Goal: Task Accomplishment & Management: Complete application form

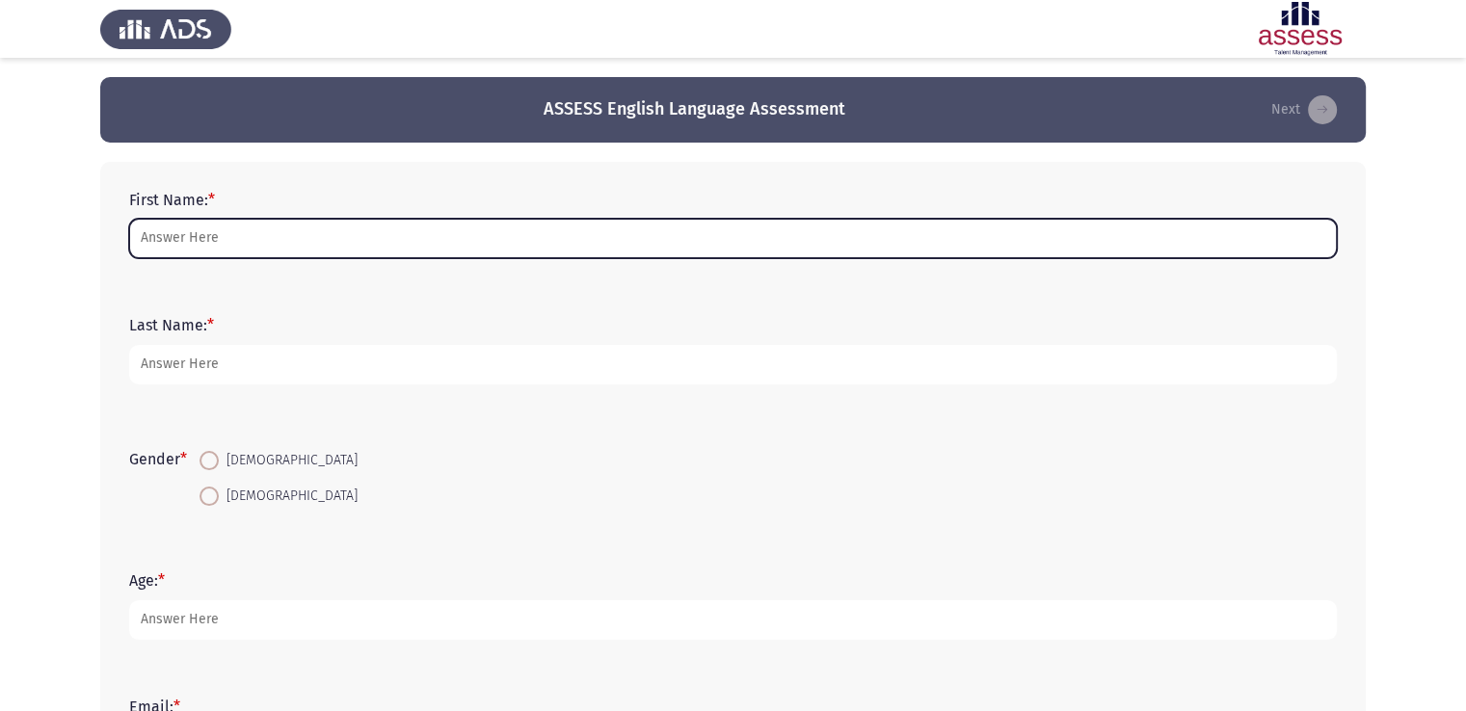
click at [246, 240] on input "First Name: *" at bounding box center [733, 239] width 1208 height 40
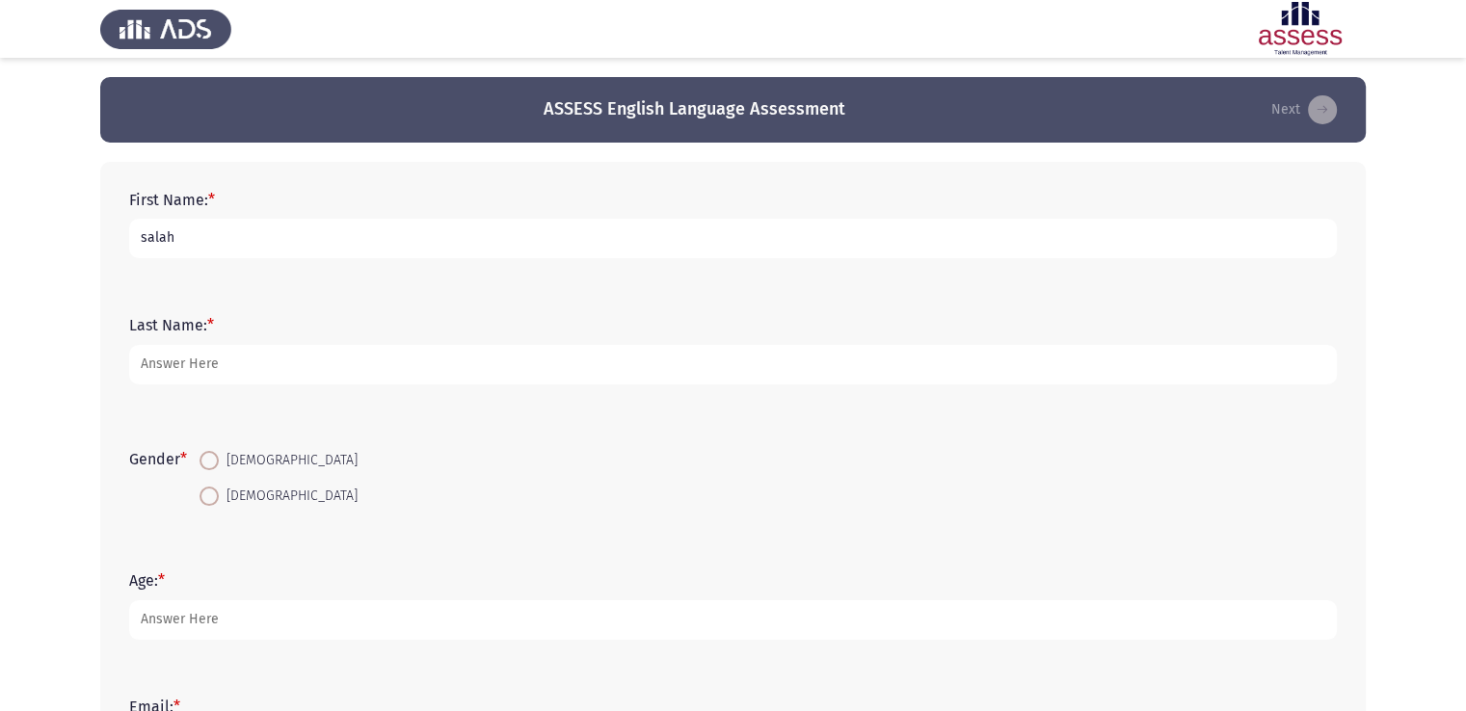
type input "salah"
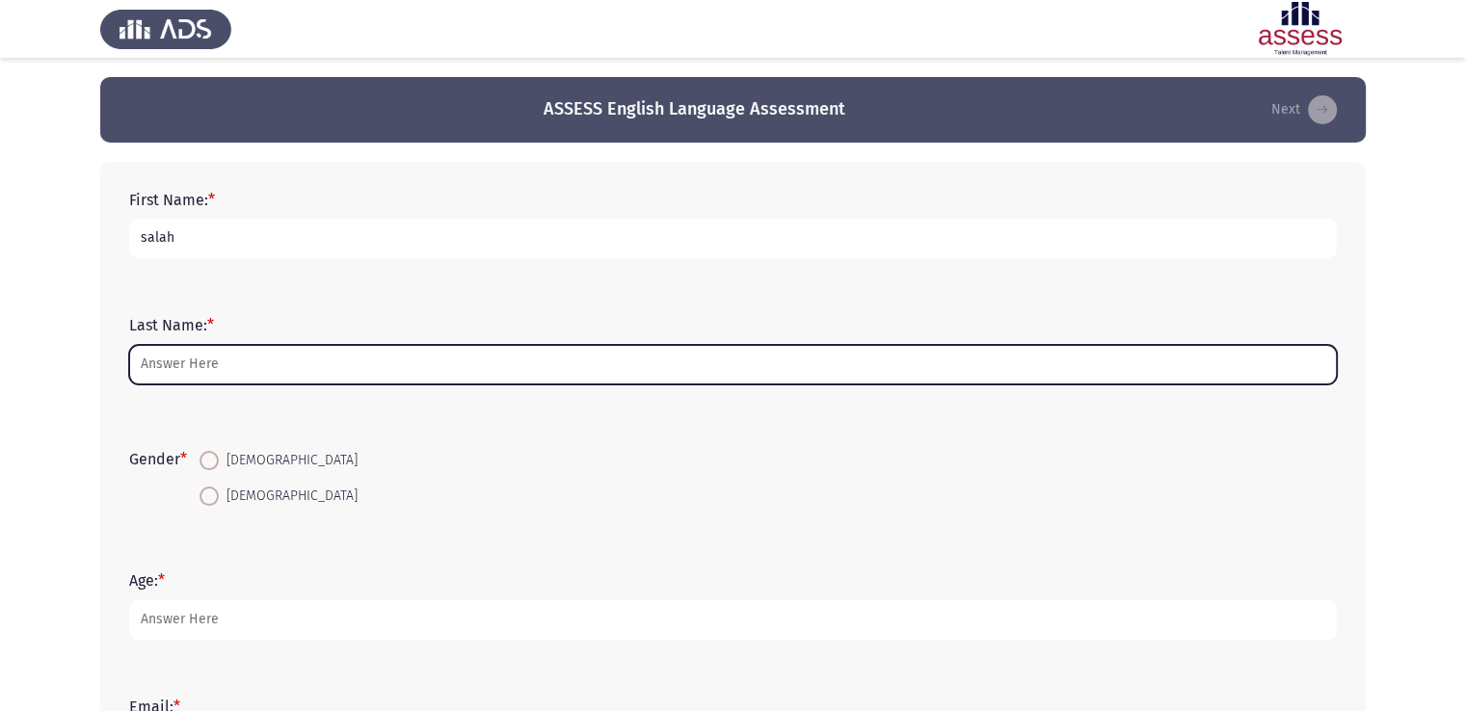
click at [181, 379] on input "Last Name: *" at bounding box center [733, 365] width 1208 height 40
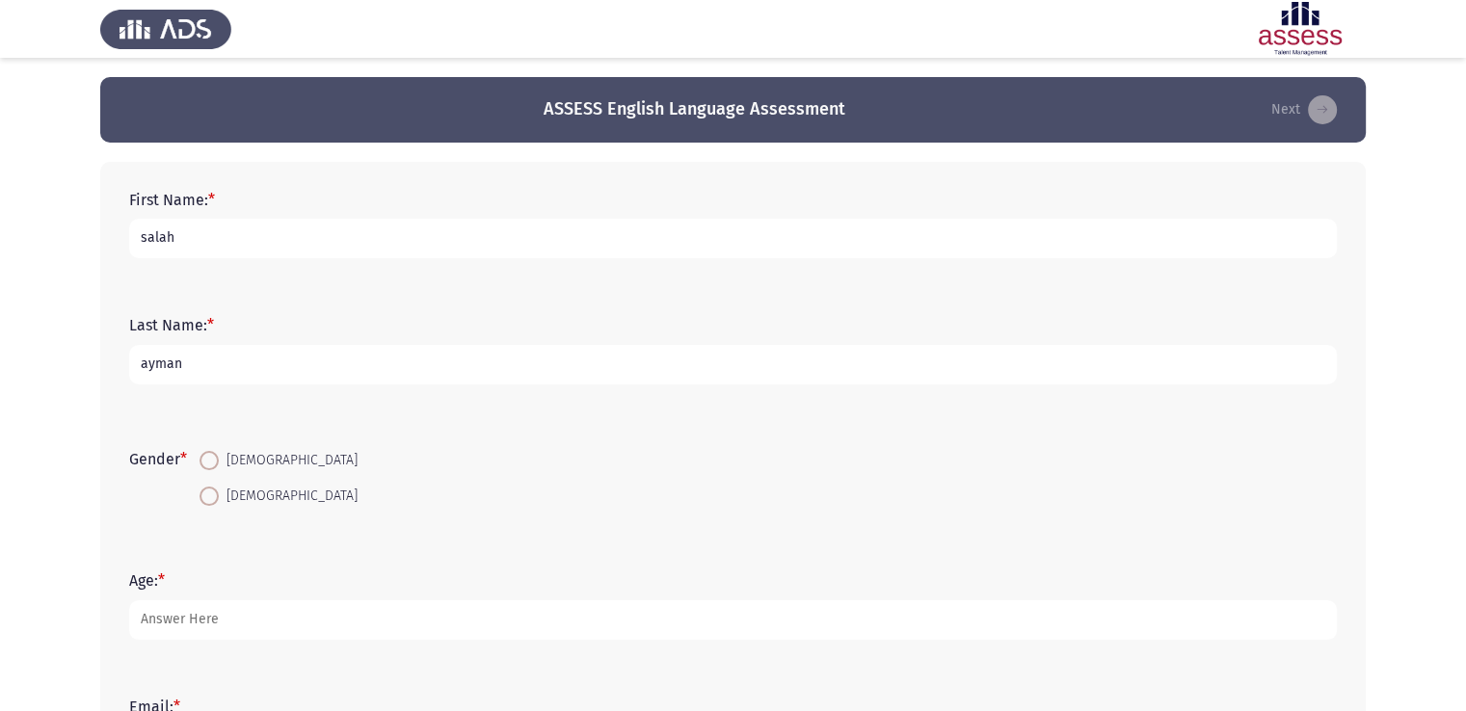
type input "ayman"
click at [216, 464] on span at bounding box center [209, 460] width 19 height 19
click at [216, 464] on input "[DEMOGRAPHIC_DATA]" at bounding box center [209, 460] width 19 height 19
radio input "true"
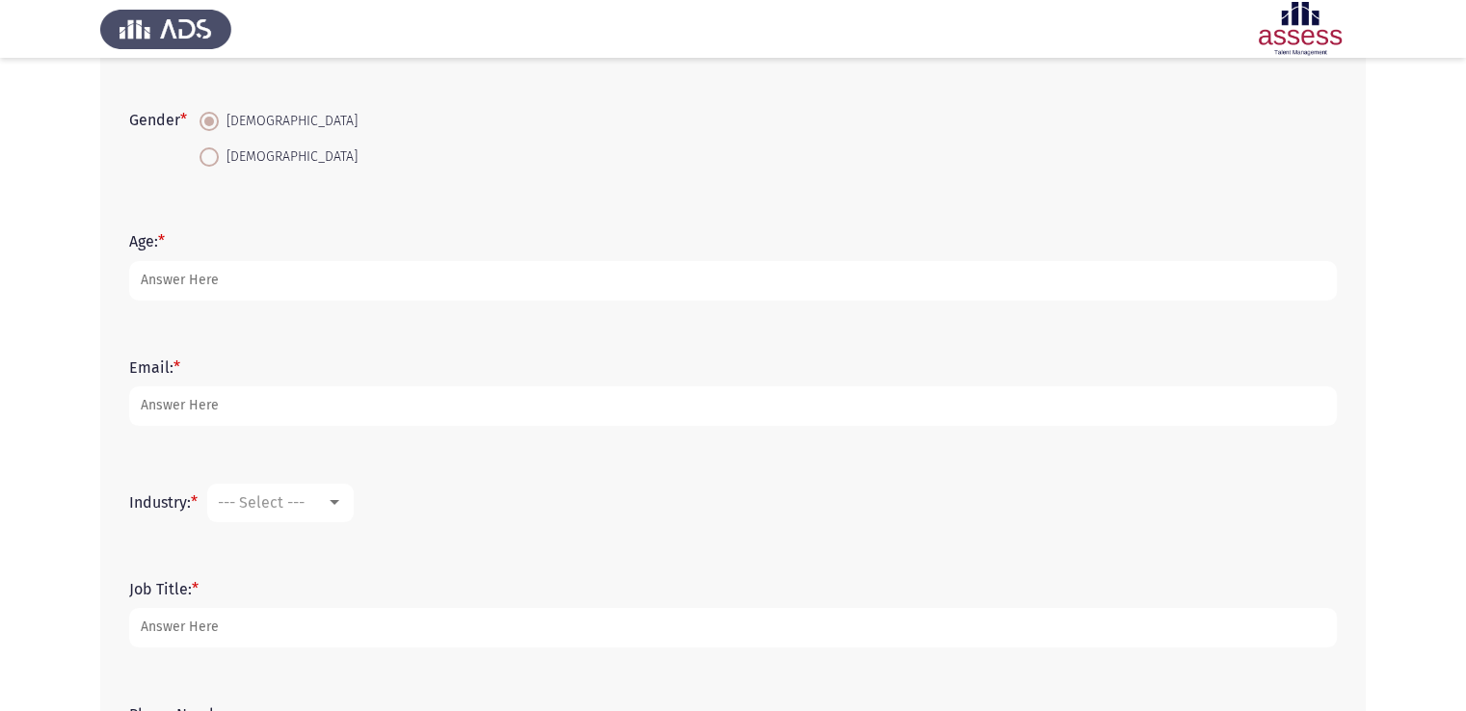
scroll to position [355, 0]
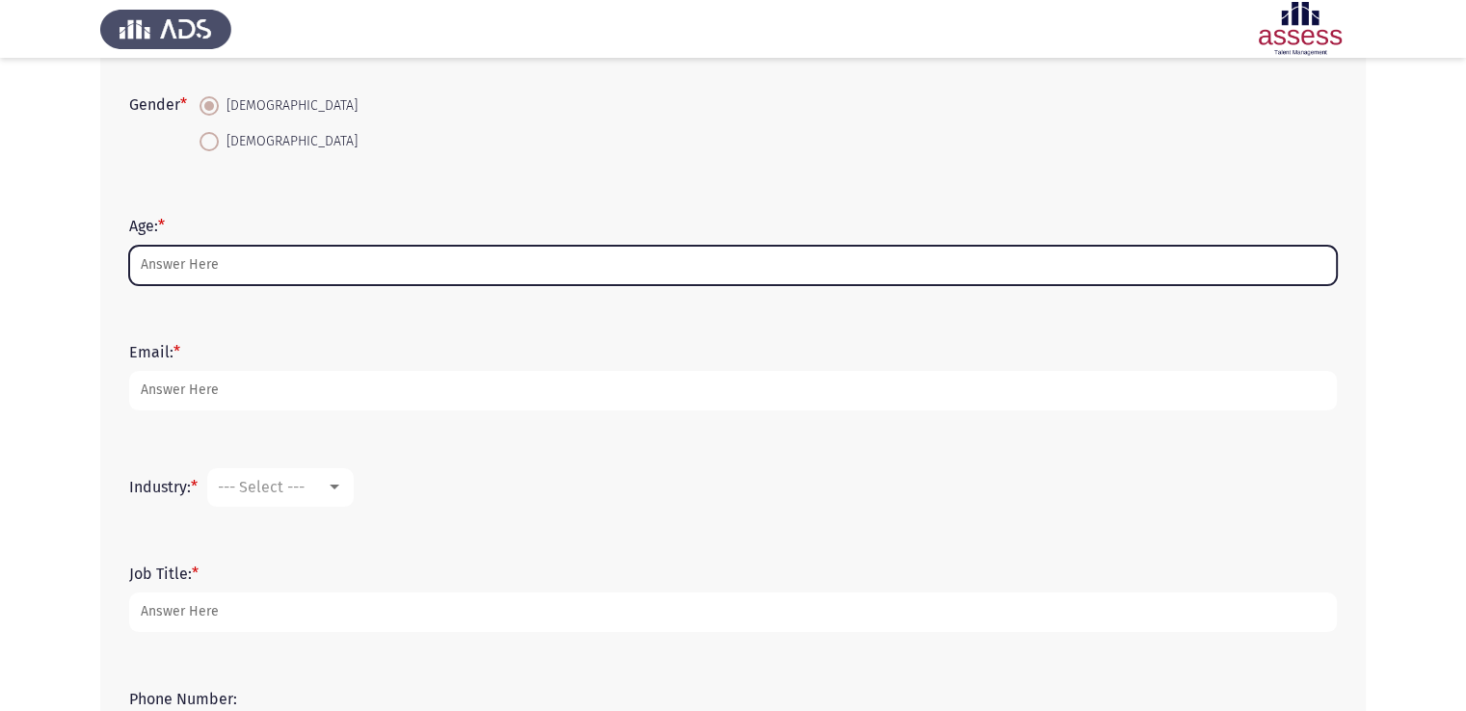
click at [544, 261] on input "Age: *" at bounding box center [733, 266] width 1208 height 40
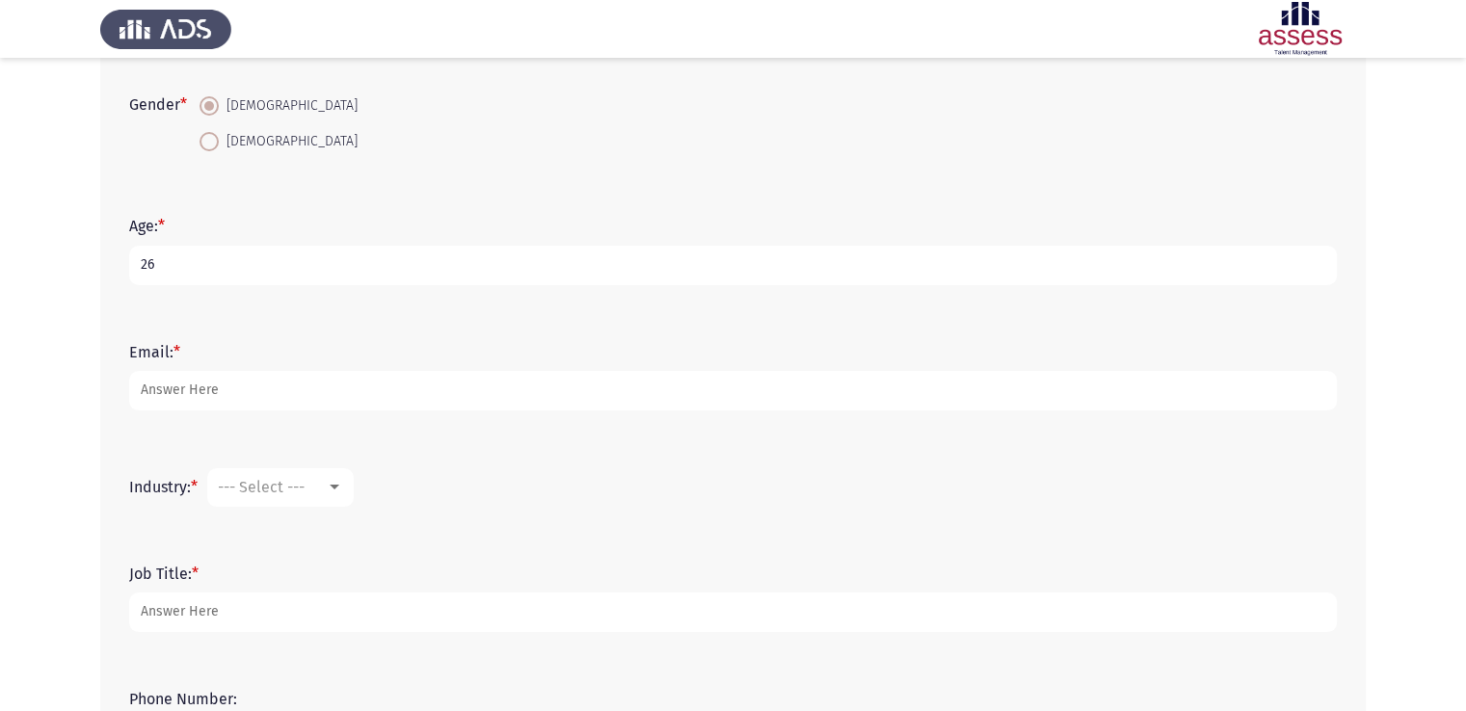
type input "26"
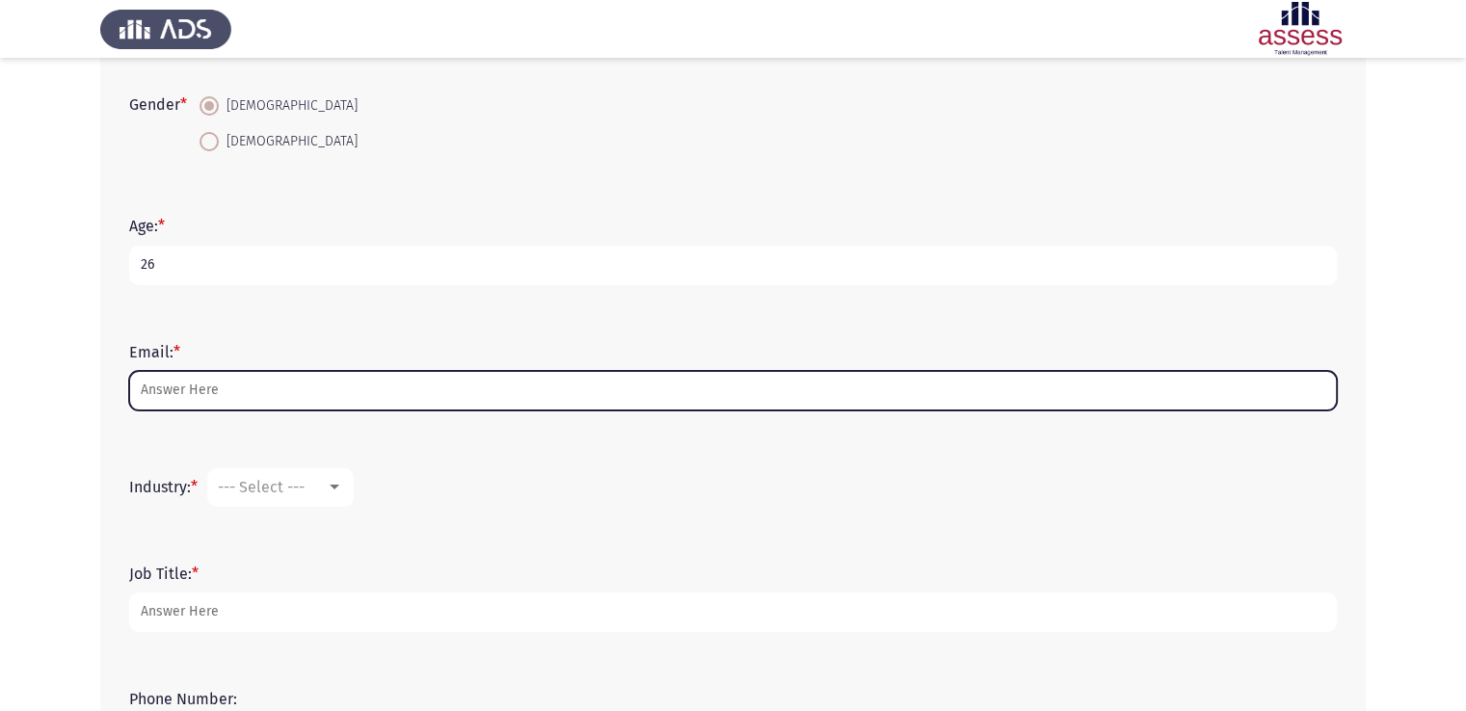
click at [350, 394] on input "Email: *" at bounding box center [733, 391] width 1208 height 40
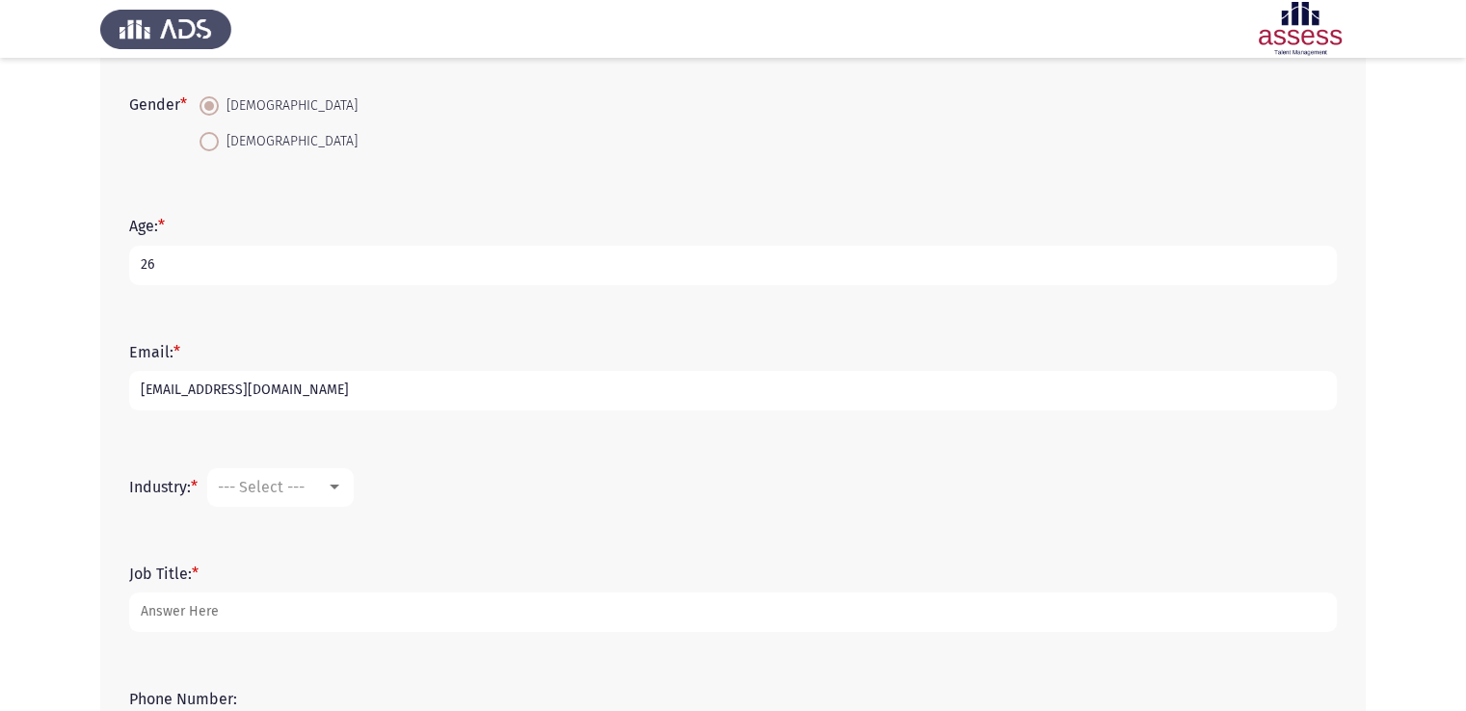
type input "salahaymansaad789@gmail.com"
click at [261, 483] on span "--- Select ---" at bounding box center [261, 487] width 87 height 18
click at [355, 428] on span "Telecommunications" at bounding box center [344, 426] width 251 height 46
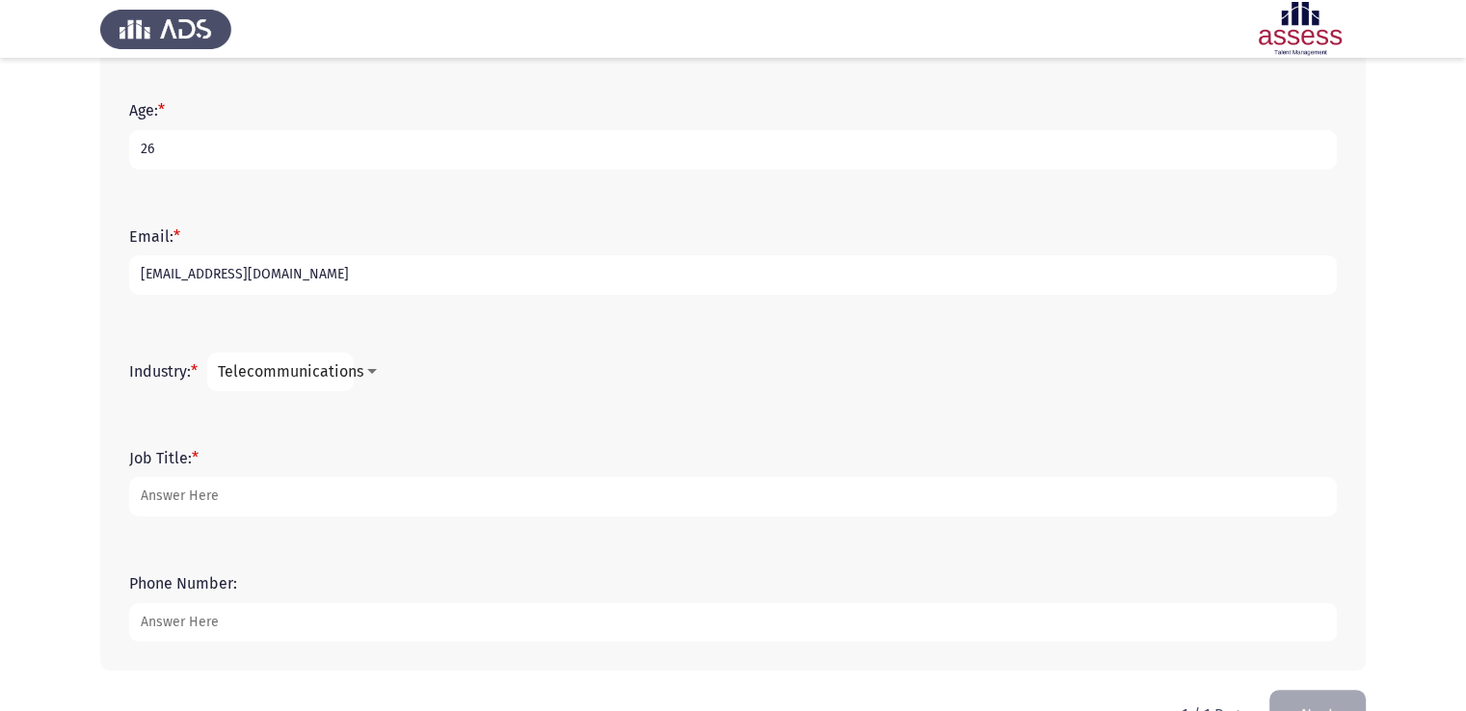
scroll to position [526, 0]
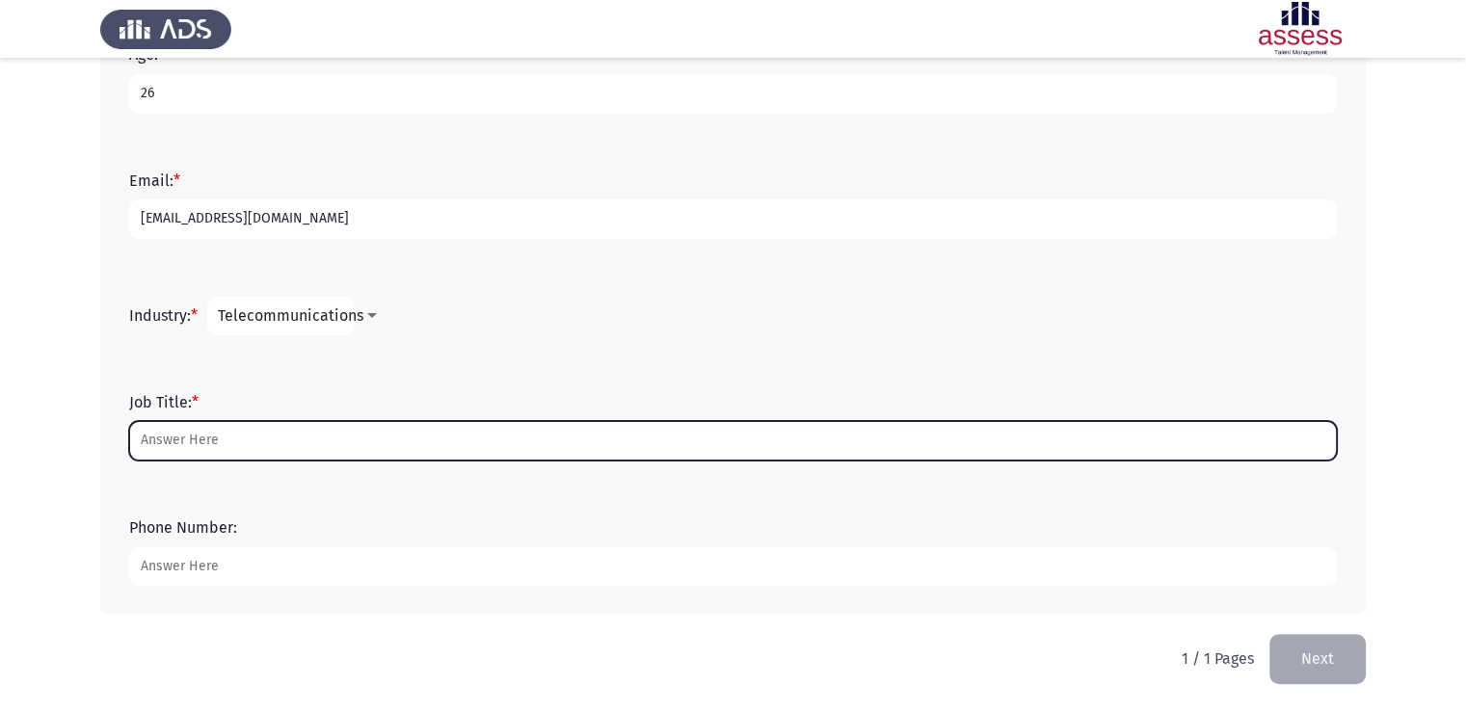
click at [559, 446] on input "Job Title: *" at bounding box center [733, 441] width 1208 height 40
click at [503, 439] on input "Job Title: *" at bounding box center [733, 441] width 1208 height 40
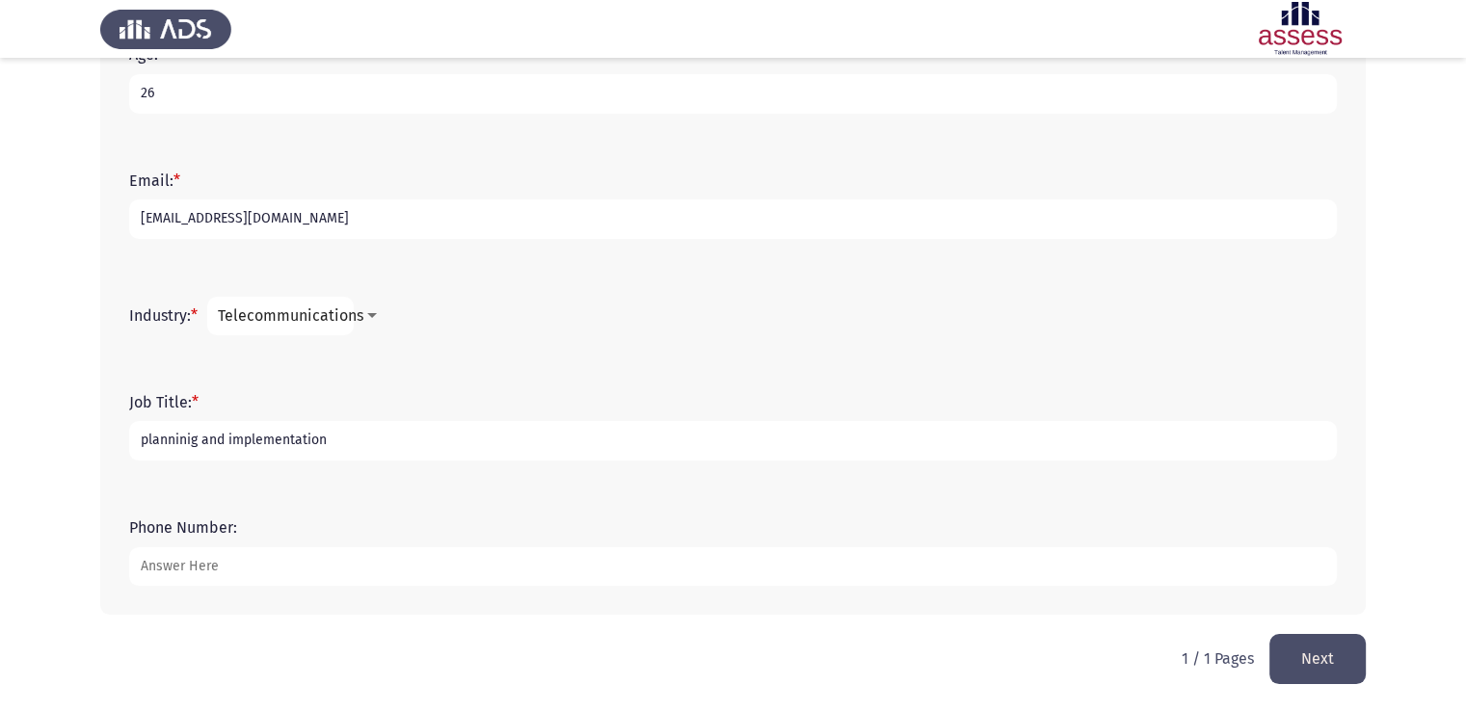
type input "planninig and implementation"
click at [446, 567] on input "Phone Number:" at bounding box center [733, 567] width 1208 height 40
type input "01011871918"
click at [1306, 665] on button "Next" at bounding box center [1317, 658] width 96 height 49
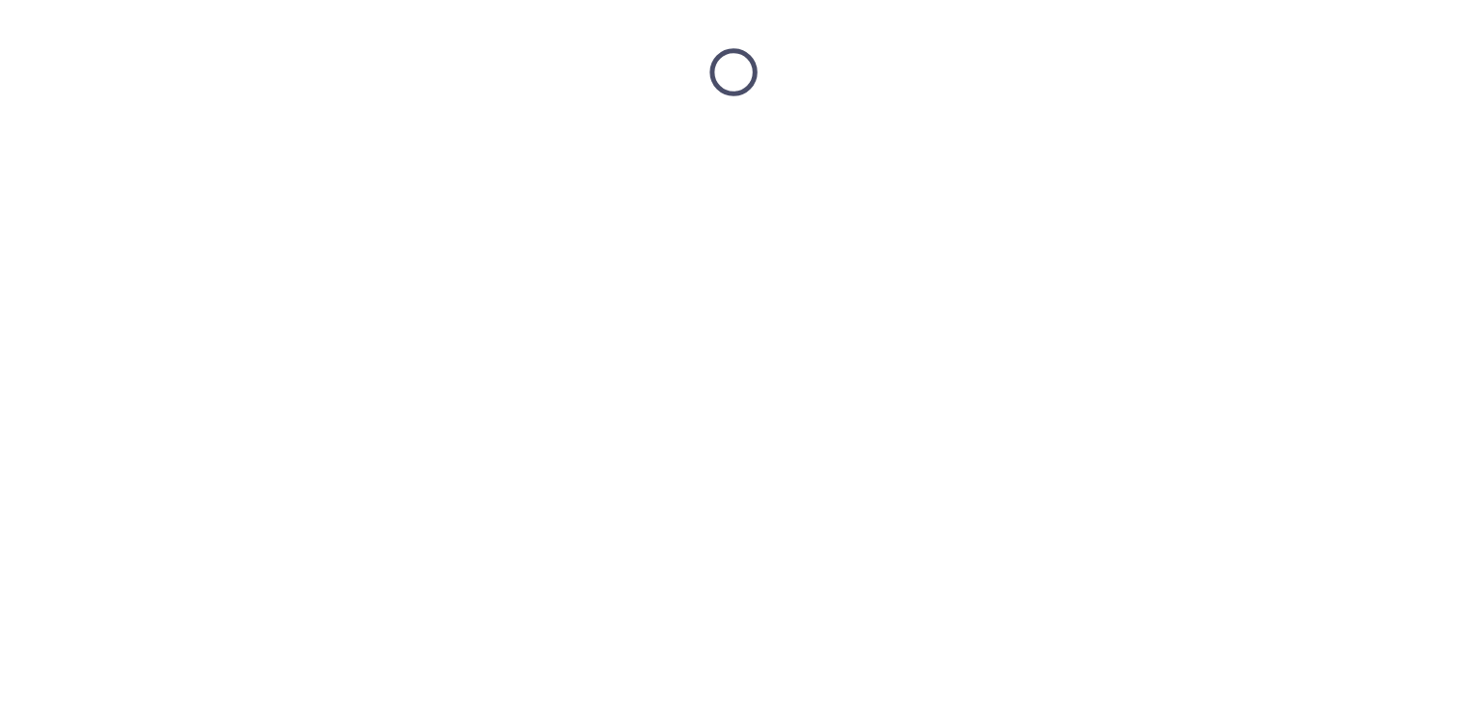
scroll to position [0, 0]
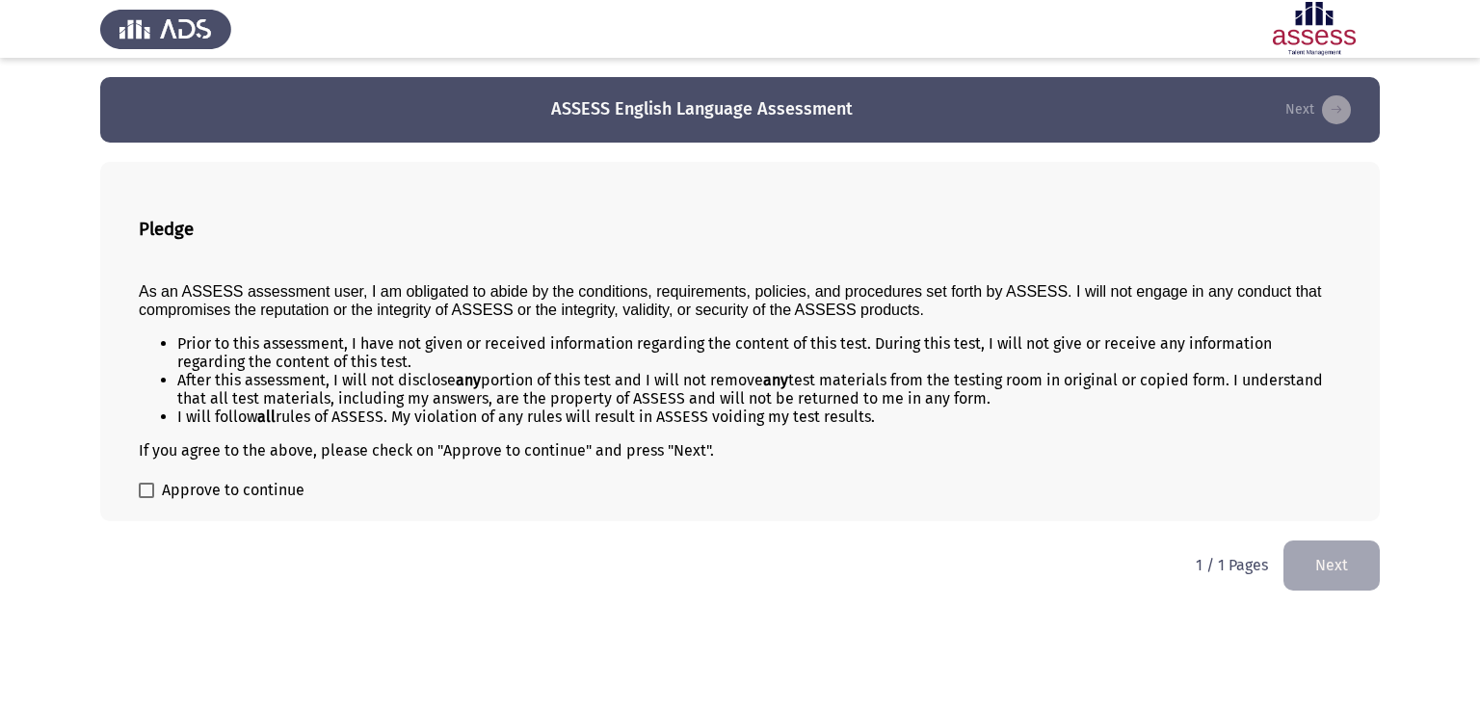
click at [247, 490] on span "Approve to continue" at bounding box center [233, 490] width 143 height 23
click at [147, 498] on input "Approve to continue" at bounding box center [146, 498] width 1 height 1
checkbox input "true"
click at [1320, 559] on button "Next" at bounding box center [1332, 565] width 96 height 49
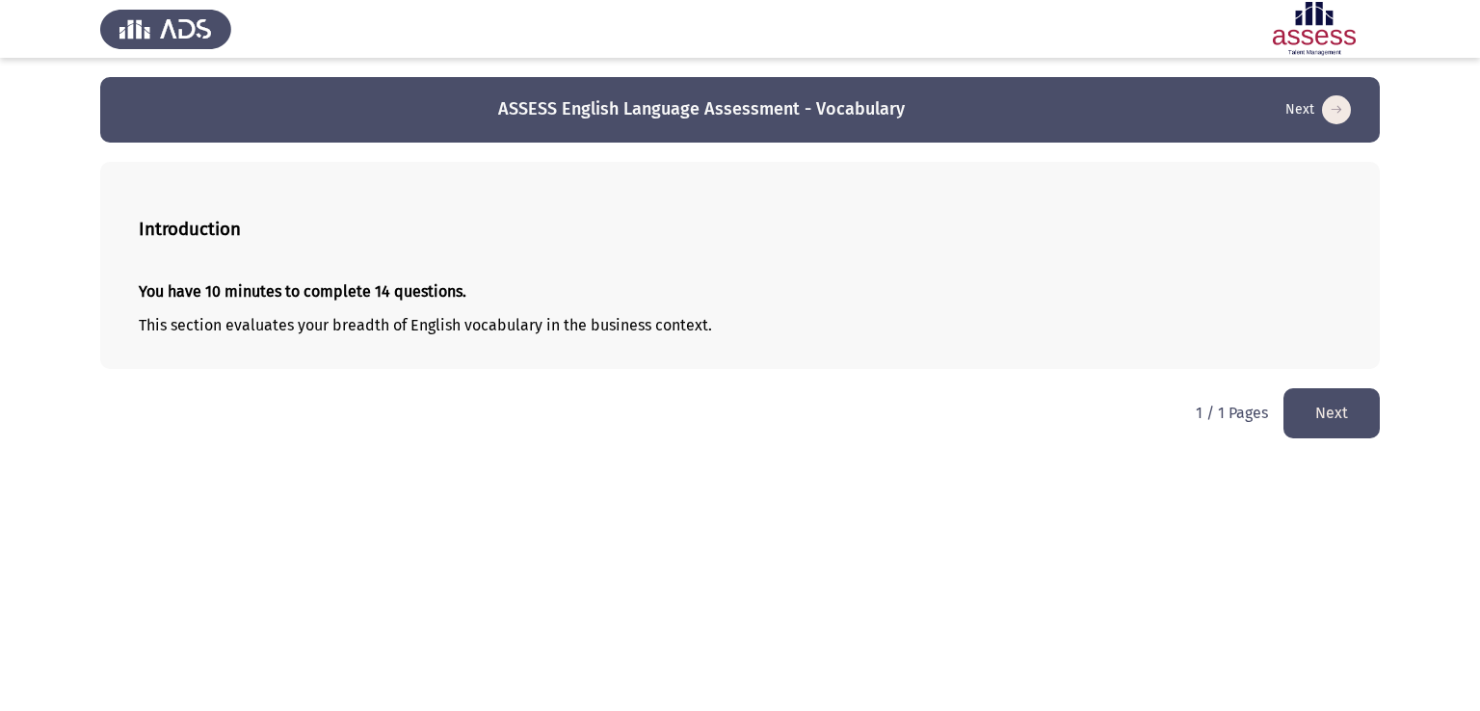
click at [1330, 402] on button "Next" at bounding box center [1332, 412] width 96 height 49
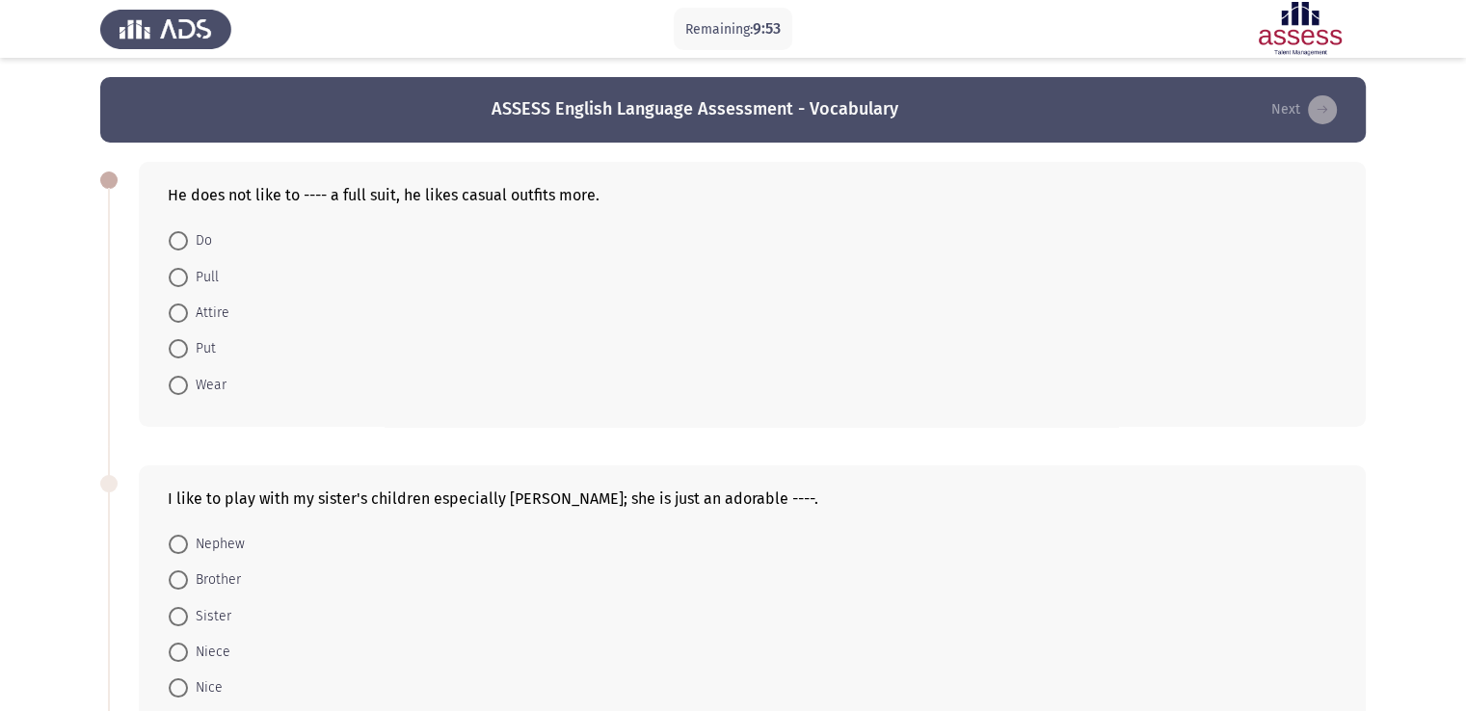
click at [180, 389] on span at bounding box center [178, 385] width 19 height 19
click at [180, 389] on input "Wear" at bounding box center [178, 385] width 19 height 19
radio input "true"
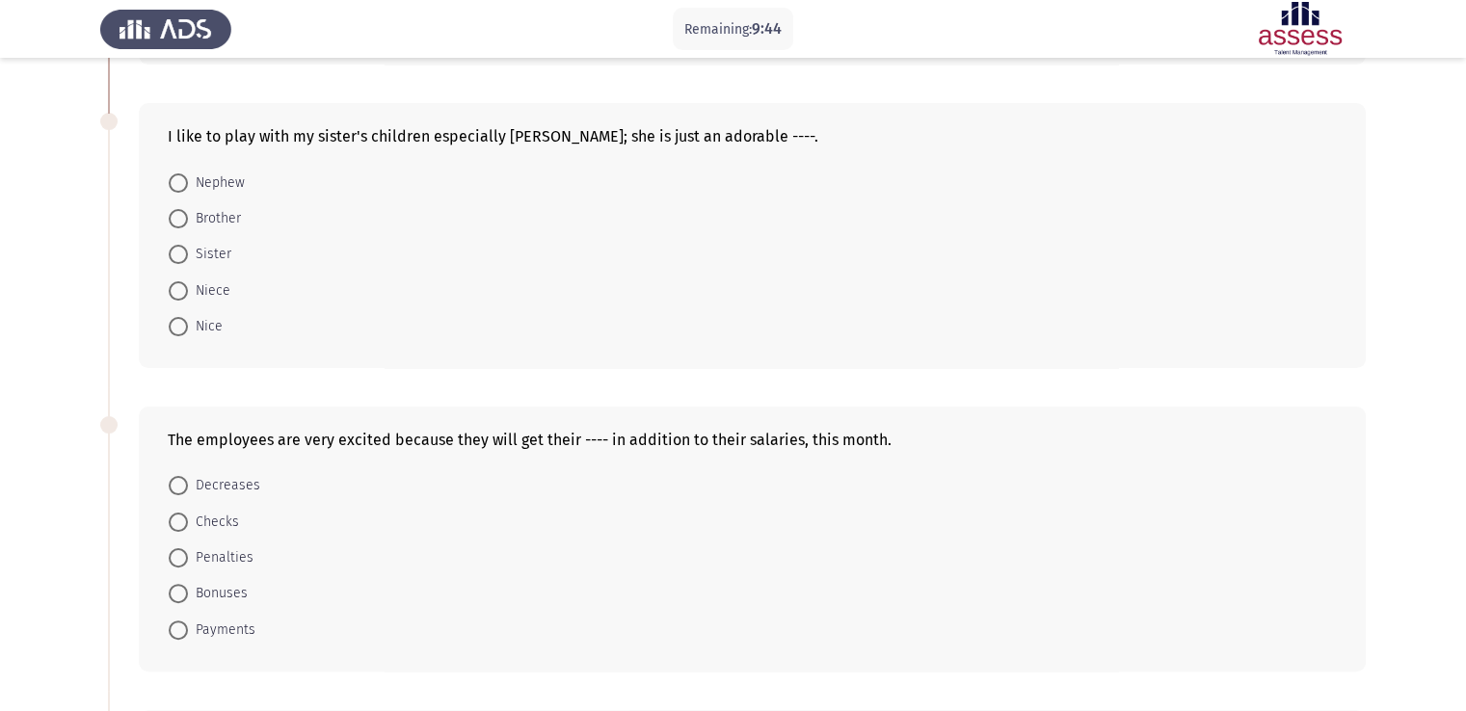
scroll to position [369, 0]
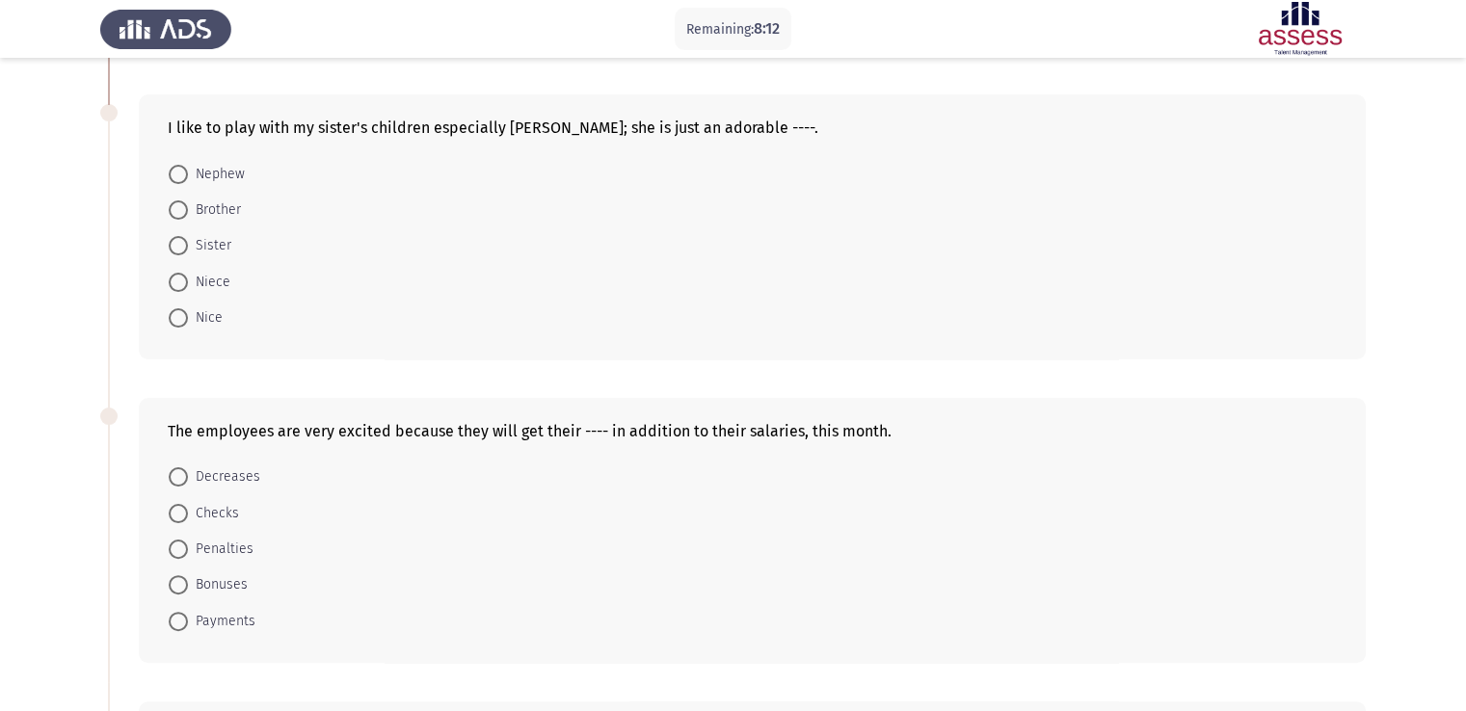
click at [1466, 358] on html "Remaining: 8:12 ASSESS English Language Assessment - Vocabulary Next He does no…" at bounding box center [733, 498] width 1466 height 1735
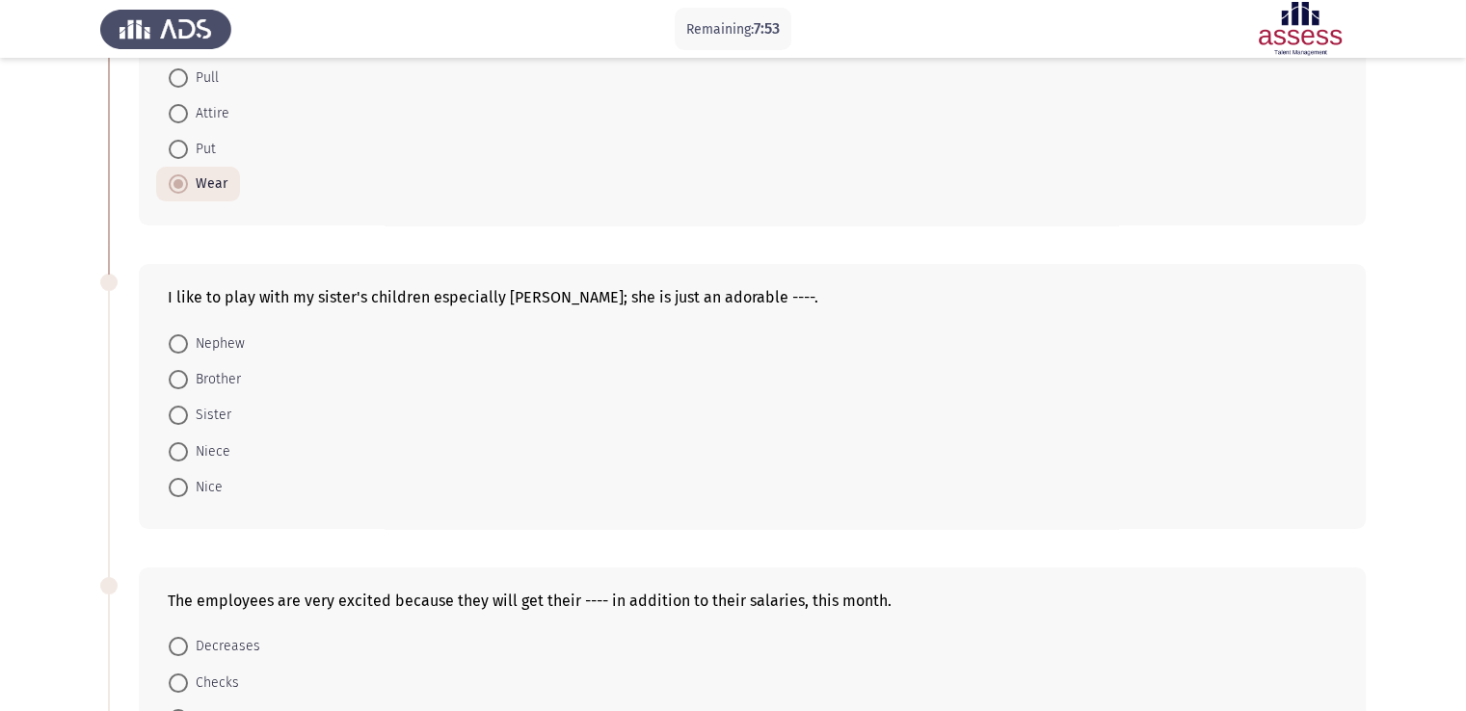
scroll to position [115, 0]
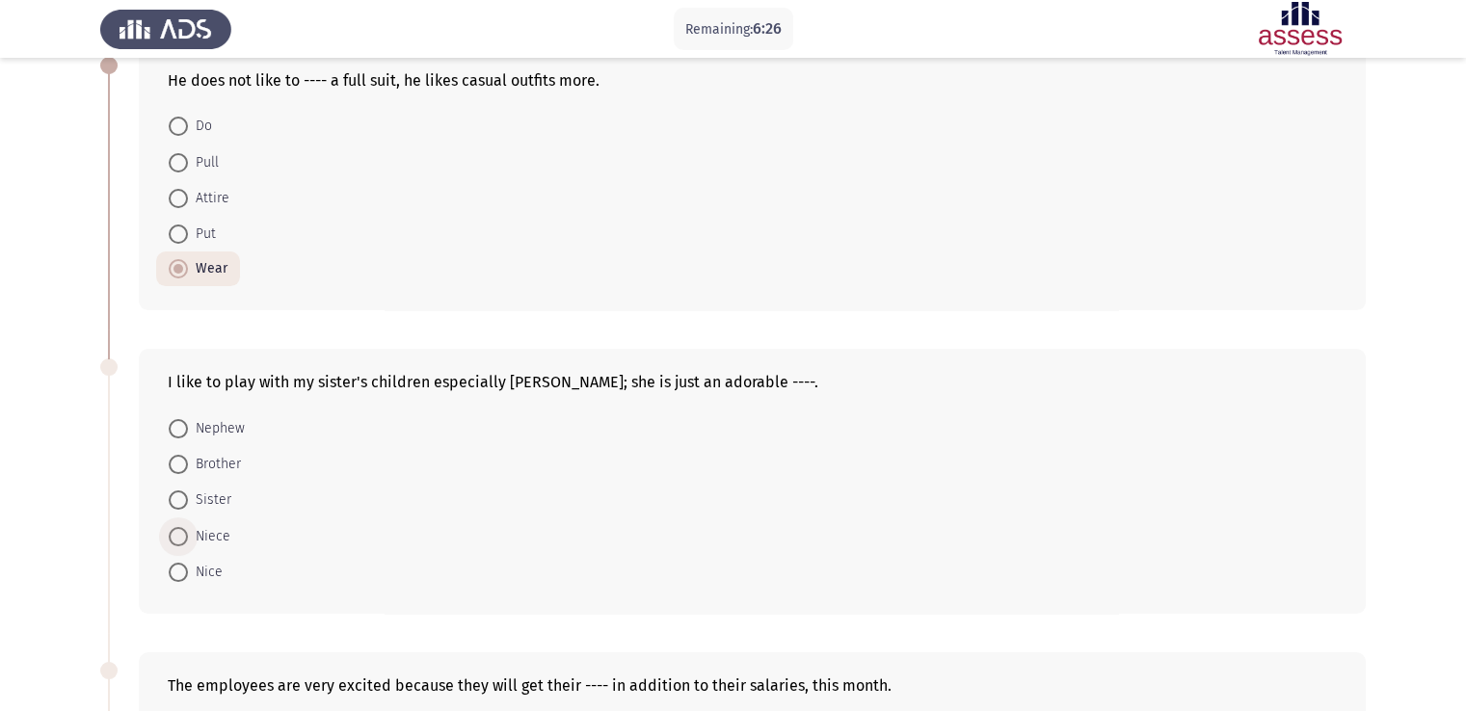
click at [178, 532] on span at bounding box center [178, 536] width 19 height 19
click at [178, 532] on input "Niece" at bounding box center [178, 536] width 19 height 19
radio input "true"
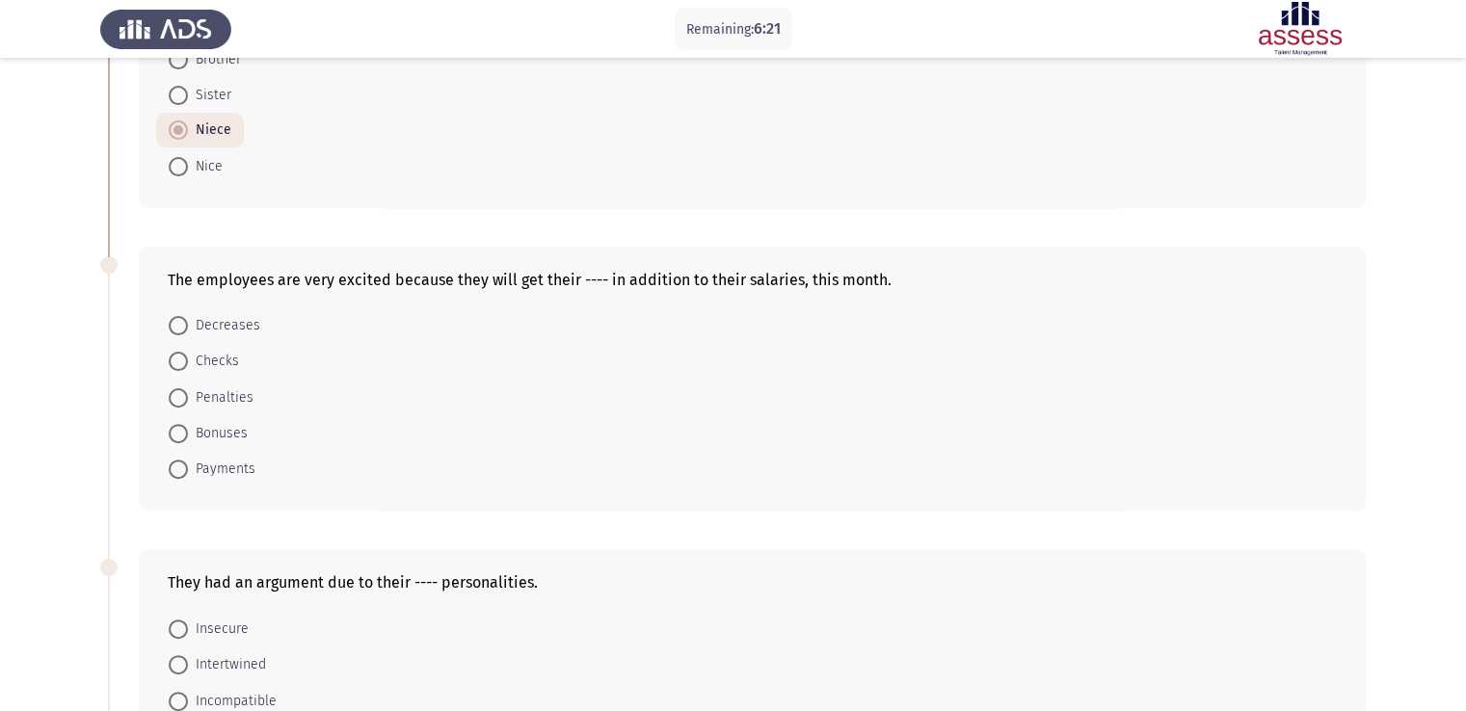
scroll to position [523, 0]
click at [176, 425] on span at bounding box center [178, 429] width 19 height 19
click at [176, 425] on input "Bonuses" at bounding box center [178, 429] width 19 height 19
radio input "true"
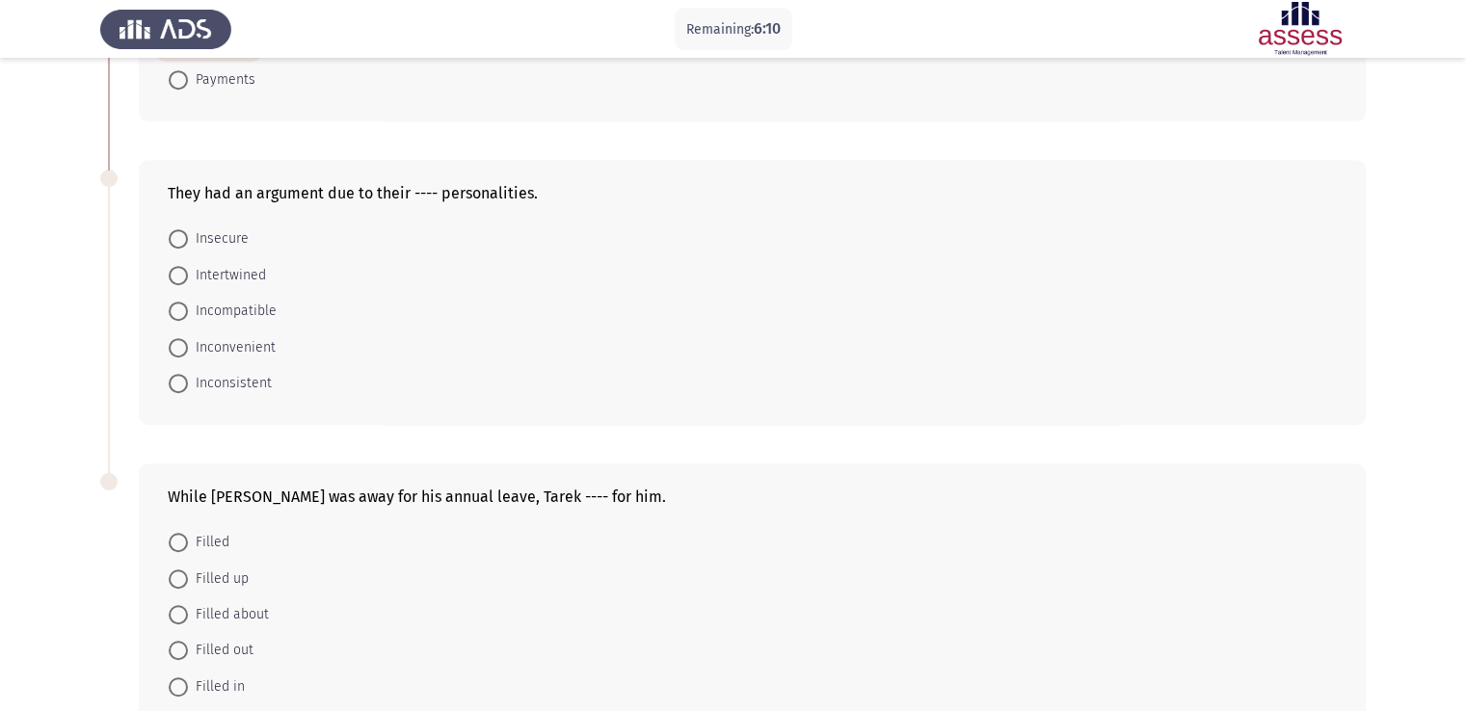
scroll to position [912, 0]
click at [185, 304] on span at bounding box center [178, 307] width 19 height 19
click at [185, 304] on input "Incompatible" at bounding box center [178, 307] width 19 height 19
radio input "true"
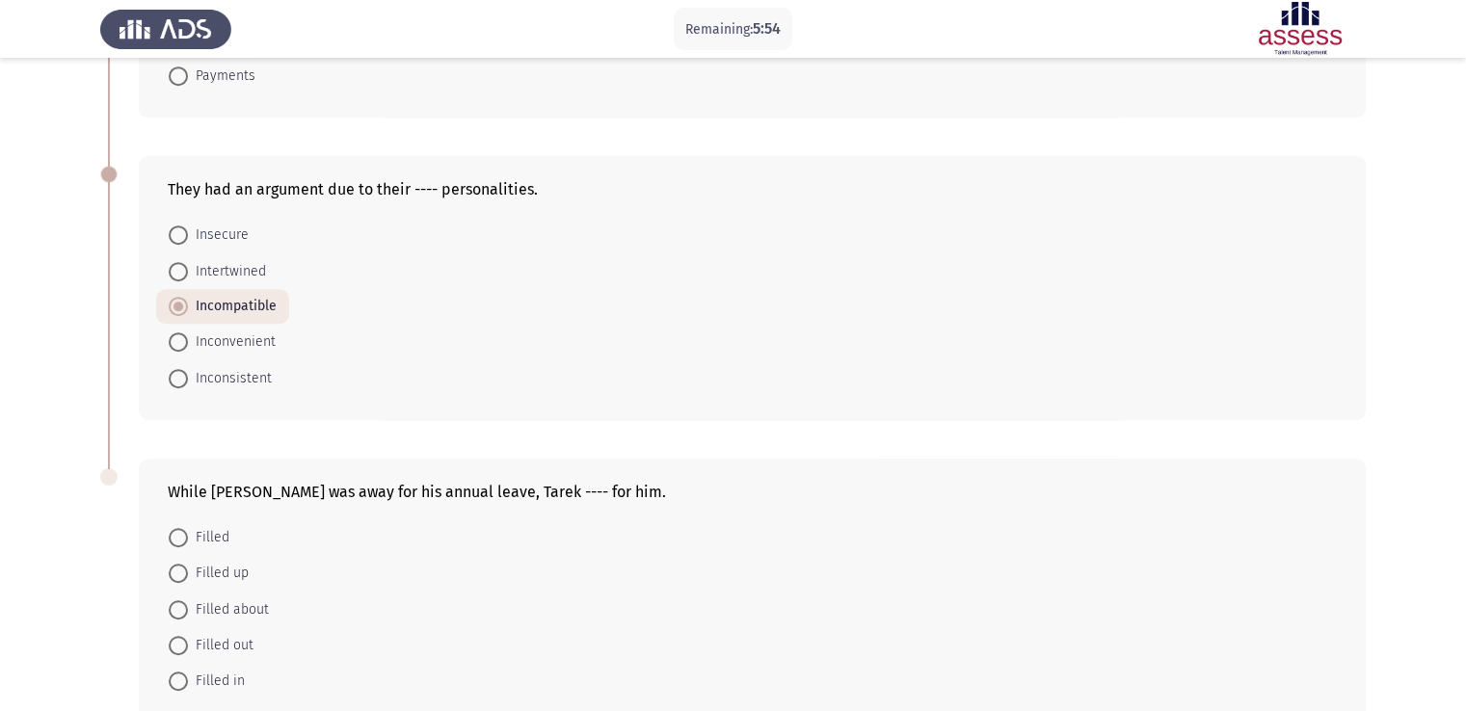
scroll to position [1018, 0]
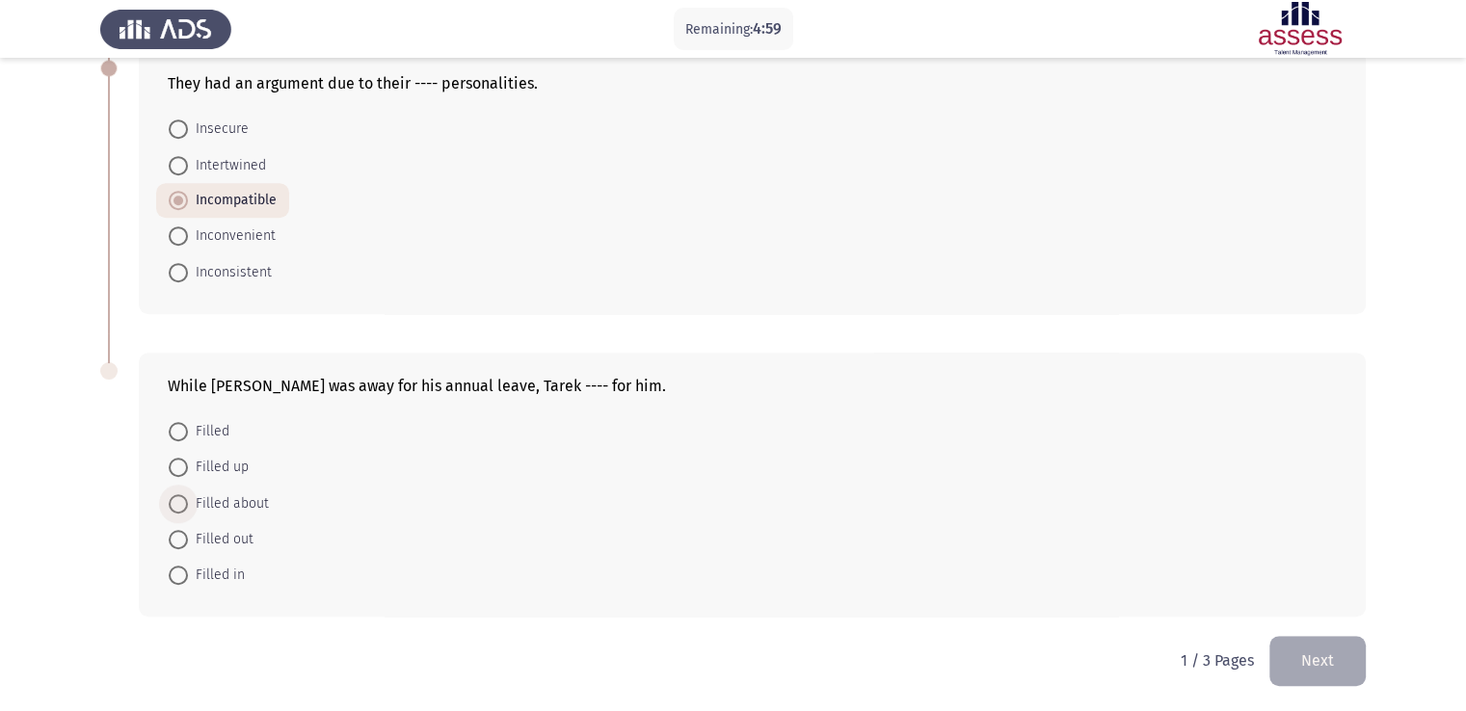
click at [172, 500] on span at bounding box center [178, 503] width 19 height 19
click at [172, 500] on input "Filled about" at bounding box center [178, 503] width 19 height 19
radio input "true"
click at [1315, 665] on button "Next" at bounding box center [1317, 660] width 96 height 49
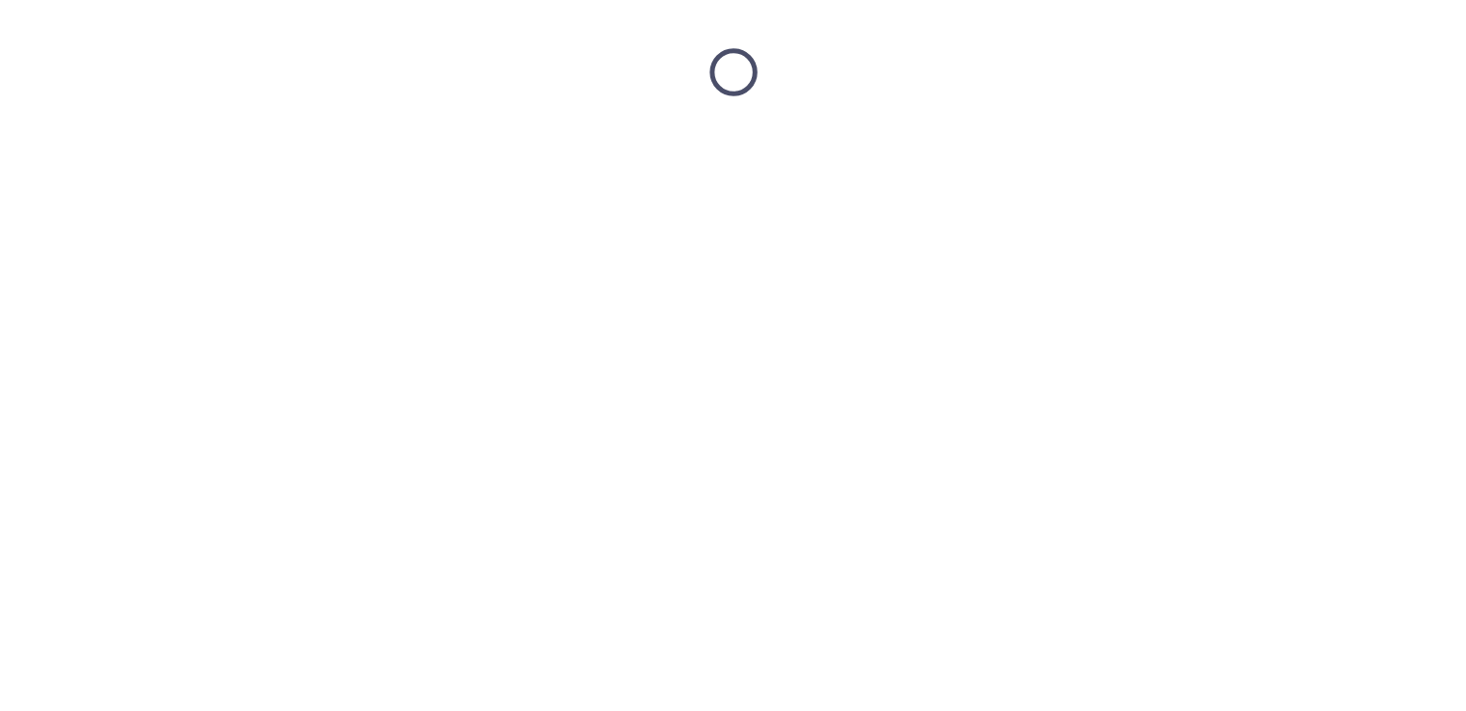
scroll to position [0, 0]
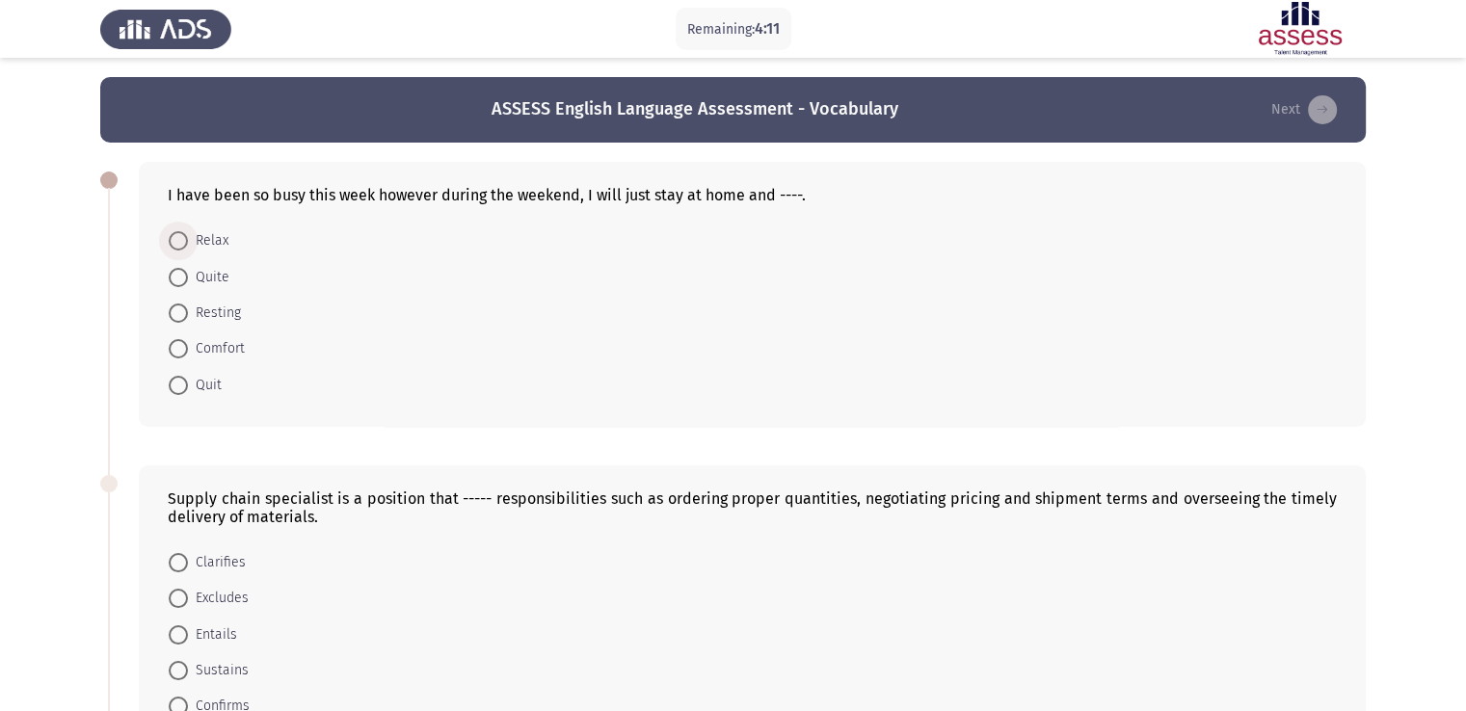
click at [181, 244] on span at bounding box center [178, 240] width 19 height 19
click at [181, 244] on input "Relax" at bounding box center [178, 240] width 19 height 19
radio input "true"
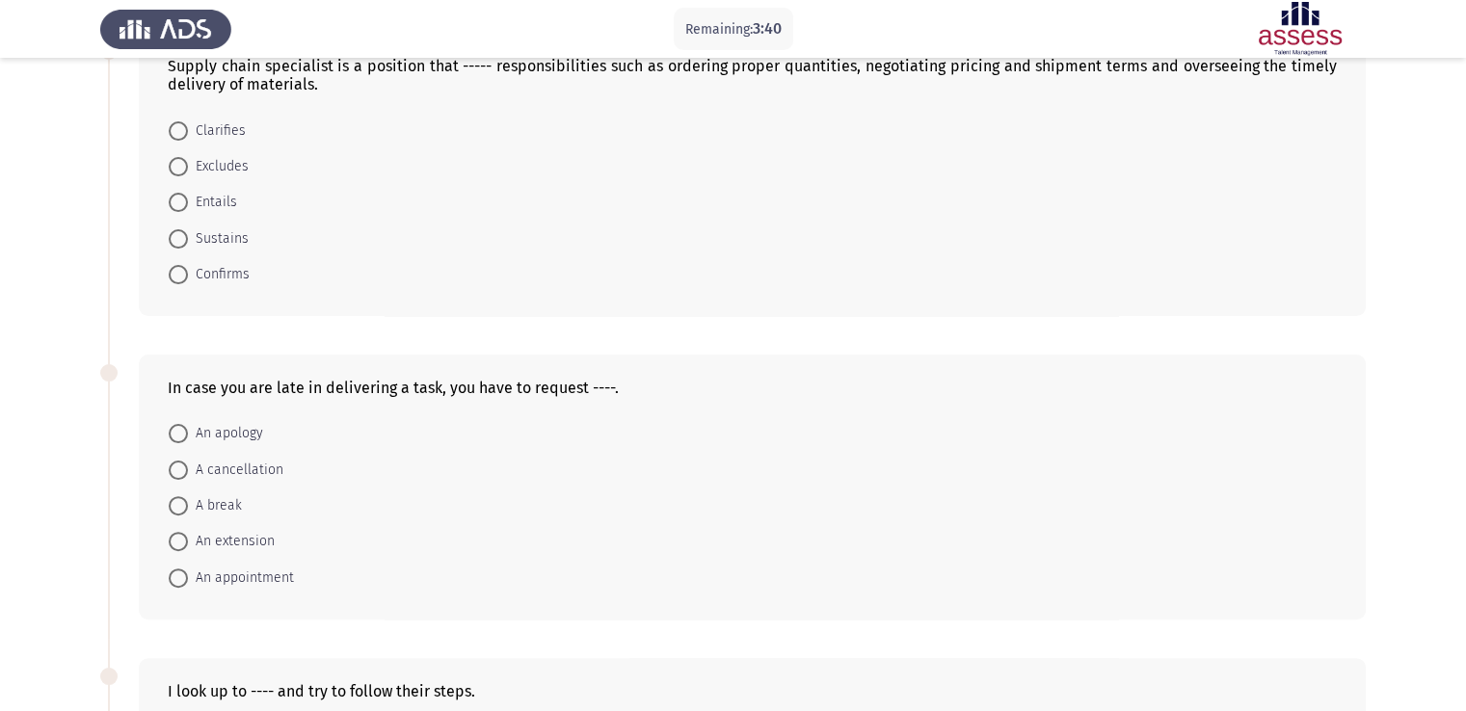
scroll to position [453, 0]
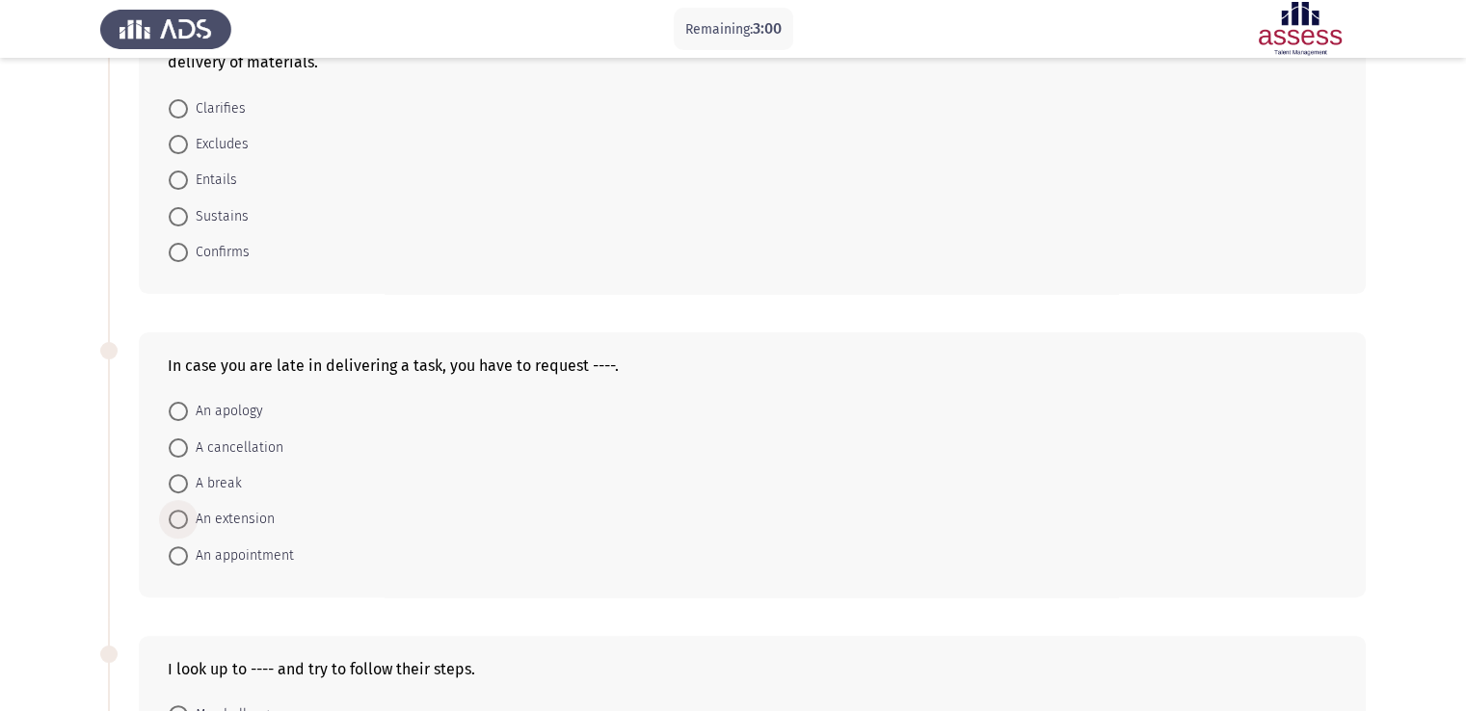
click at [177, 525] on span at bounding box center [178, 519] width 19 height 19
click at [177, 525] on input "An extension" at bounding box center [178, 519] width 19 height 19
radio input "true"
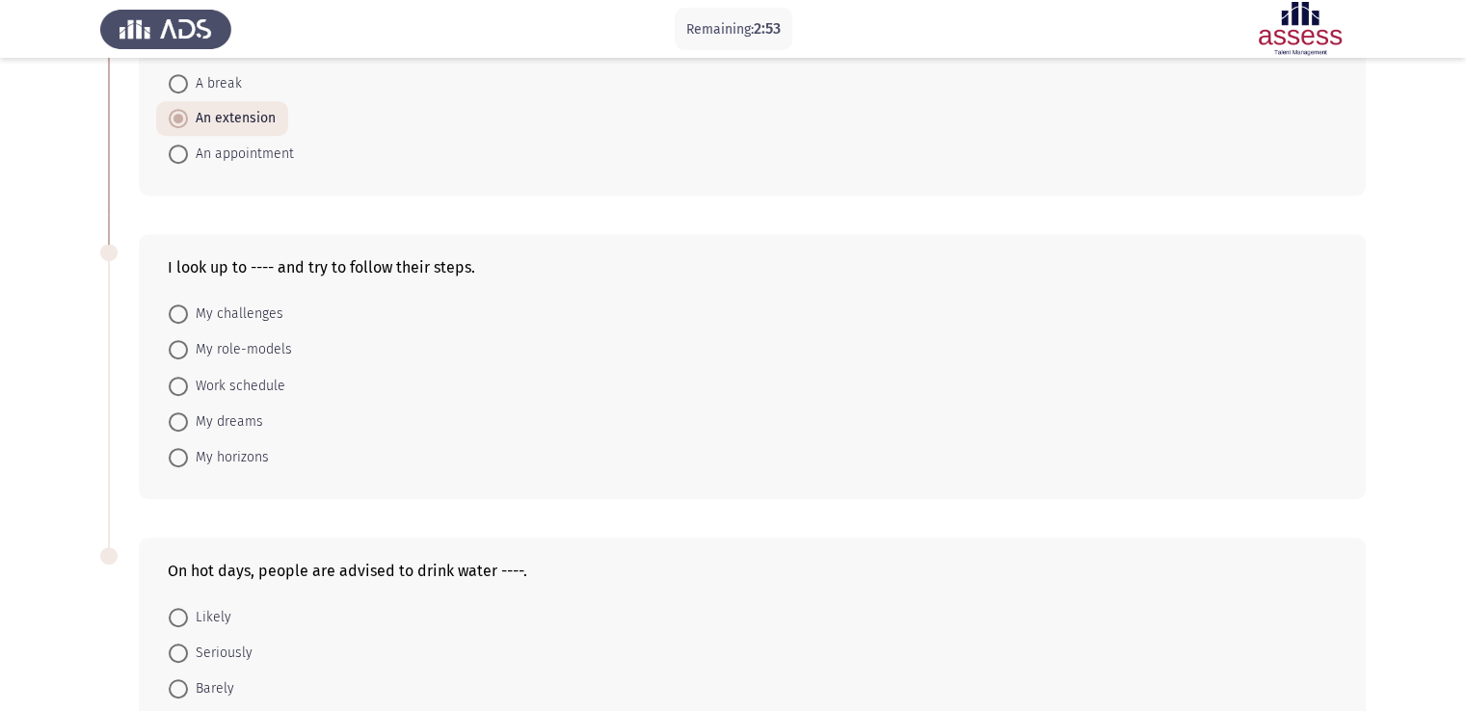
scroll to position [856, 0]
click at [172, 383] on span at bounding box center [178, 383] width 19 height 19
click at [172, 383] on input "Work schedule" at bounding box center [178, 383] width 19 height 19
radio input "true"
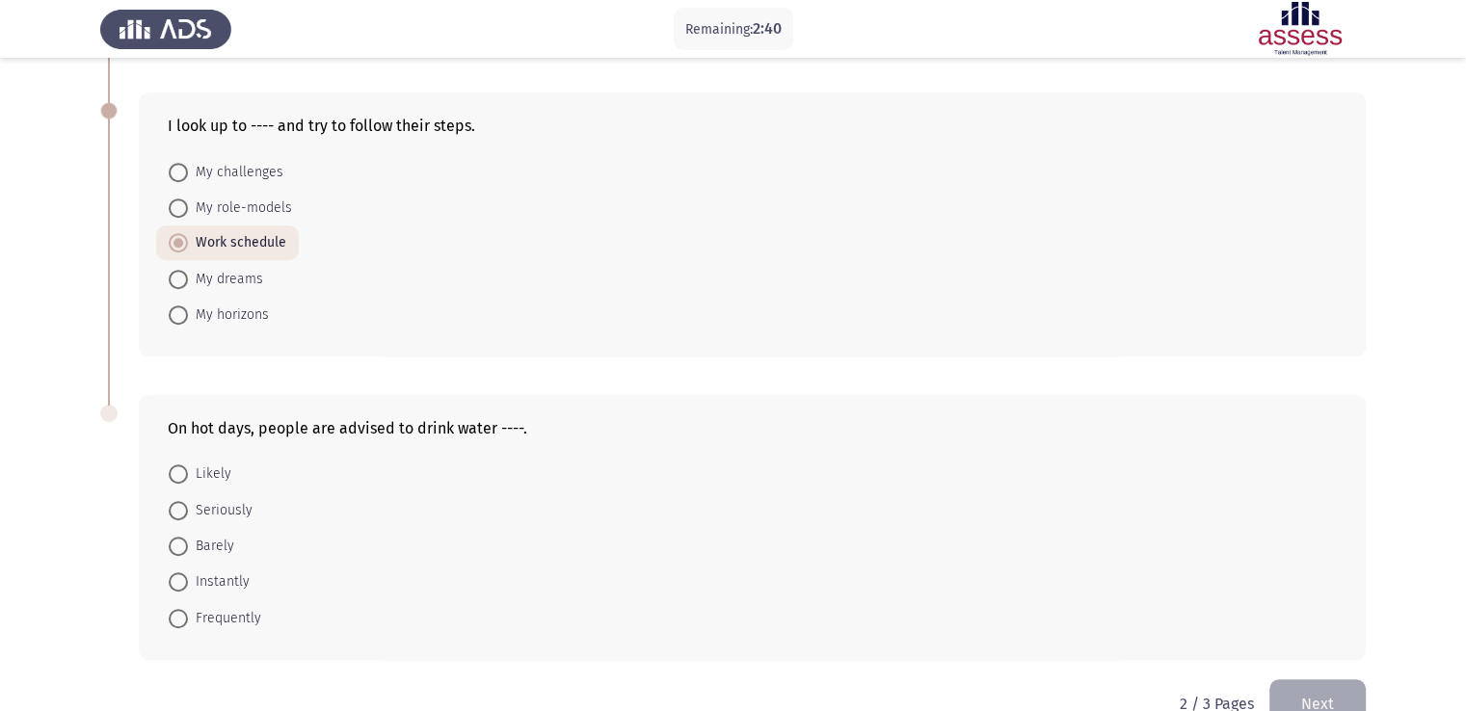
scroll to position [1037, 0]
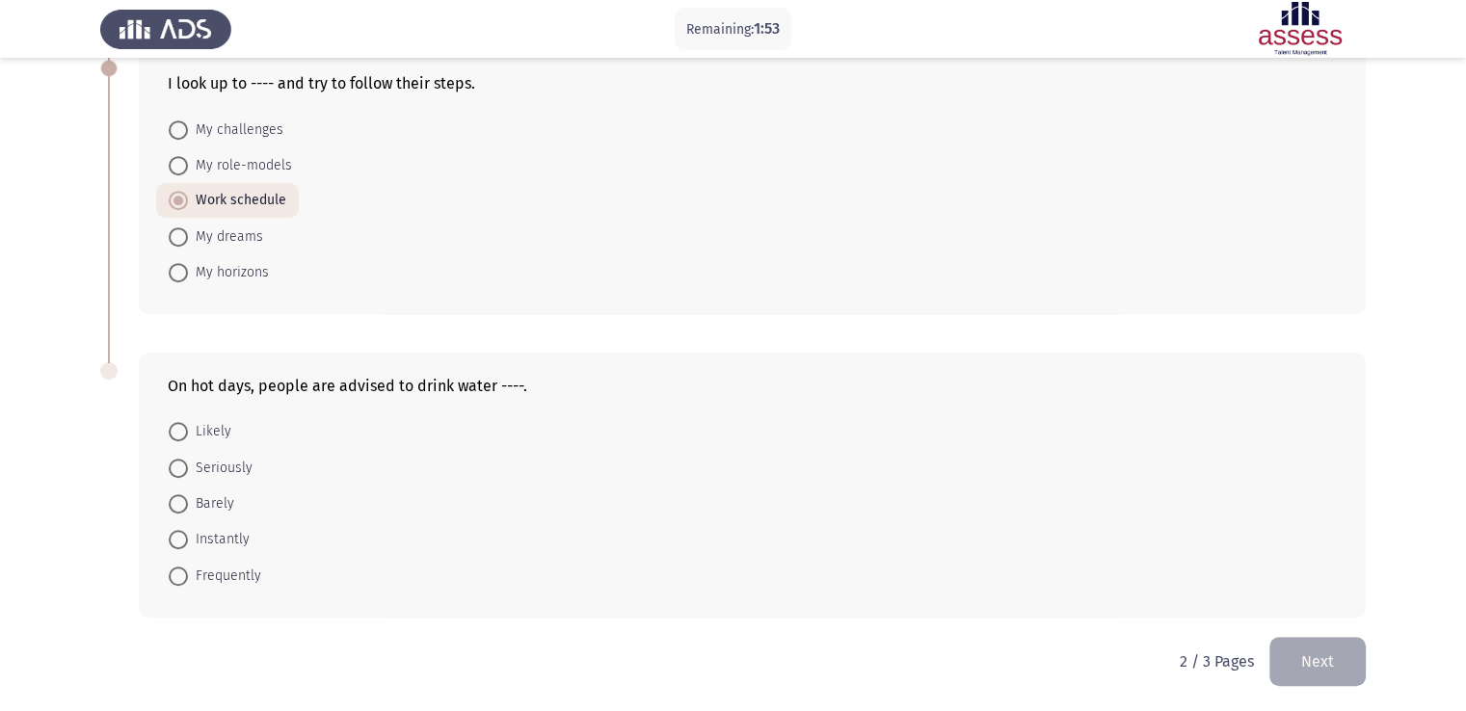
click at [177, 530] on span at bounding box center [178, 539] width 19 height 19
click at [177, 530] on input "Instantly" at bounding box center [178, 539] width 19 height 19
radio input "true"
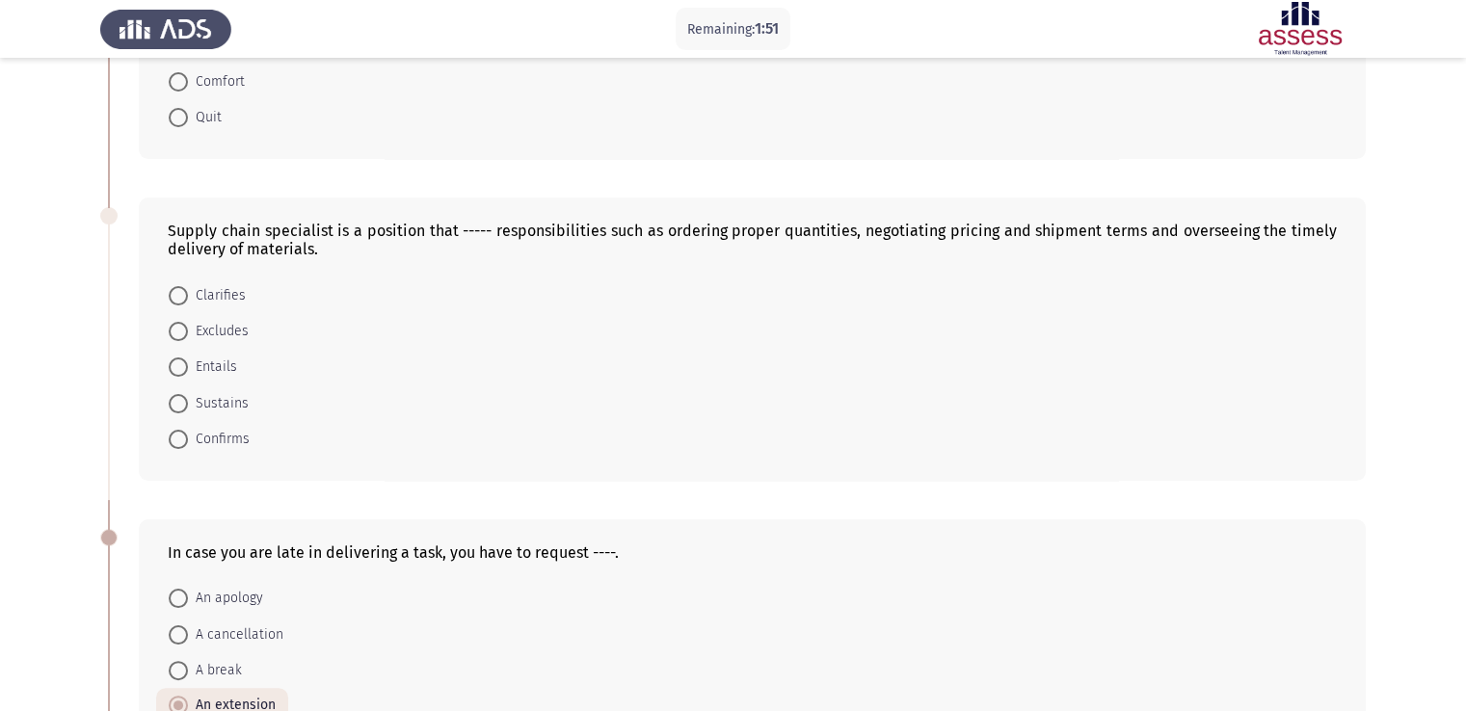
scroll to position [360, 0]
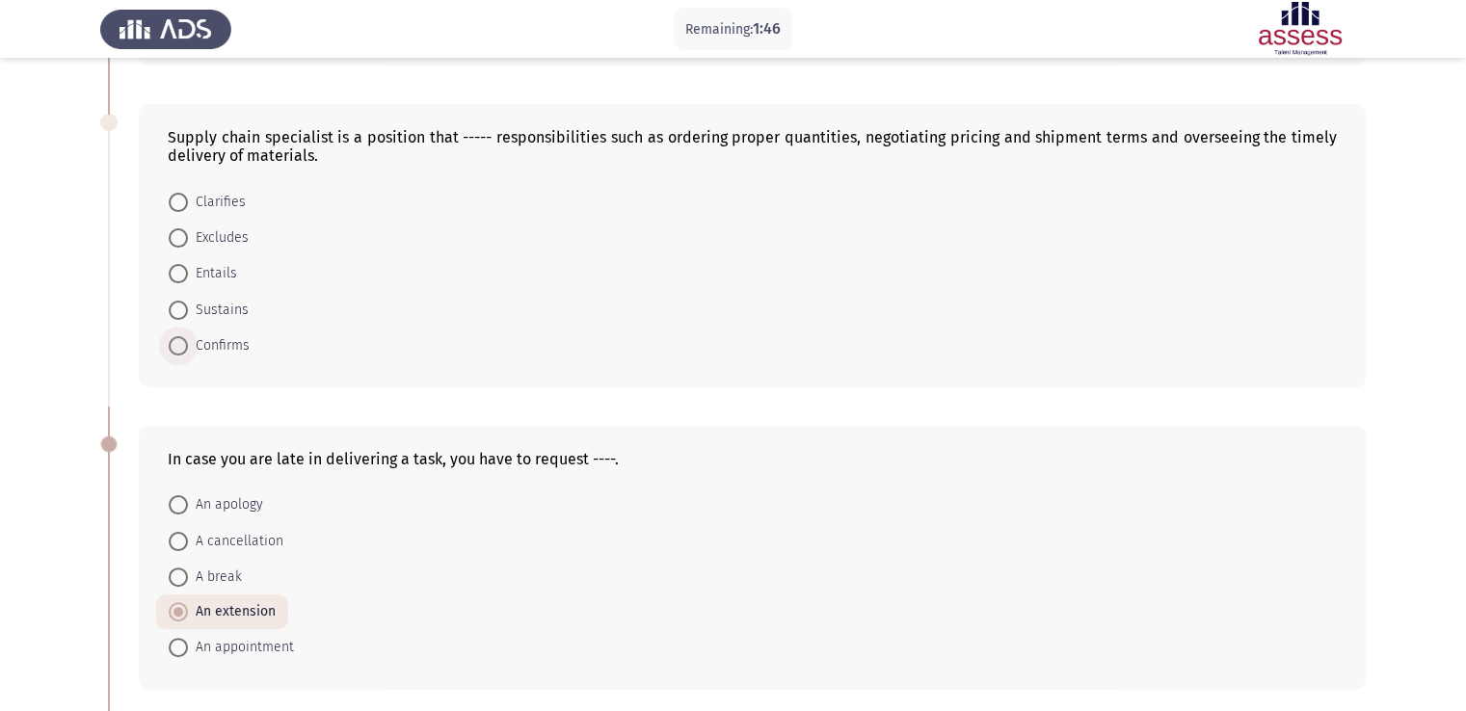
click at [184, 352] on span at bounding box center [178, 345] width 19 height 19
click at [184, 352] on input "Confirms" at bounding box center [178, 345] width 19 height 19
radio input "true"
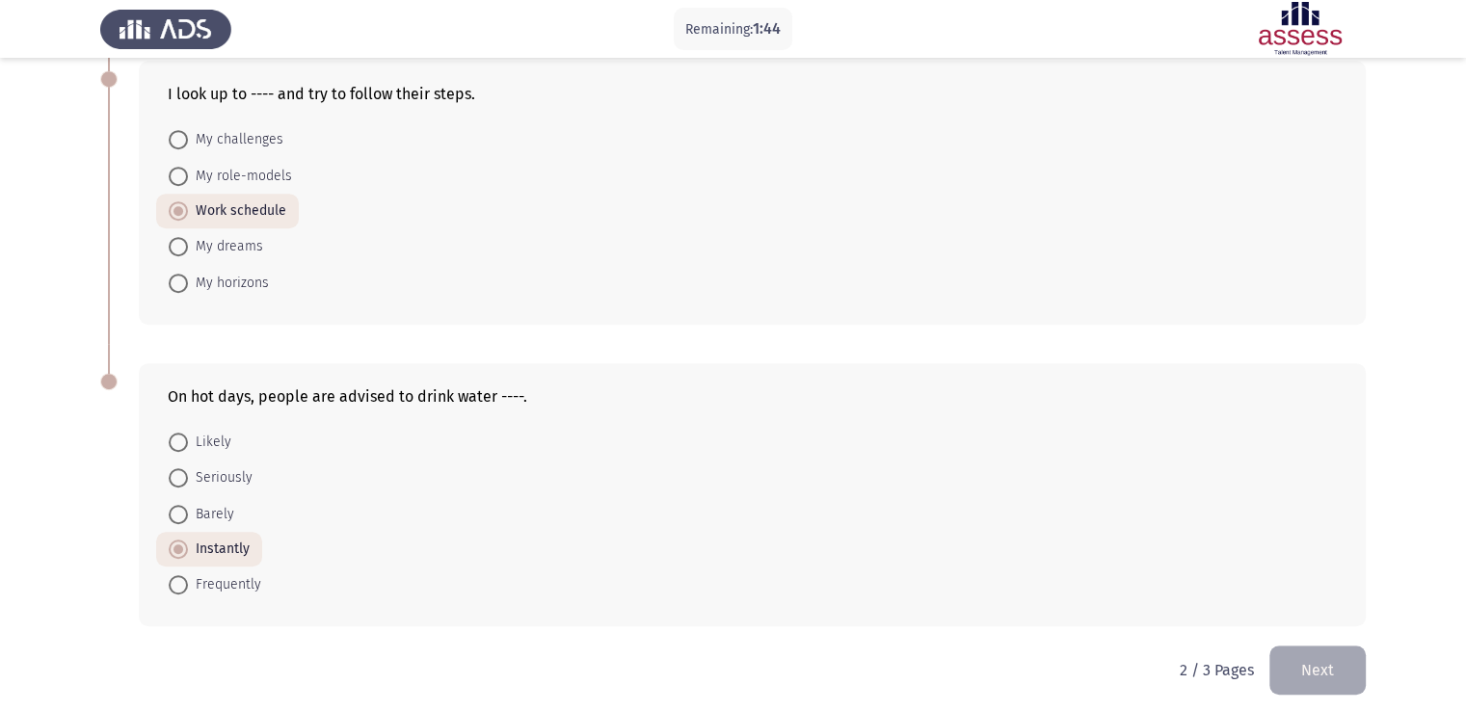
scroll to position [1035, 0]
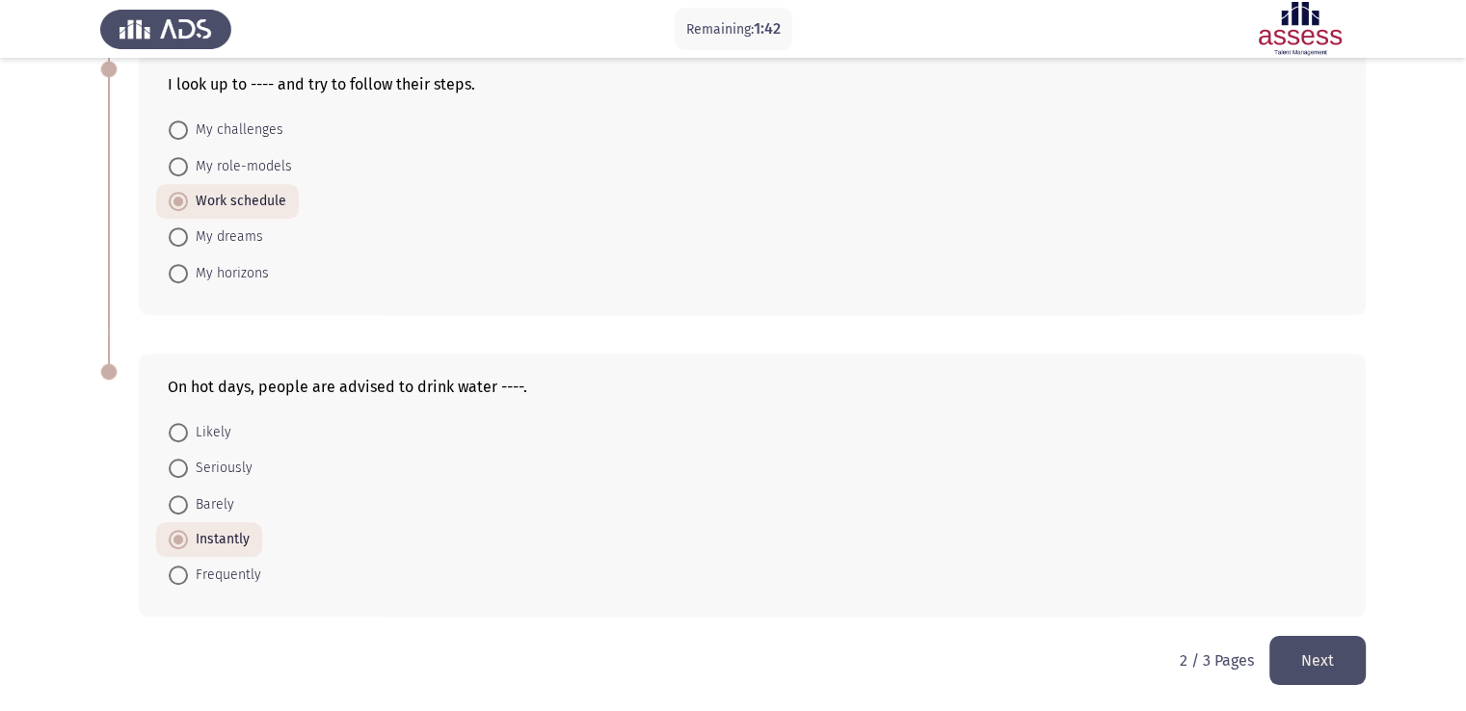
click at [1318, 655] on button "Next" at bounding box center [1317, 660] width 96 height 49
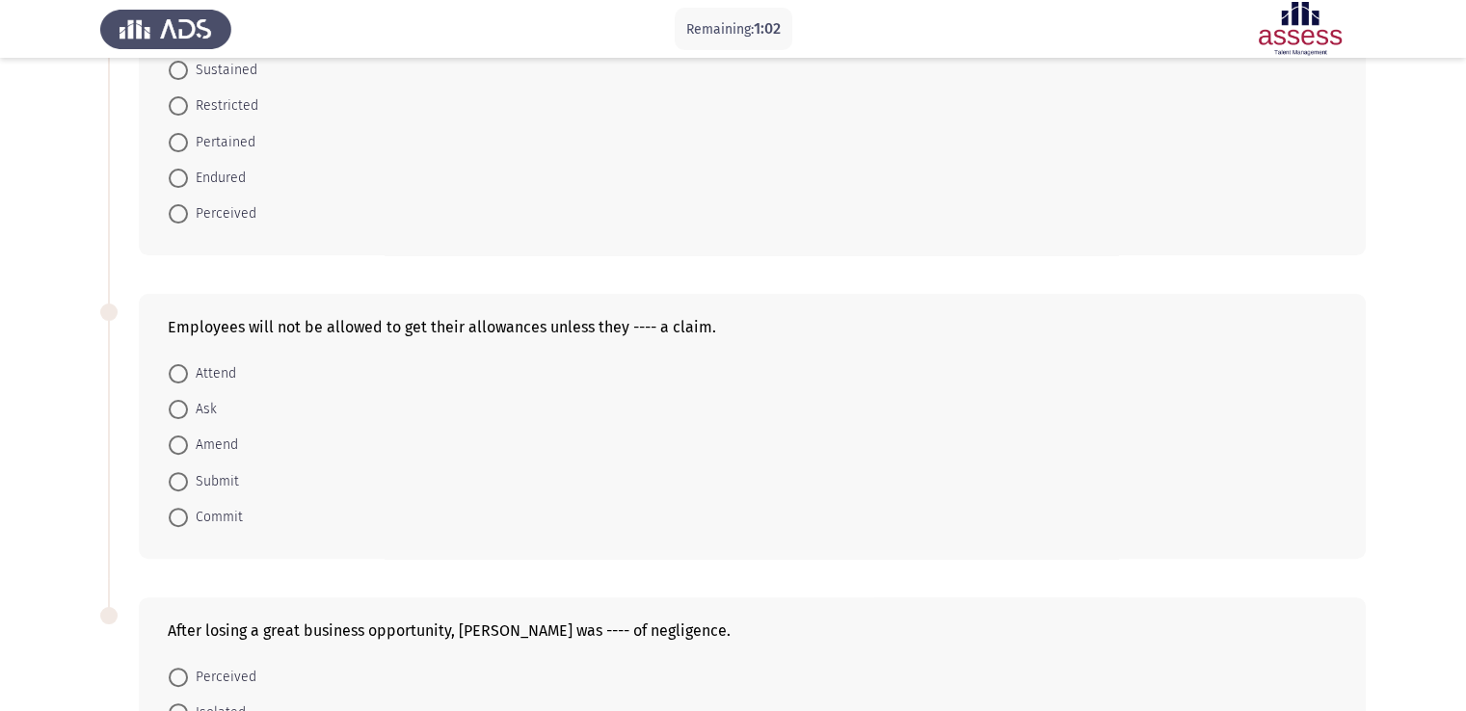
scroll to position [477, 0]
click at [181, 366] on span at bounding box center [178, 370] width 19 height 19
click at [181, 366] on input "Attend" at bounding box center [178, 370] width 19 height 19
radio input "true"
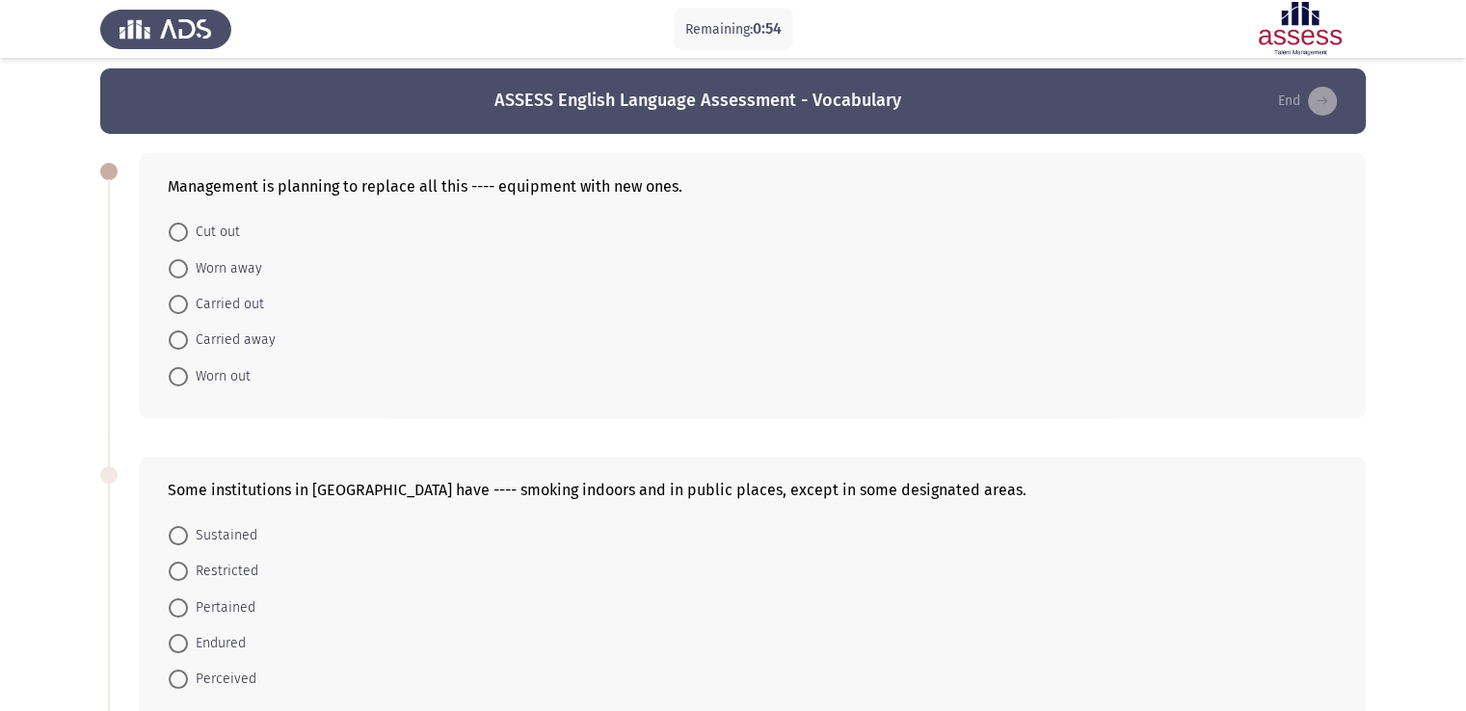
scroll to position [0, 0]
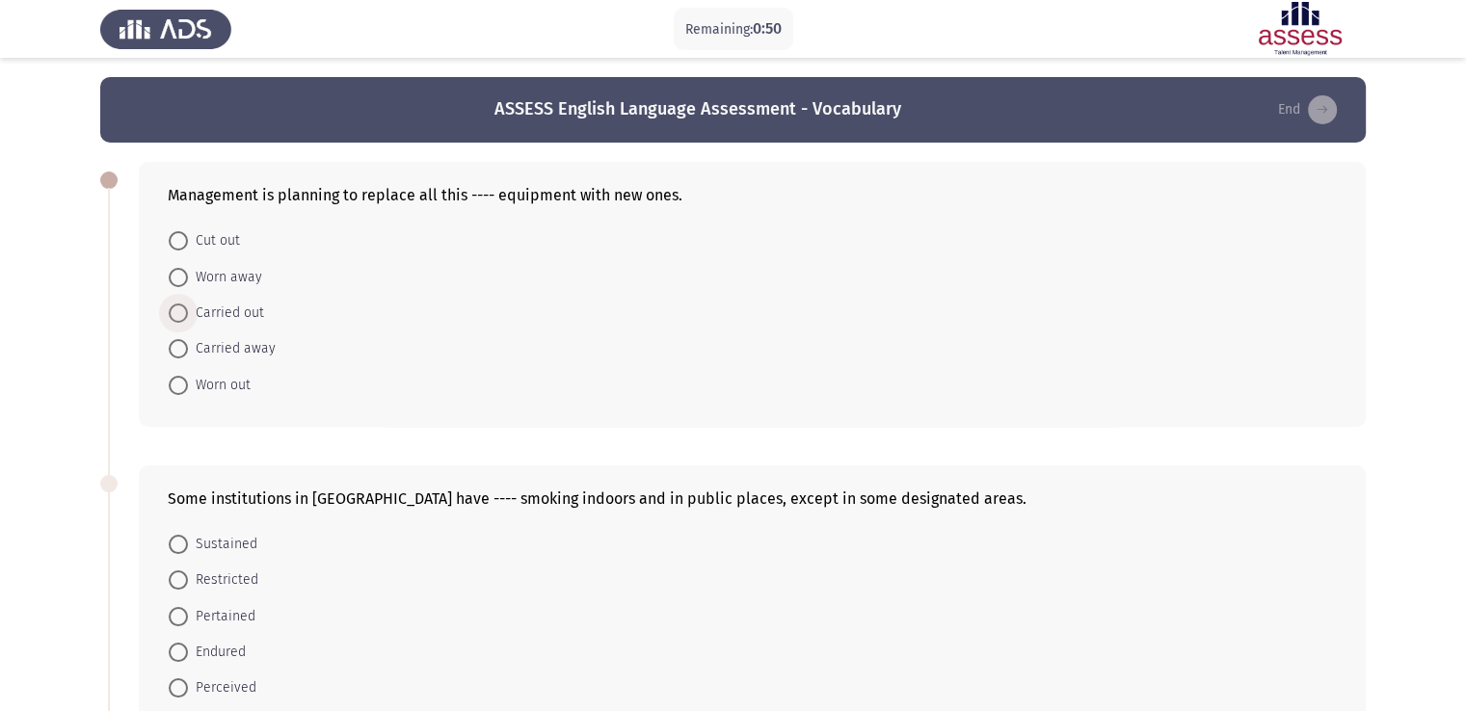
click at [170, 312] on span at bounding box center [178, 313] width 19 height 19
click at [170, 312] on input "Carried out" at bounding box center [178, 313] width 19 height 19
radio input "true"
click at [186, 349] on span at bounding box center [178, 347] width 19 height 19
click at [186, 349] on input "Carried away" at bounding box center [178, 347] width 19 height 19
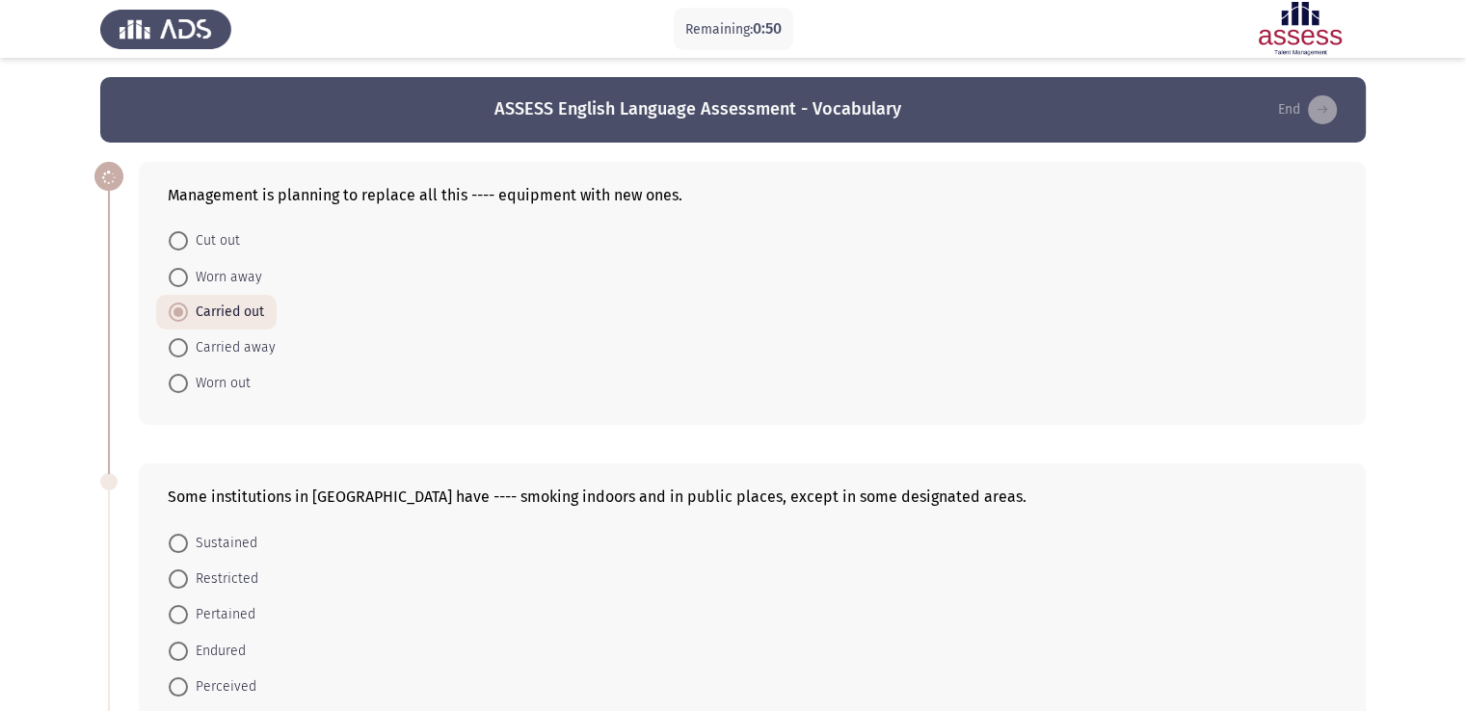
radio input "true"
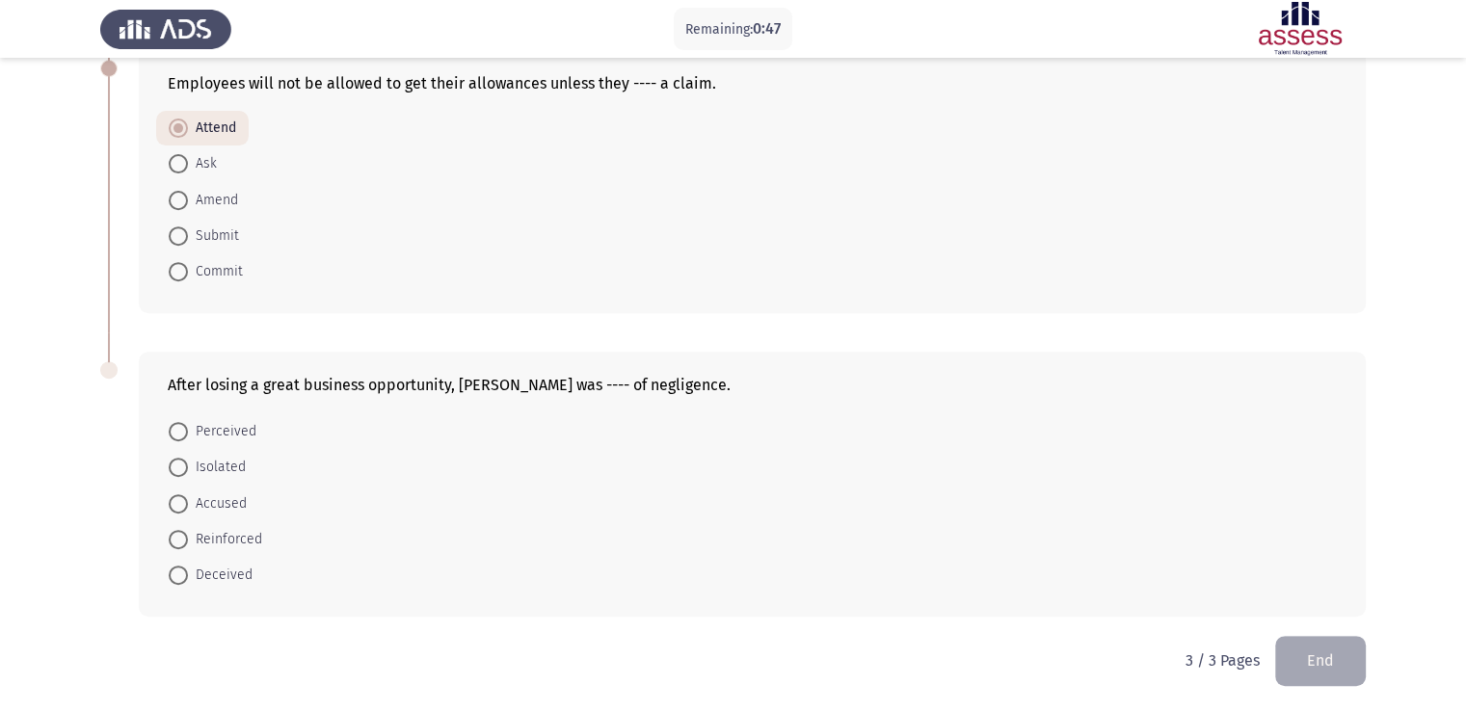
scroll to position [717, 0]
click at [177, 437] on span at bounding box center [178, 431] width 19 height 19
click at [177, 437] on input "Perceived" at bounding box center [178, 431] width 19 height 19
radio input "true"
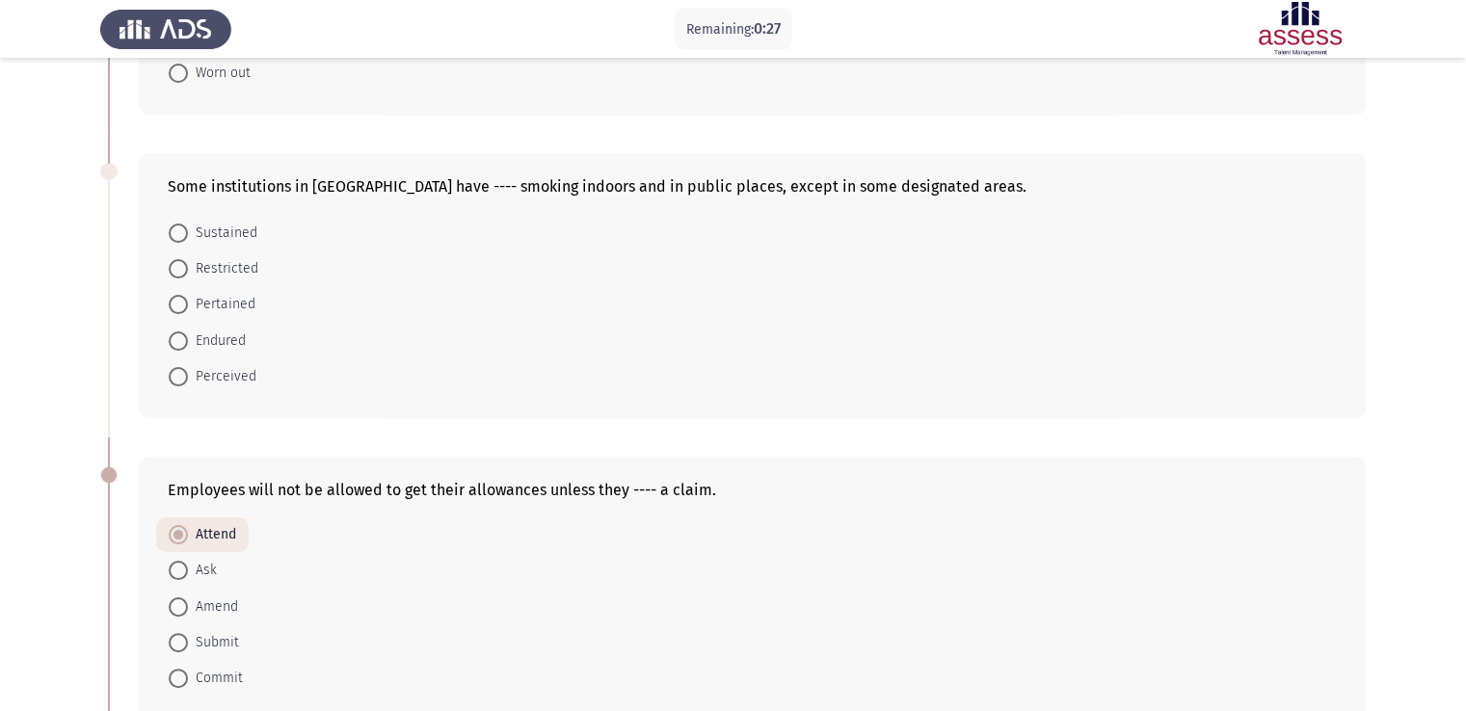
scroll to position [316, 0]
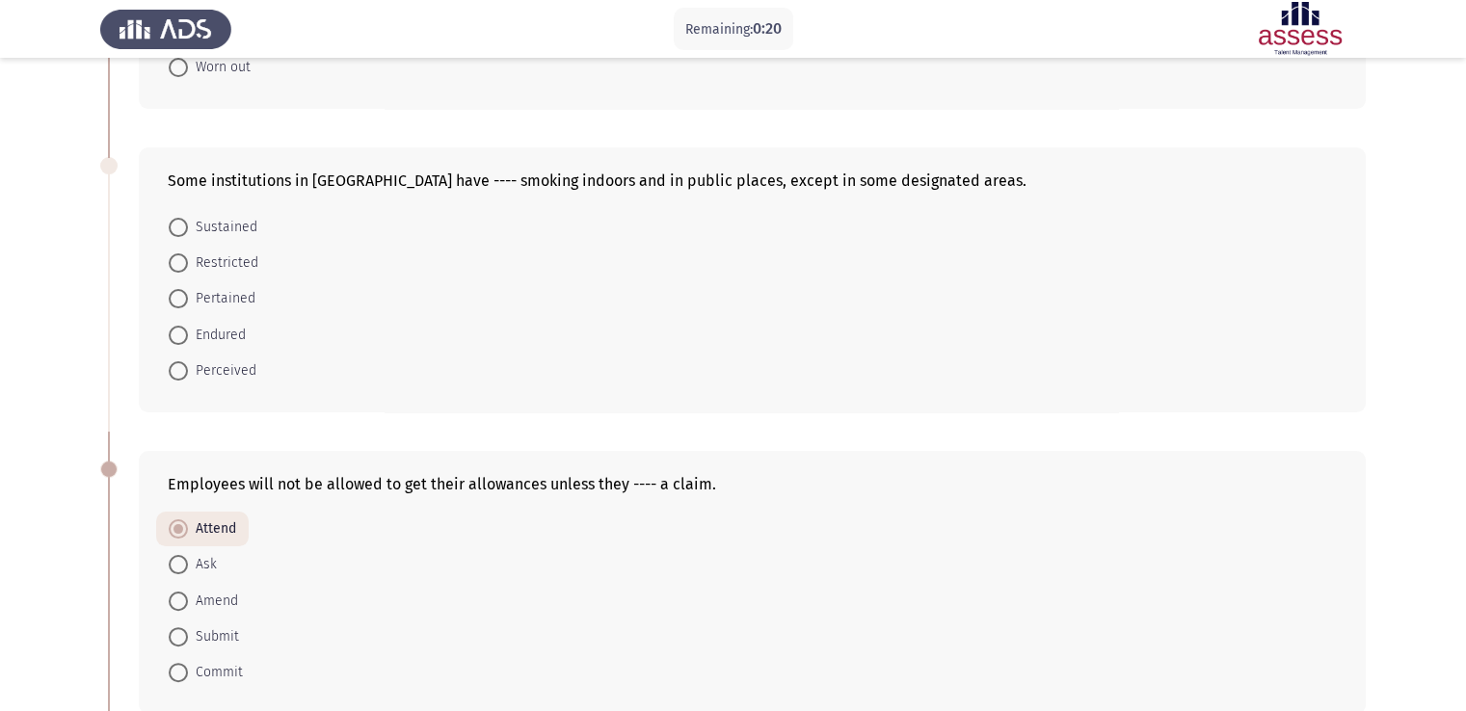
click at [179, 333] on span at bounding box center [178, 335] width 19 height 19
click at [179, 333] on input "Endured" at bounding box center [178, 335] width 19 height 19
radio input "true"
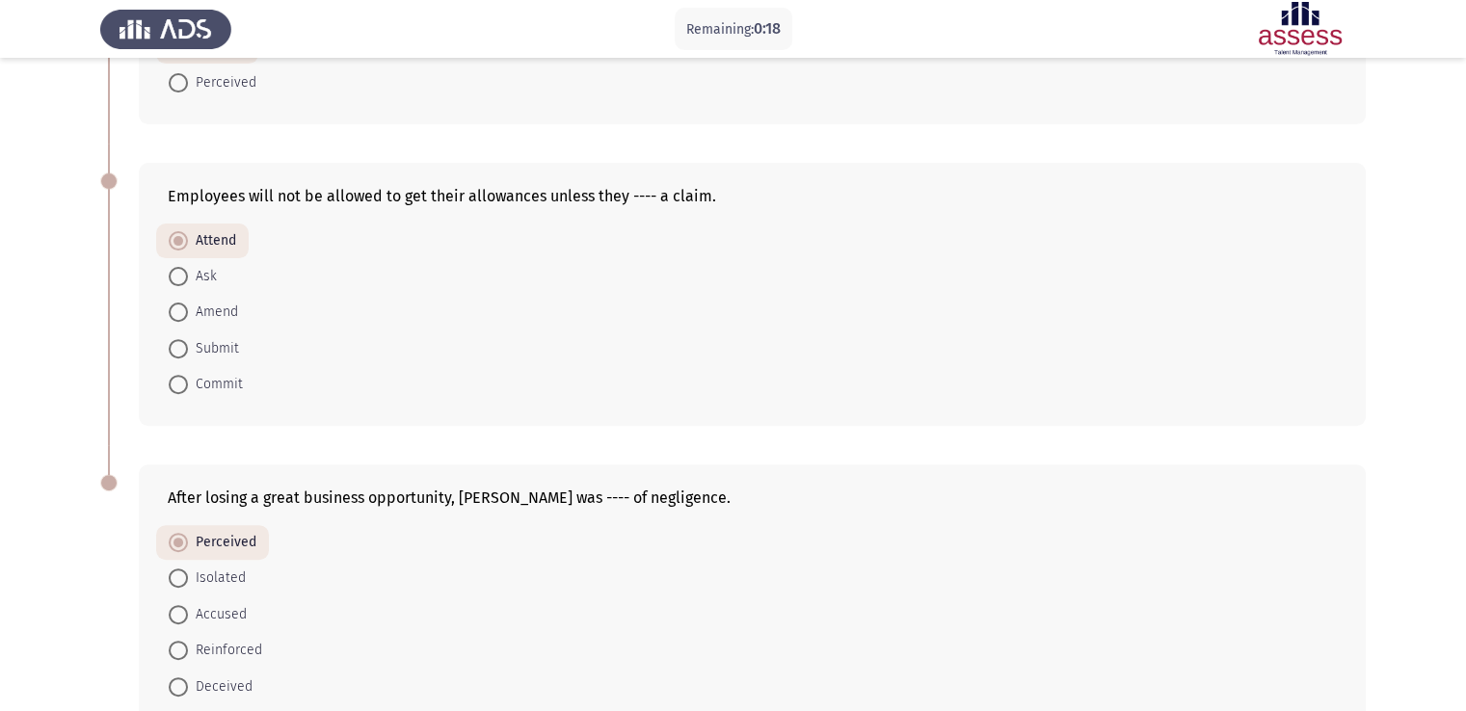
scroll to position [715, 0]
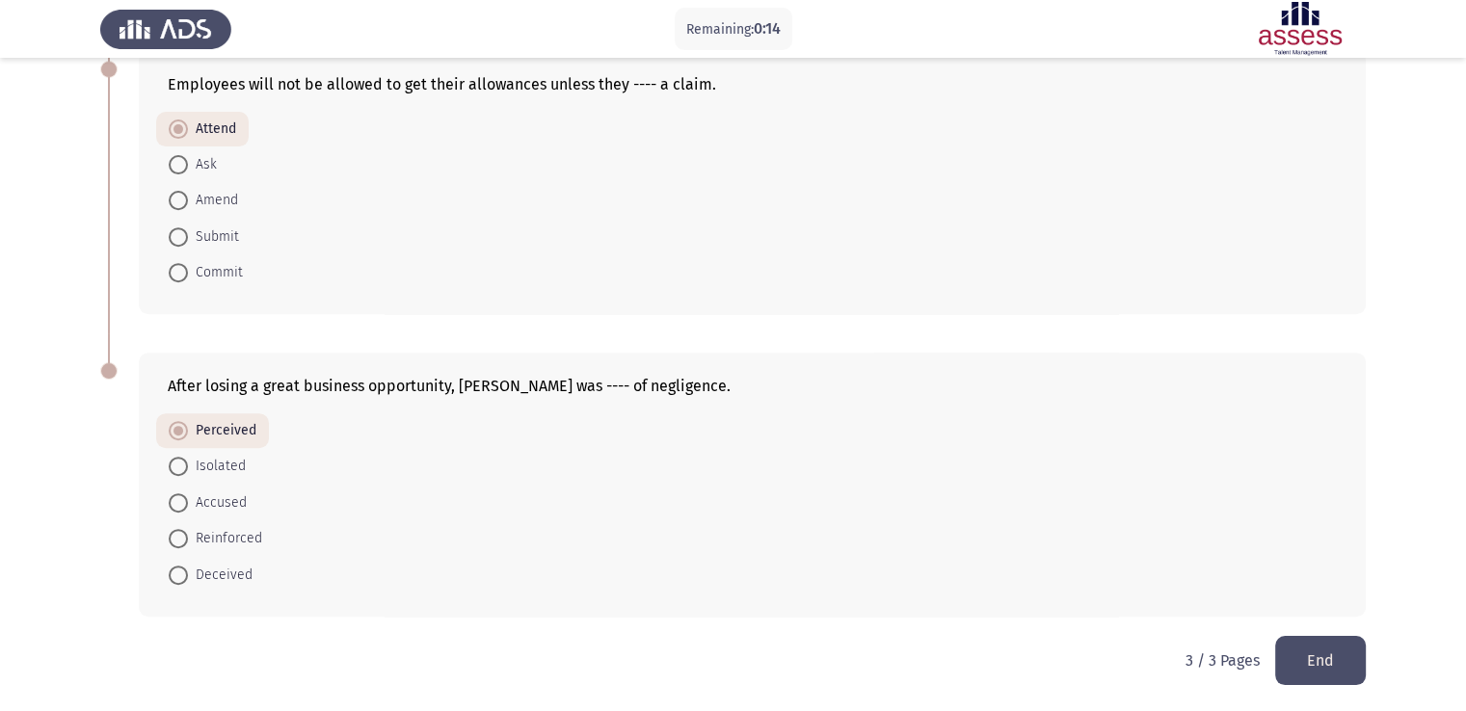
click at [1309, 660] on button "End" at bounding box center [1320, 660] width 91 height 49
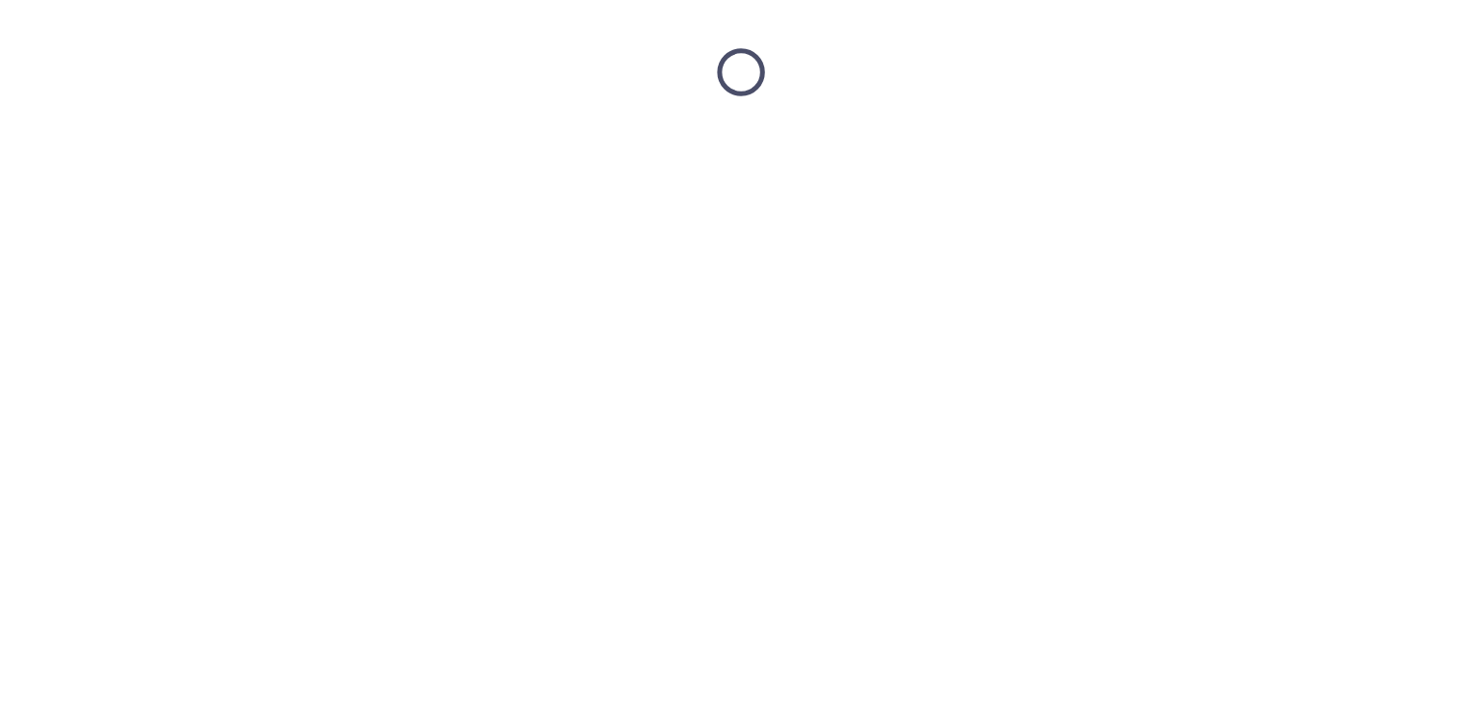
scroll to position [0, 0]
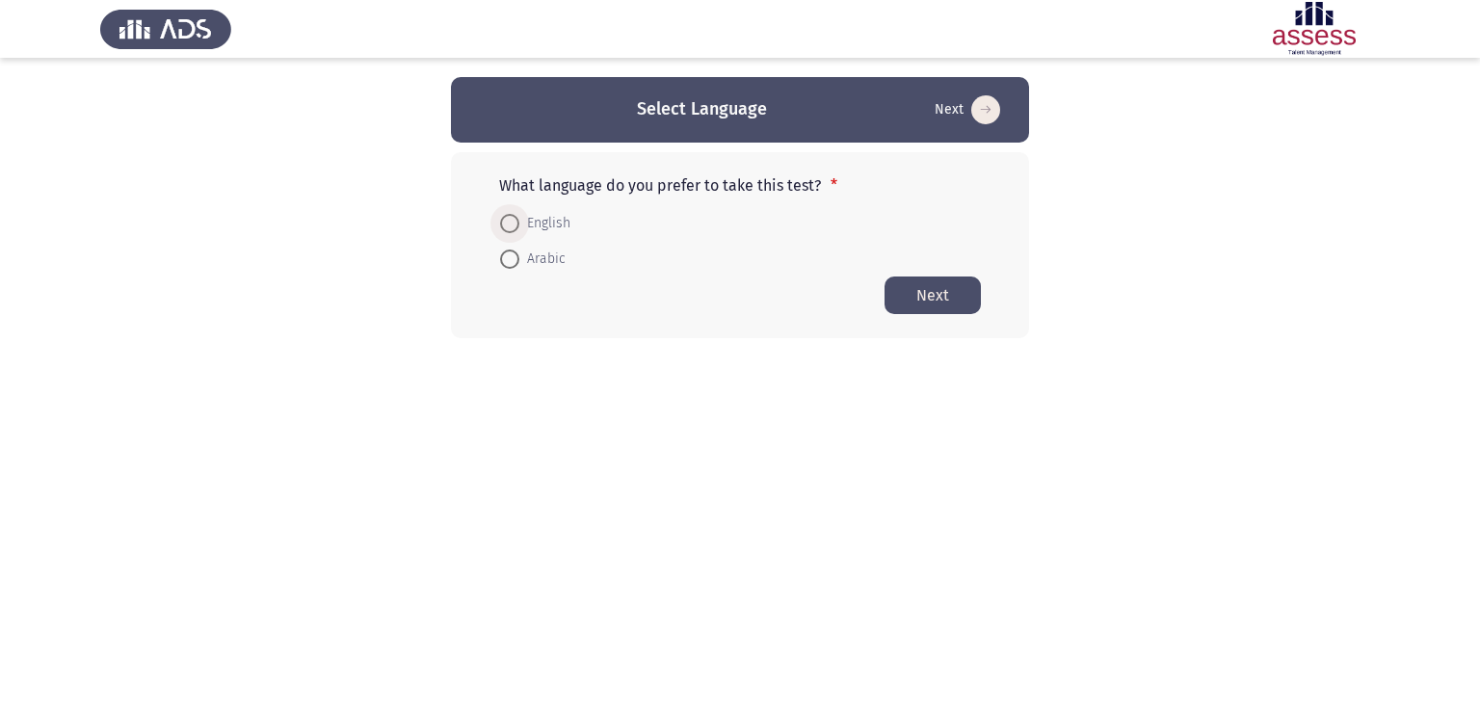
click at [525, 222] on span "English" at bounding box center [545, 223] width 51 height 23
click at [520, 222] on input "English" at bounding box center [509, 223] width 19 height 19
radio input "true"
click at [934, 296] on button "Next" at bounding box center [933, 295] width 96 height 38
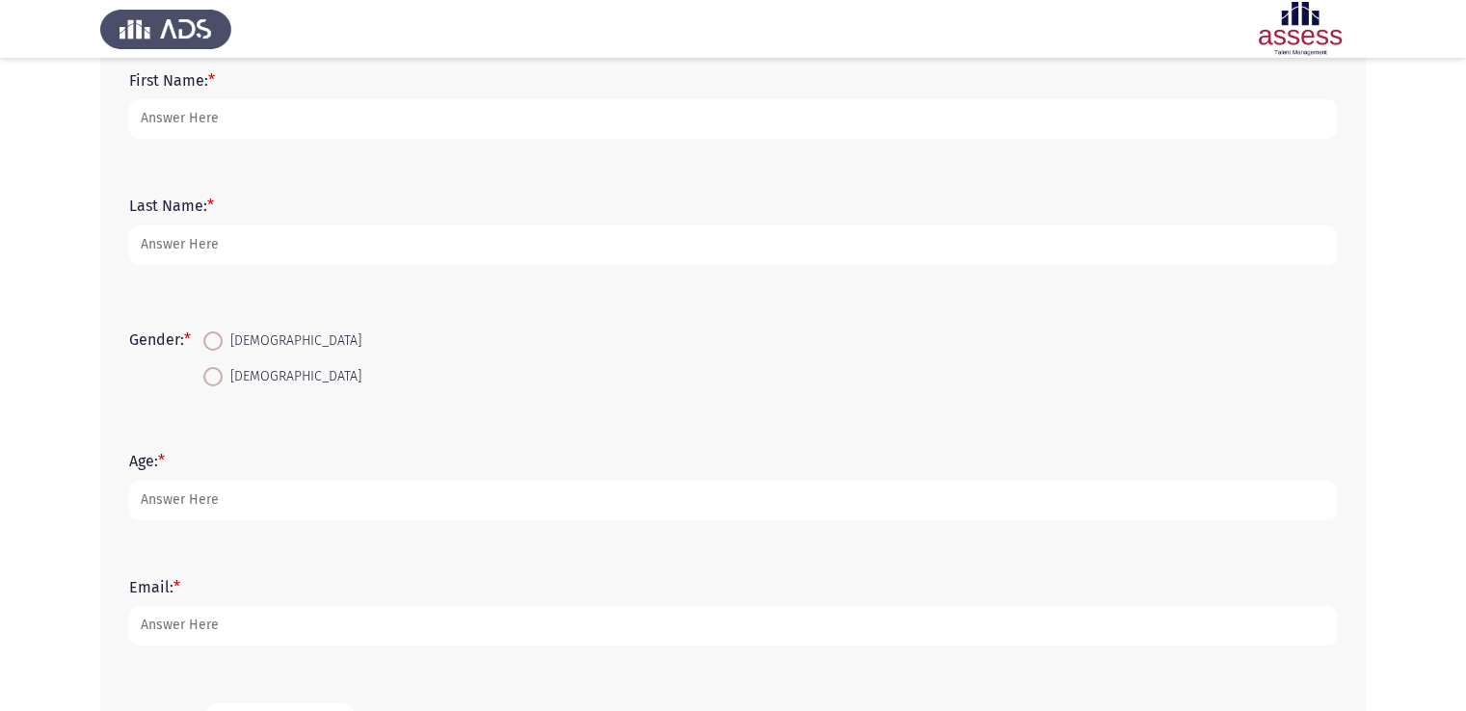
scroll to position [117, 0]
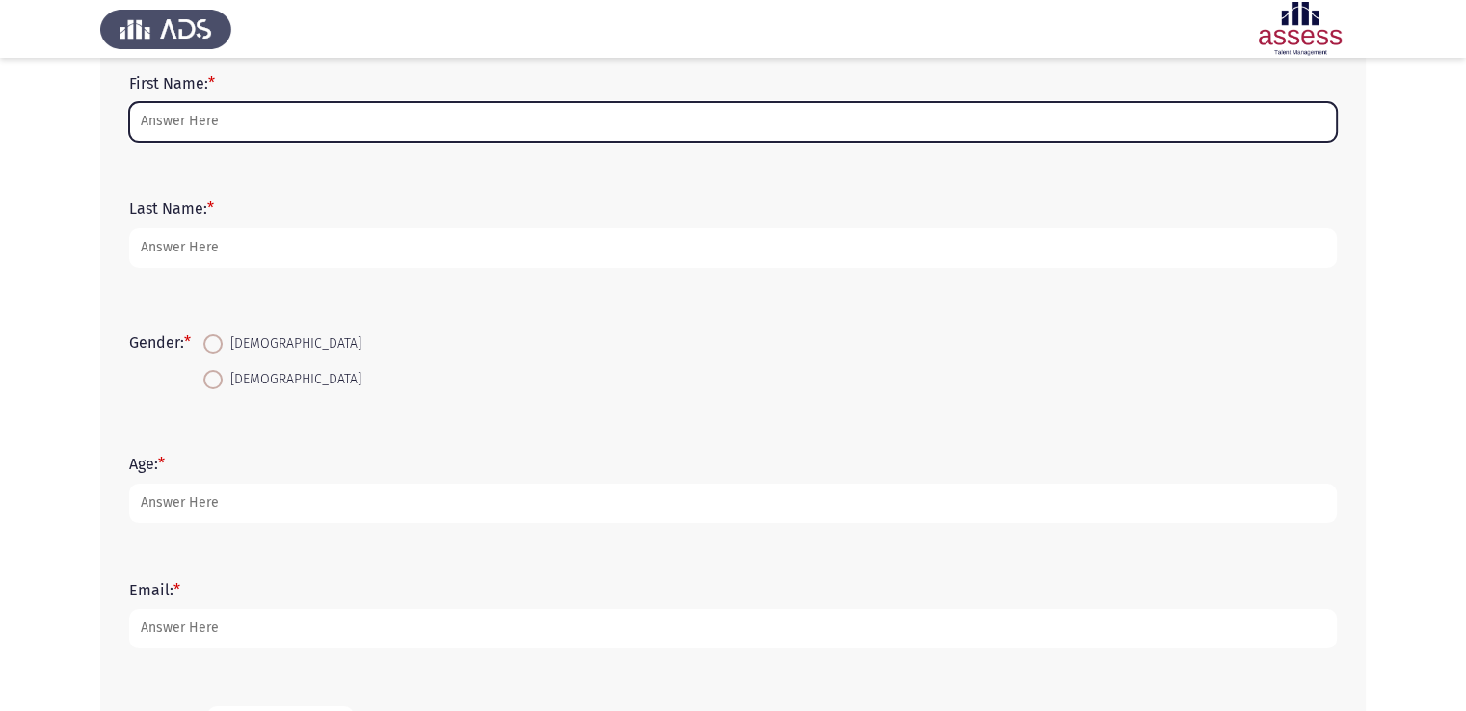
click at [234, 113] on input "First Name: *" at bounding box center [733, 122] width 1208 height 40
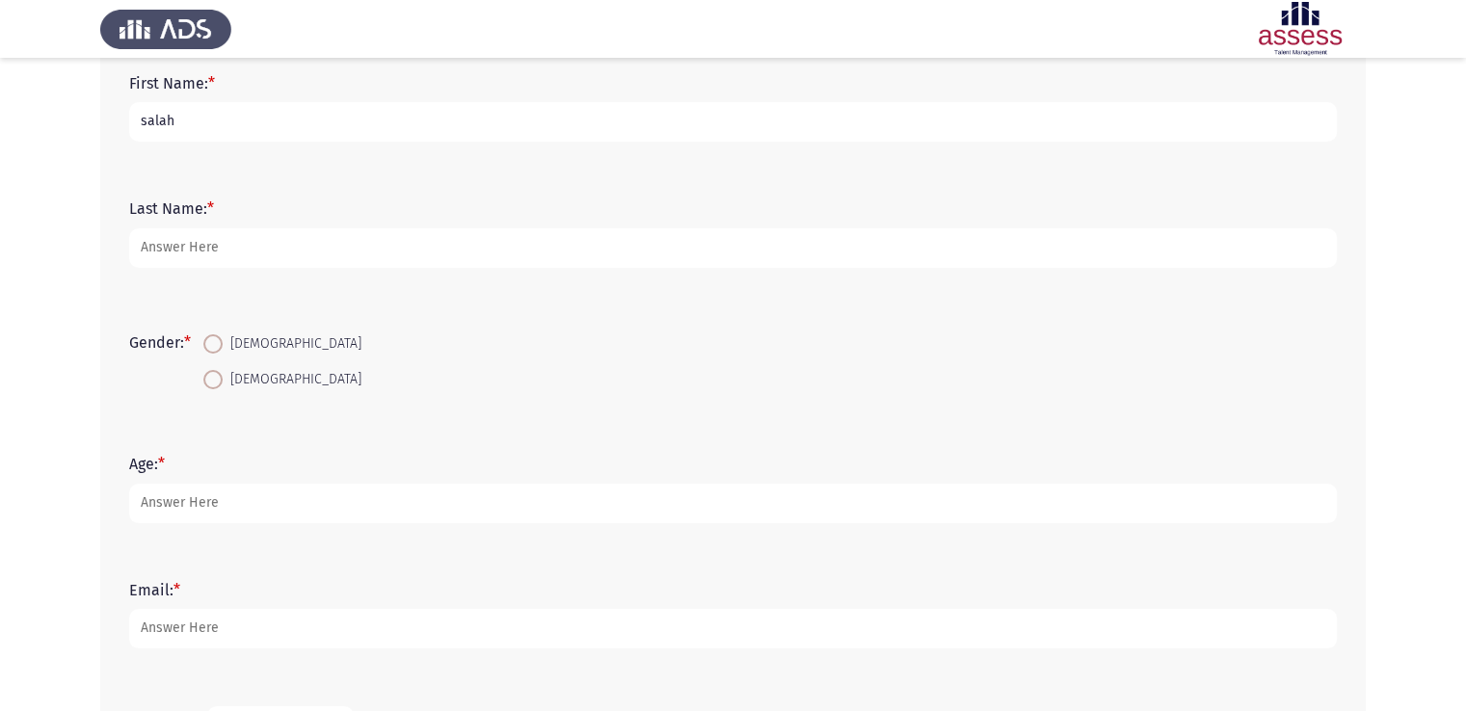
type input "salah"
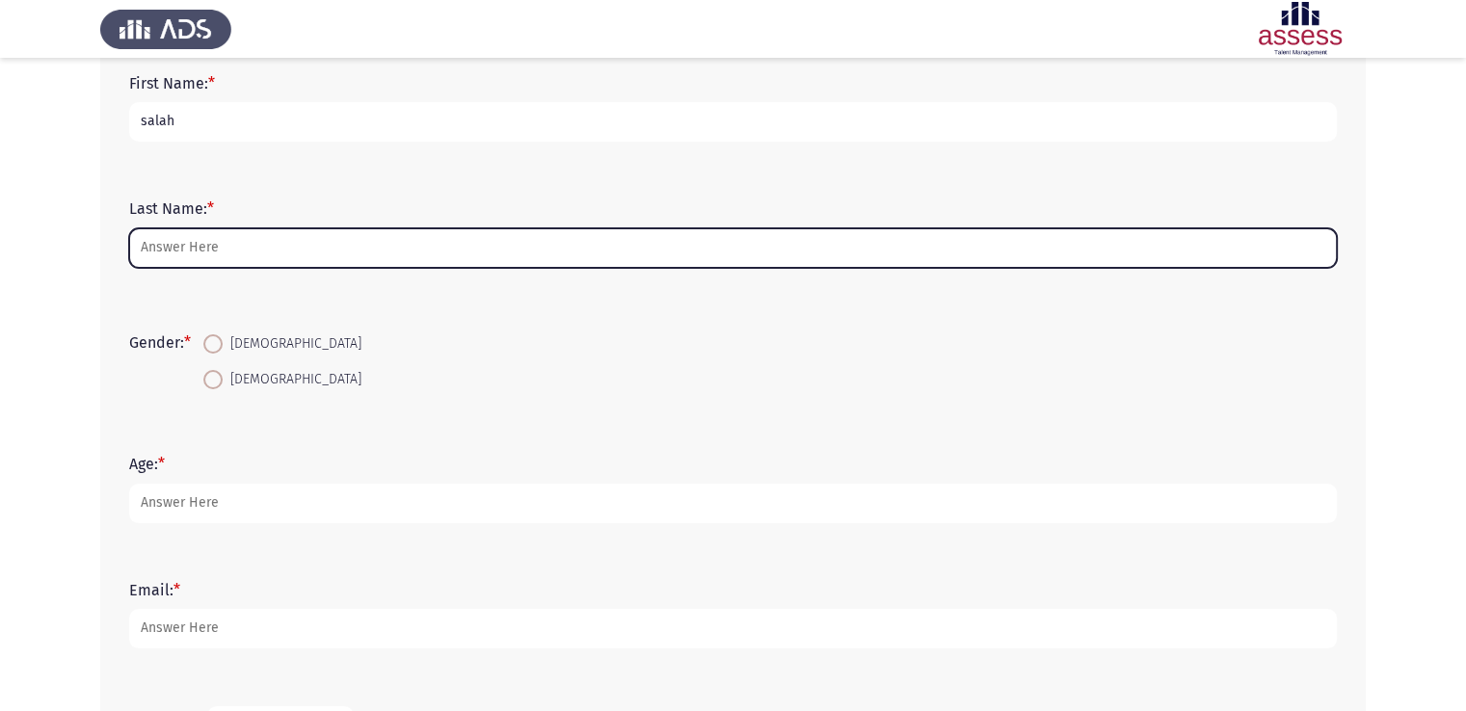
click at [203, 252] on input "Last Name: *" at bounding box center [733, 248] width 1208 height 40
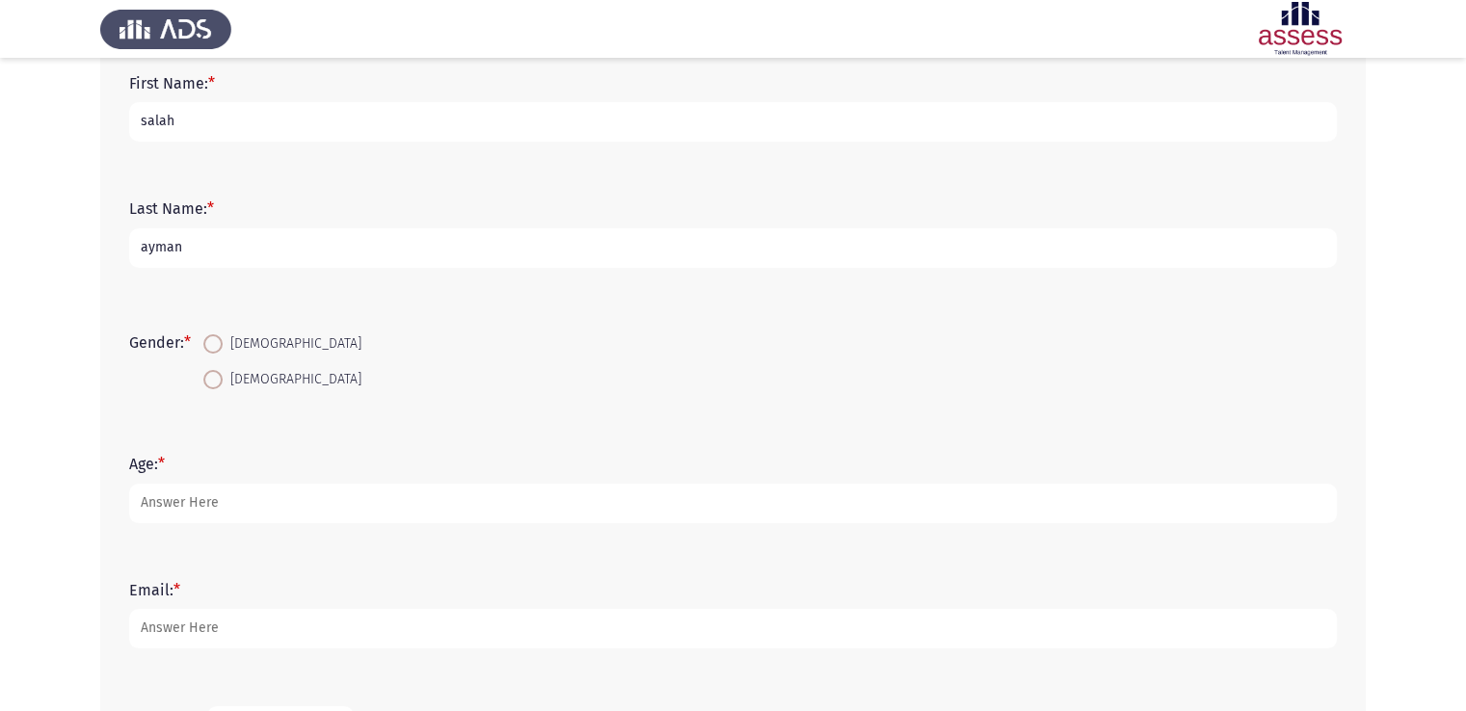
type input "ayman"
click at [227, 384] on span "[DEMOGRAPHIC_DATA]" at bounding box center [292, 379] width 139 height 23
click at [223, 384] on input "[DEMOGRAPHIC_DATA]" at bounding box center [212, 379] width 19 height 19
radio input "true"
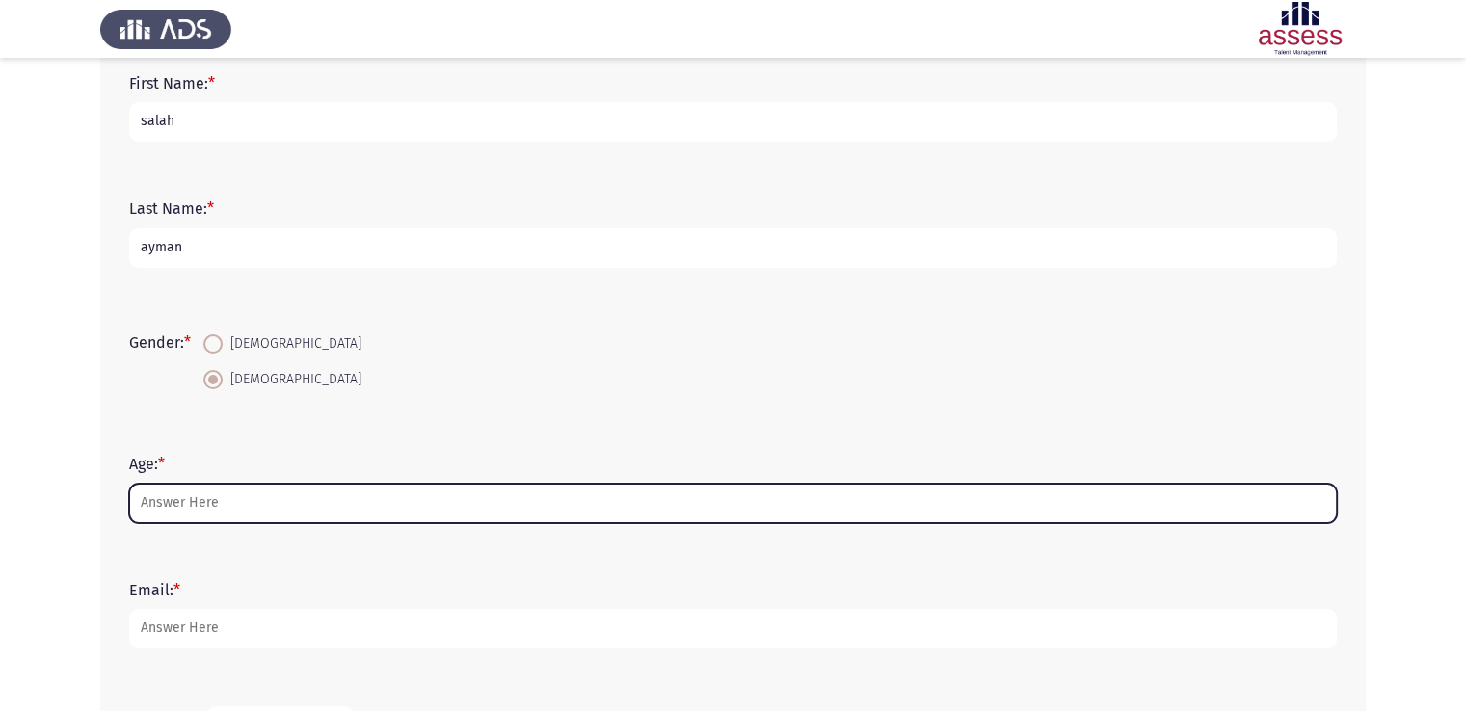
click at [189, 500] on input "Age: *" at bounding box center [733, 504] width 1208 height 40
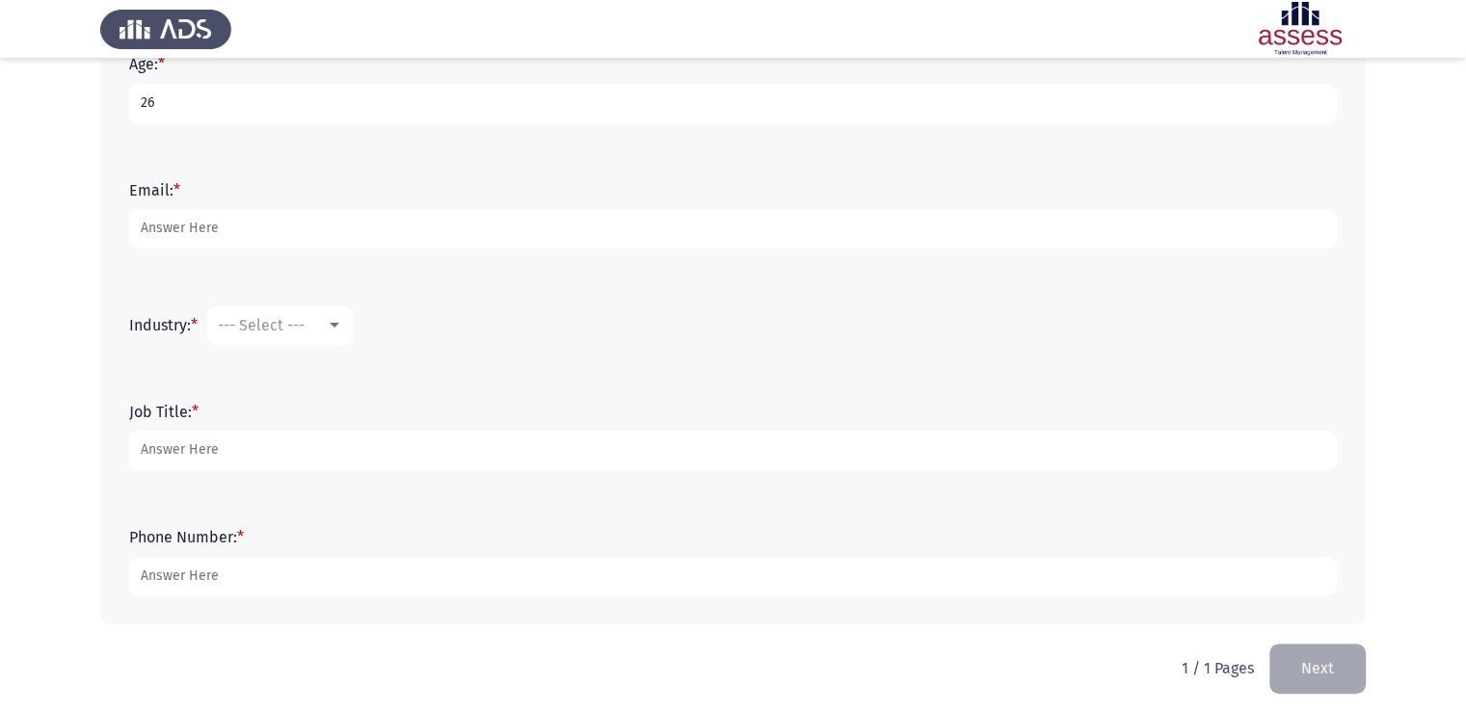
scroll to position [526, 0]
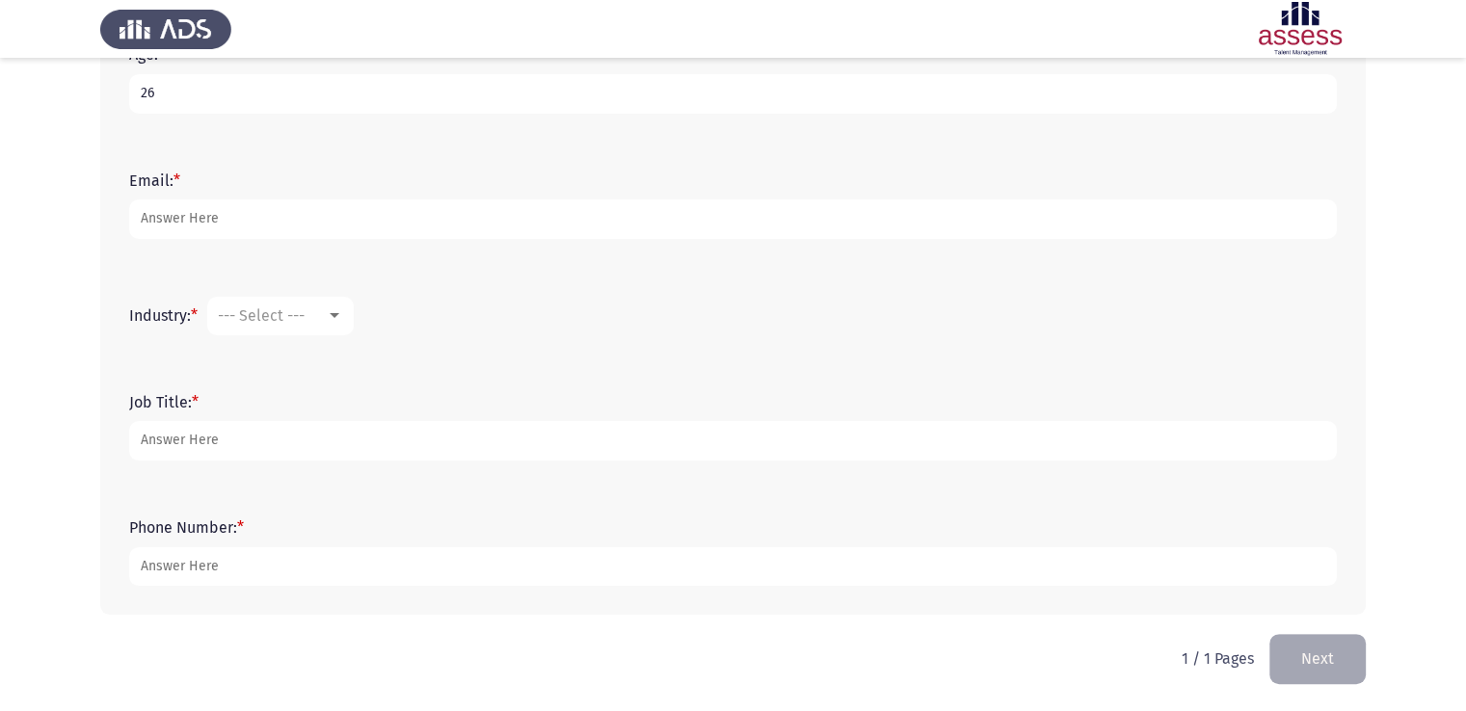
type input "26"
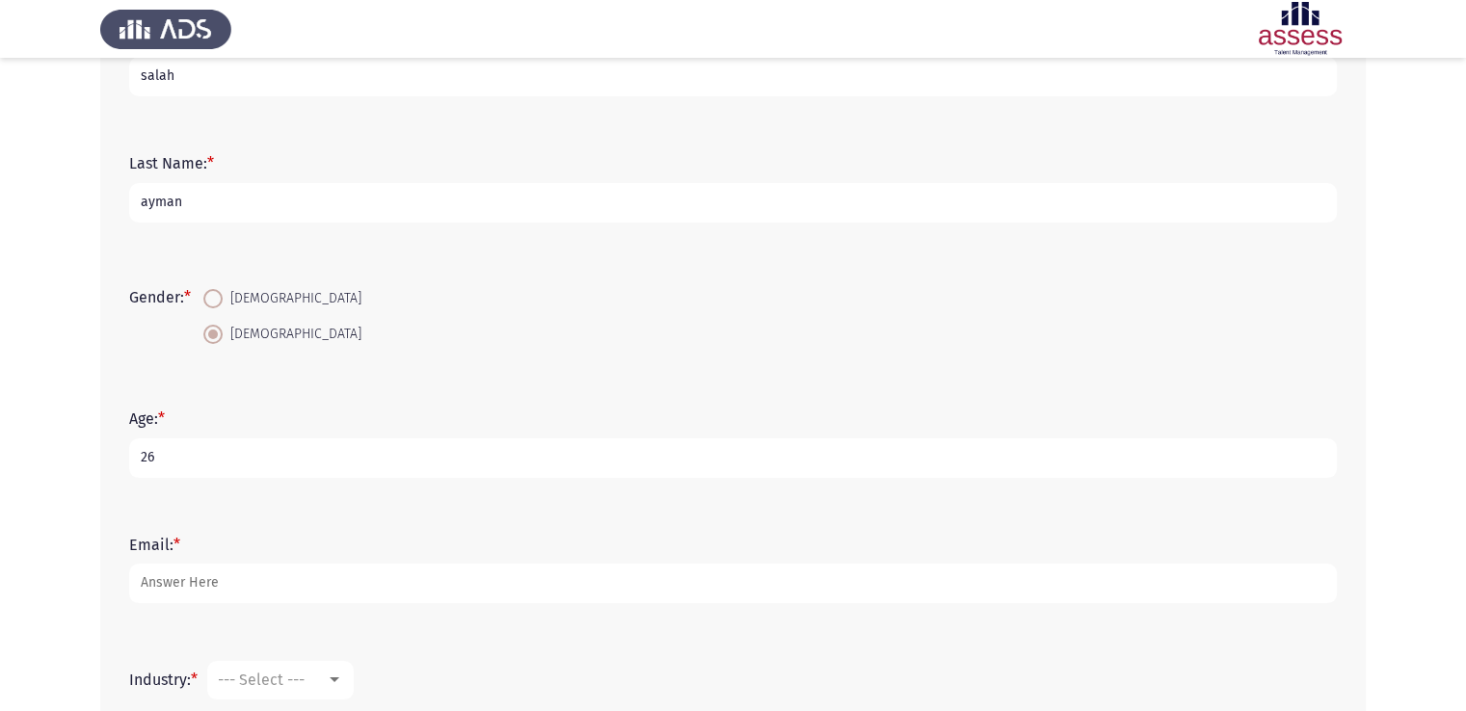
scroll to position [150, 0]
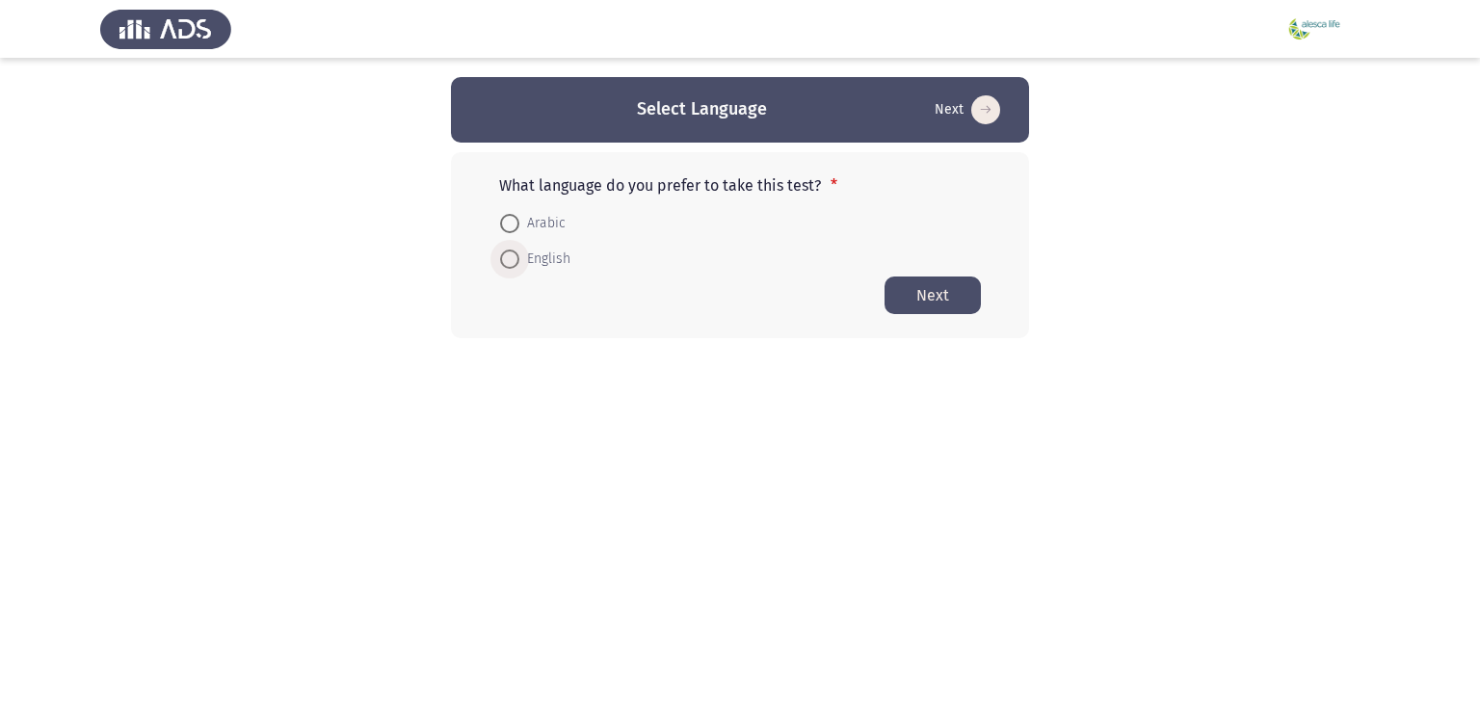
click at [525, 256] on span "English" at bounding box center [545, 259] width 51 height 23
click at [520, 256] on input "English" at bounding box center [509, 259] width 19 height 19
radio input "true"
click at [925, 304] on button "Next" at bounding box center [933, 295] width 96 height 38
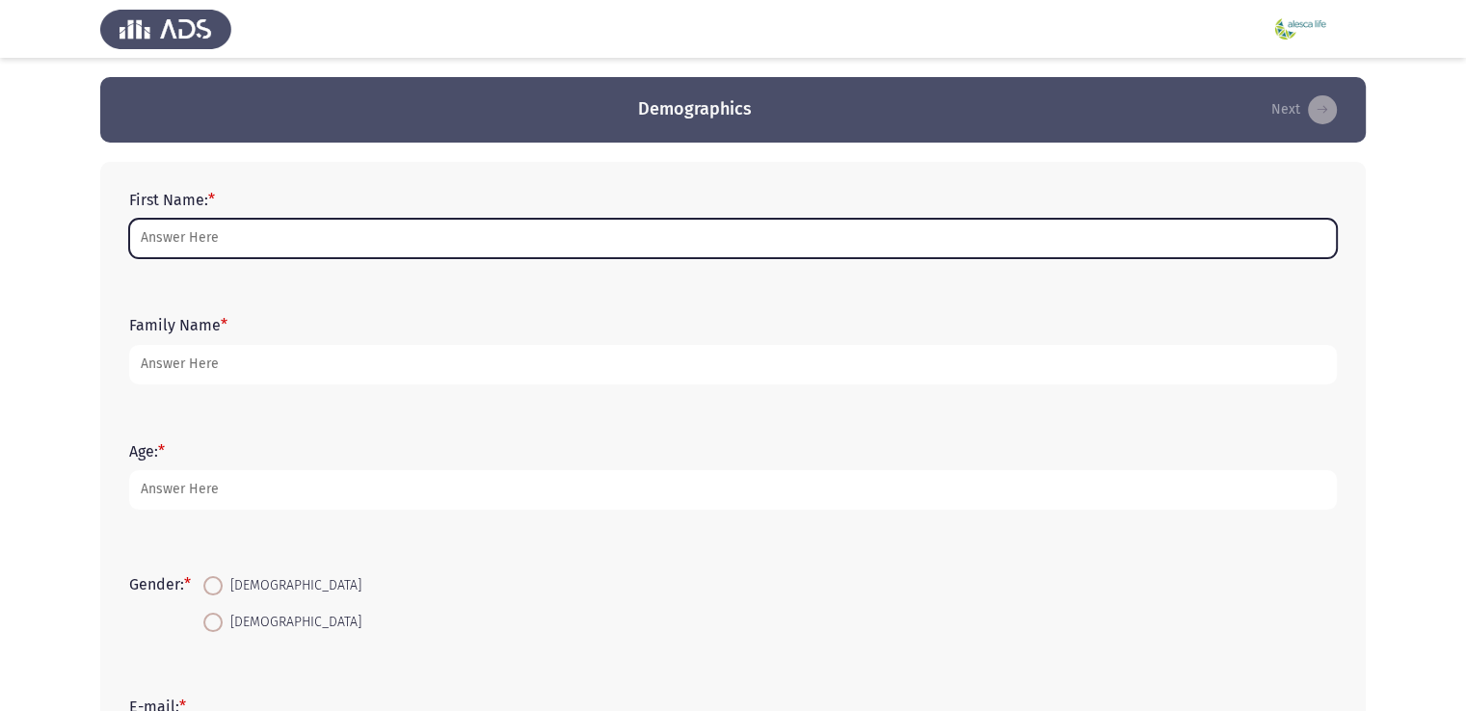
click at [176, 236] on input "First Name: *" at bounding box center [733, 239] width 1208 height 40
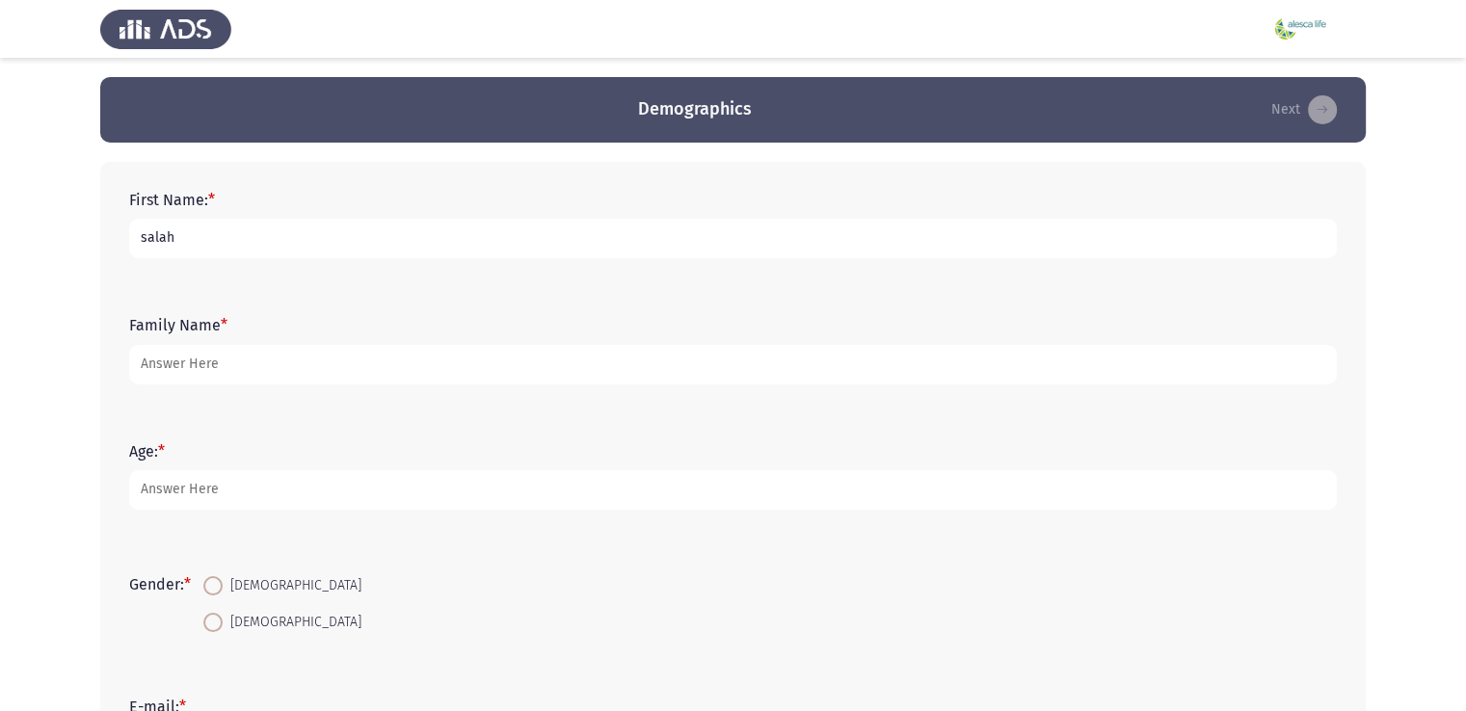
type input "salah"
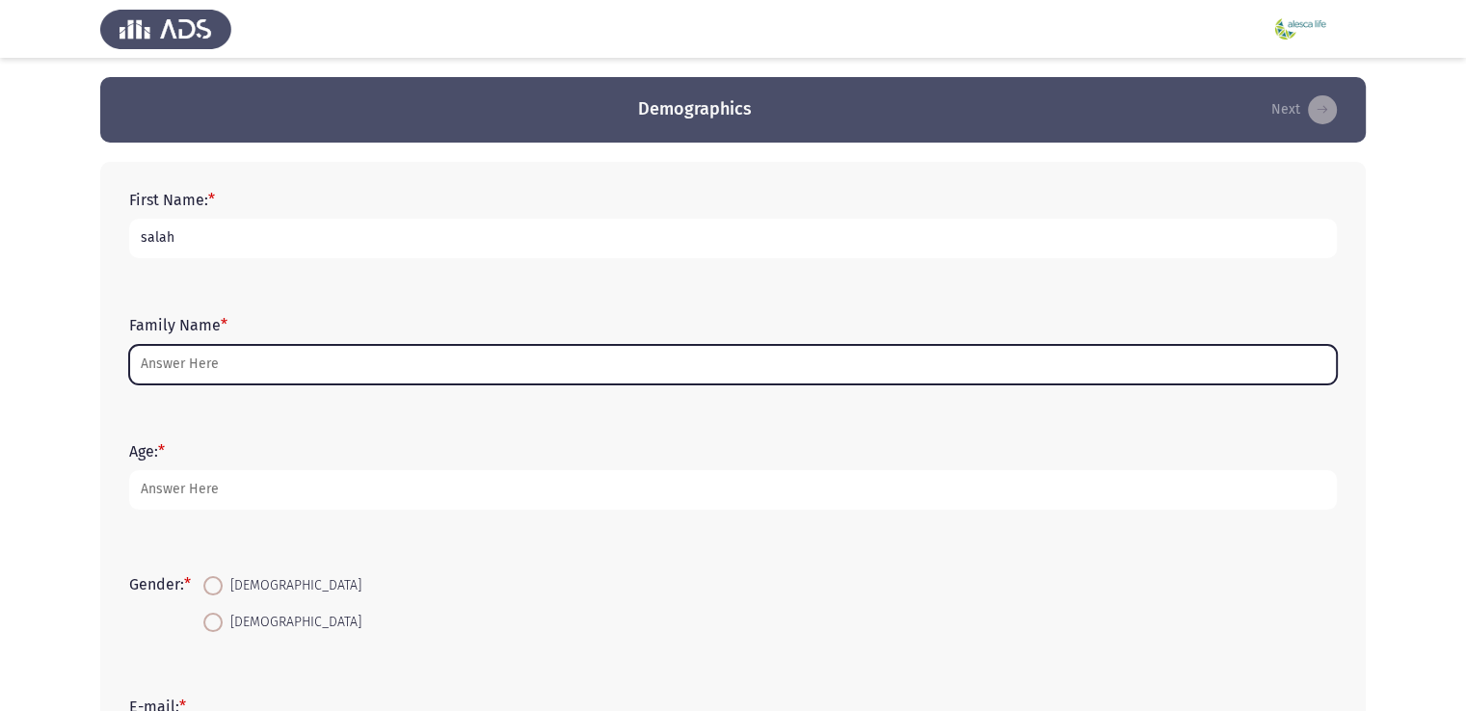
click at [157, 367] on input "Family Name *" at bounding box center [733, 365] width 1208 height 40
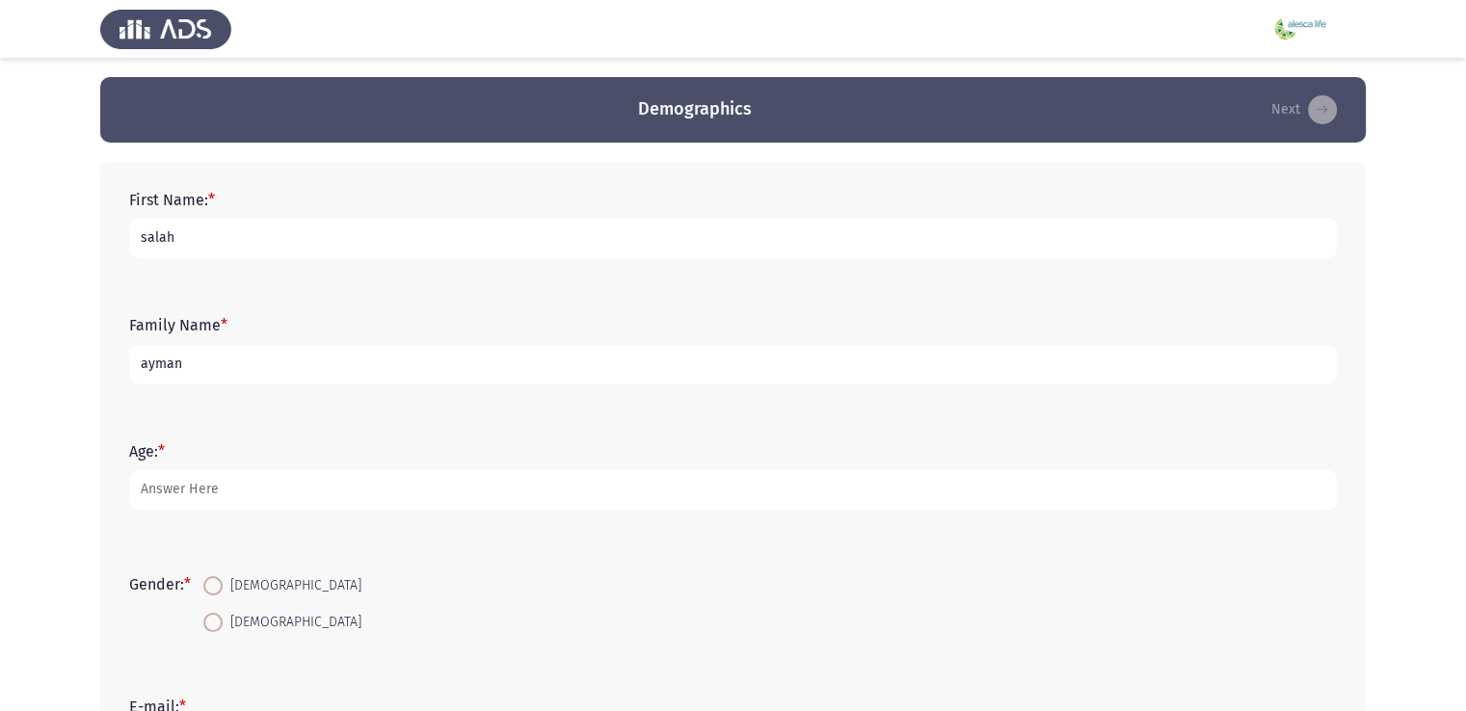
type input "ayman"
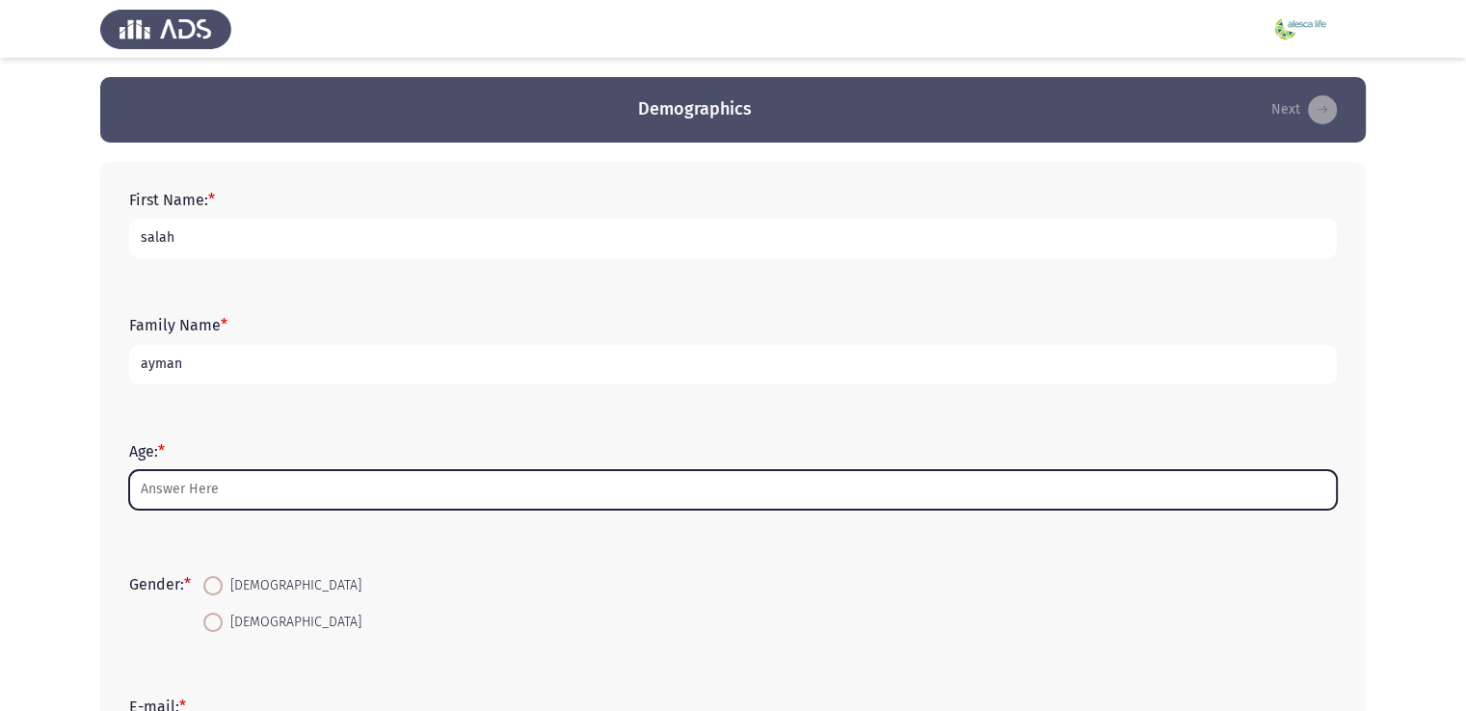
click at [185, 488] on input "Age: *" at bounding box center [733, 490] width 1208 height 40
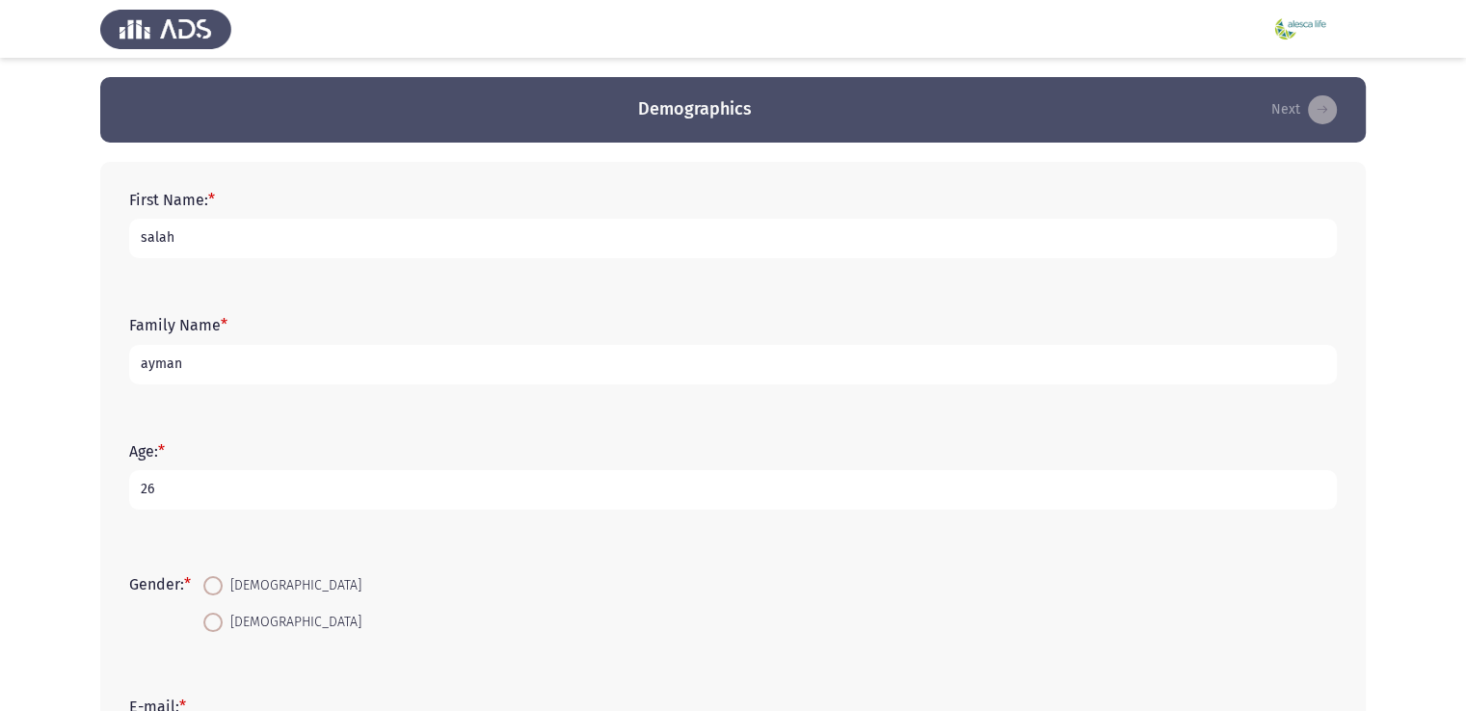
type input "26"
click at [227, 585] on span "[DEMOGRAPHIC_DATA]" at bounding box center [292, 585] width 139 height 23
click at [223, 585] on input "[DEMOGRAPHIC_DATA]" at bounding box center [212, 585] width 19 height 19
radio input "true"
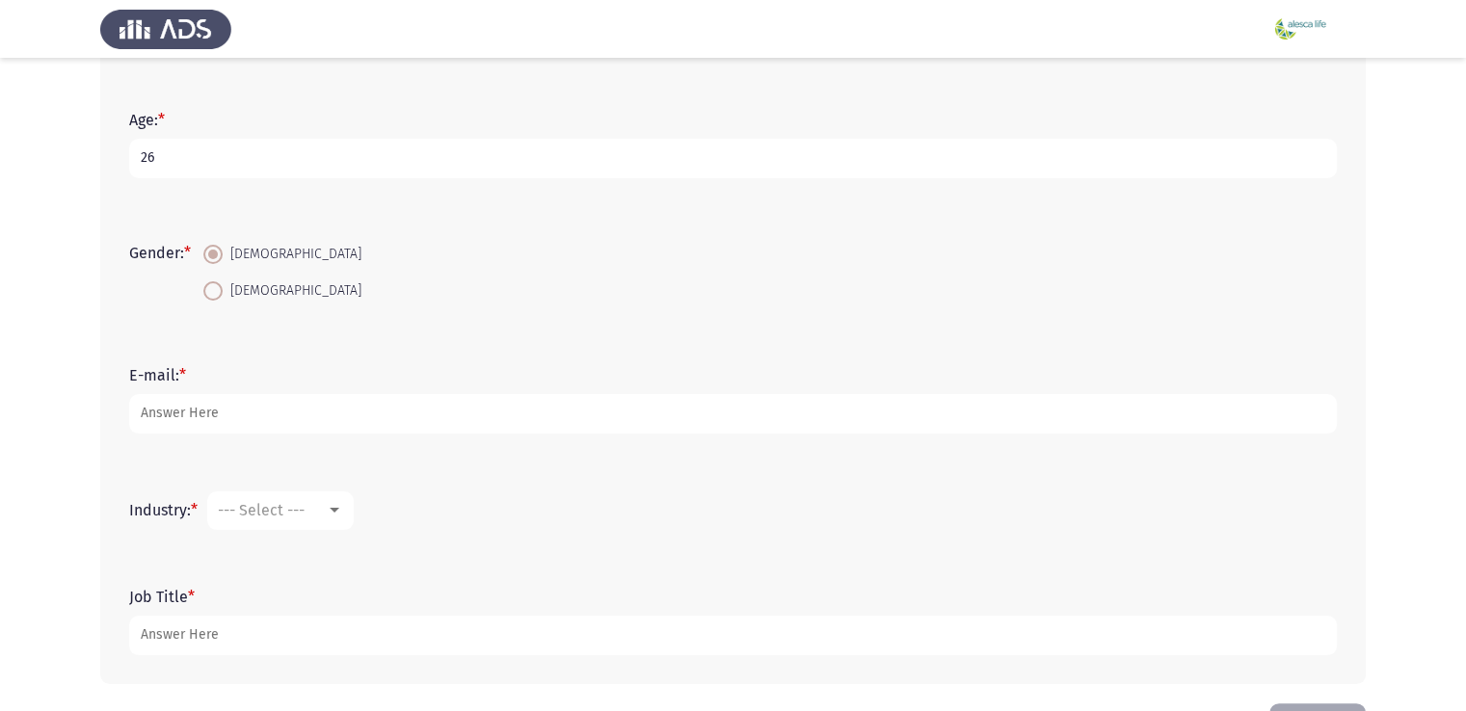
scroll to position [365, 0]
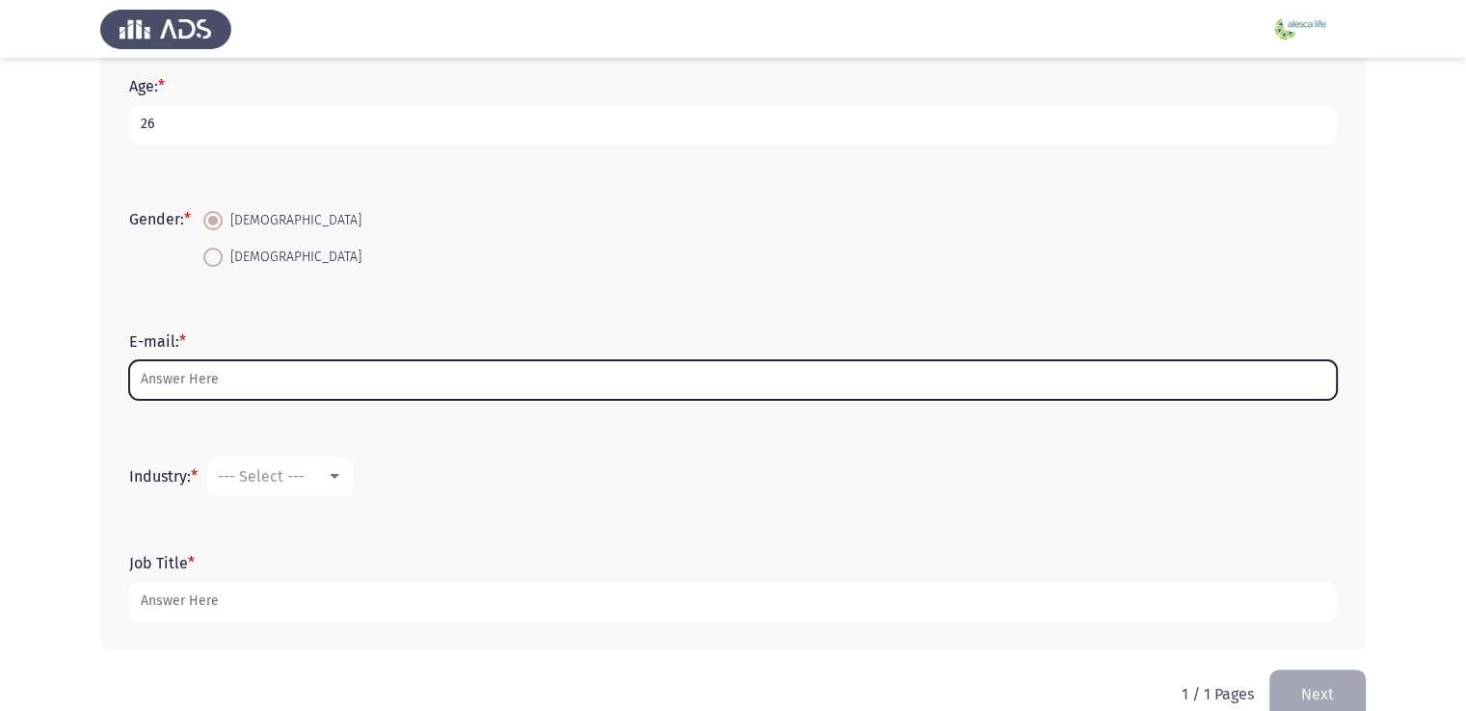
click at [360, 391] on input "E-mail: *" at bounding box center [733, 380] width 1208 height 40
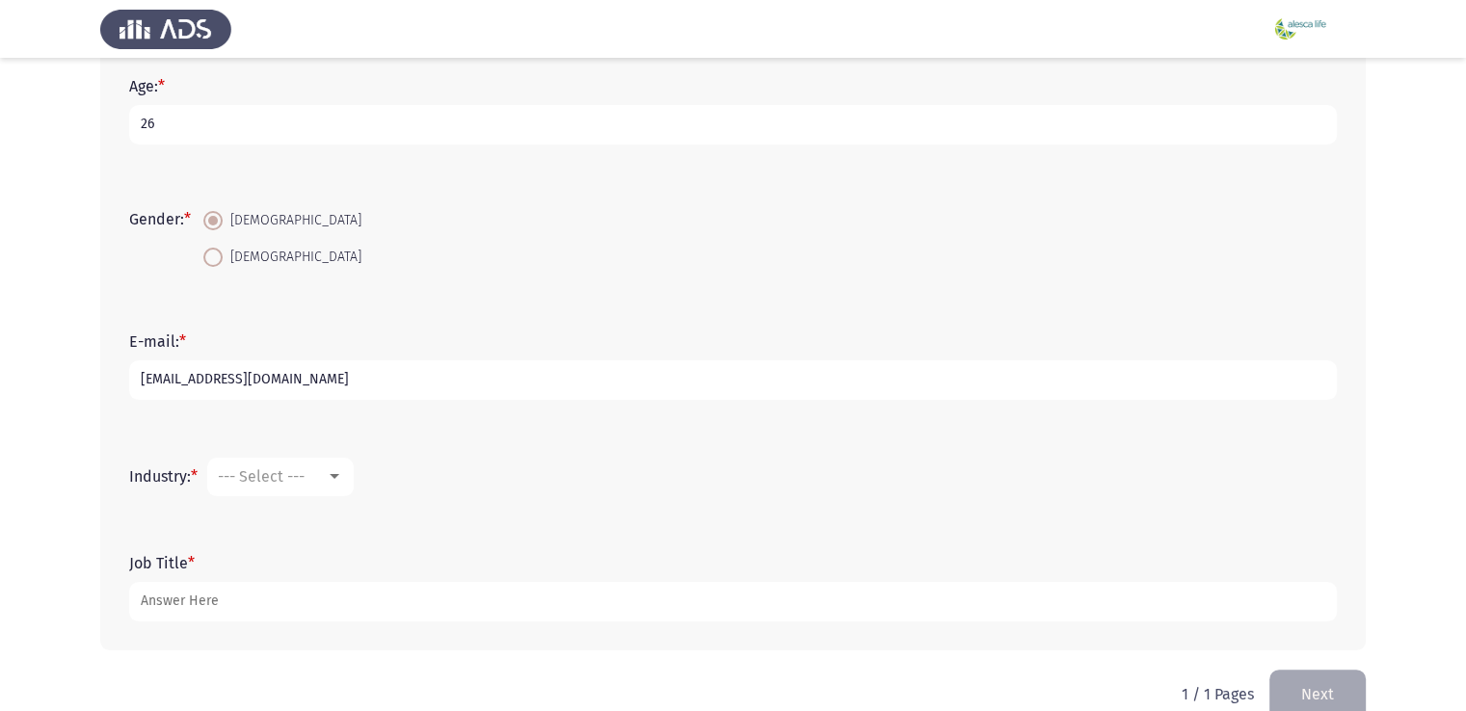
type input "salahaymansaad789@gmail.com"
click at [240, 483] on span "--- Select ---" at bounding box center [261, 476] width 87 height 18
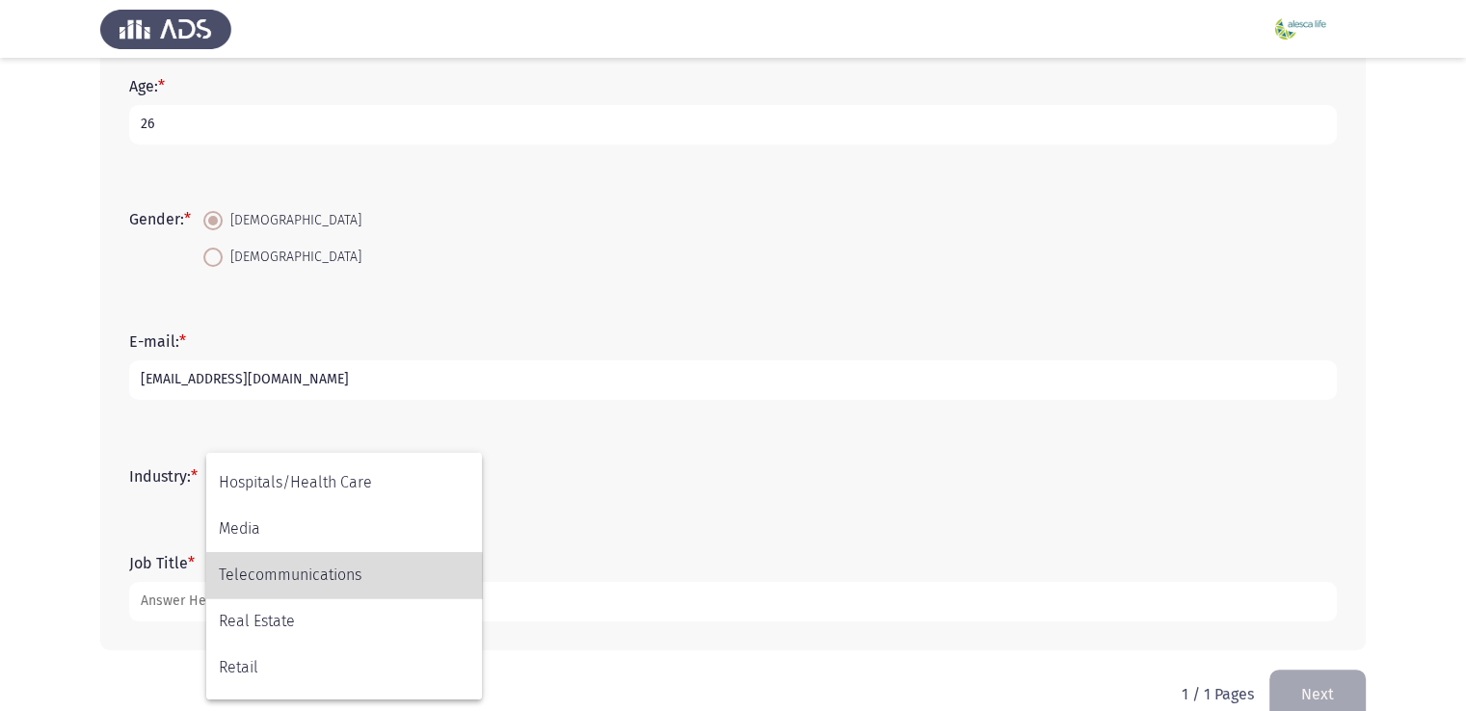
click at [318, 578] on span "Telecommunications" at bounding box center [344, 575] width 251 height 46
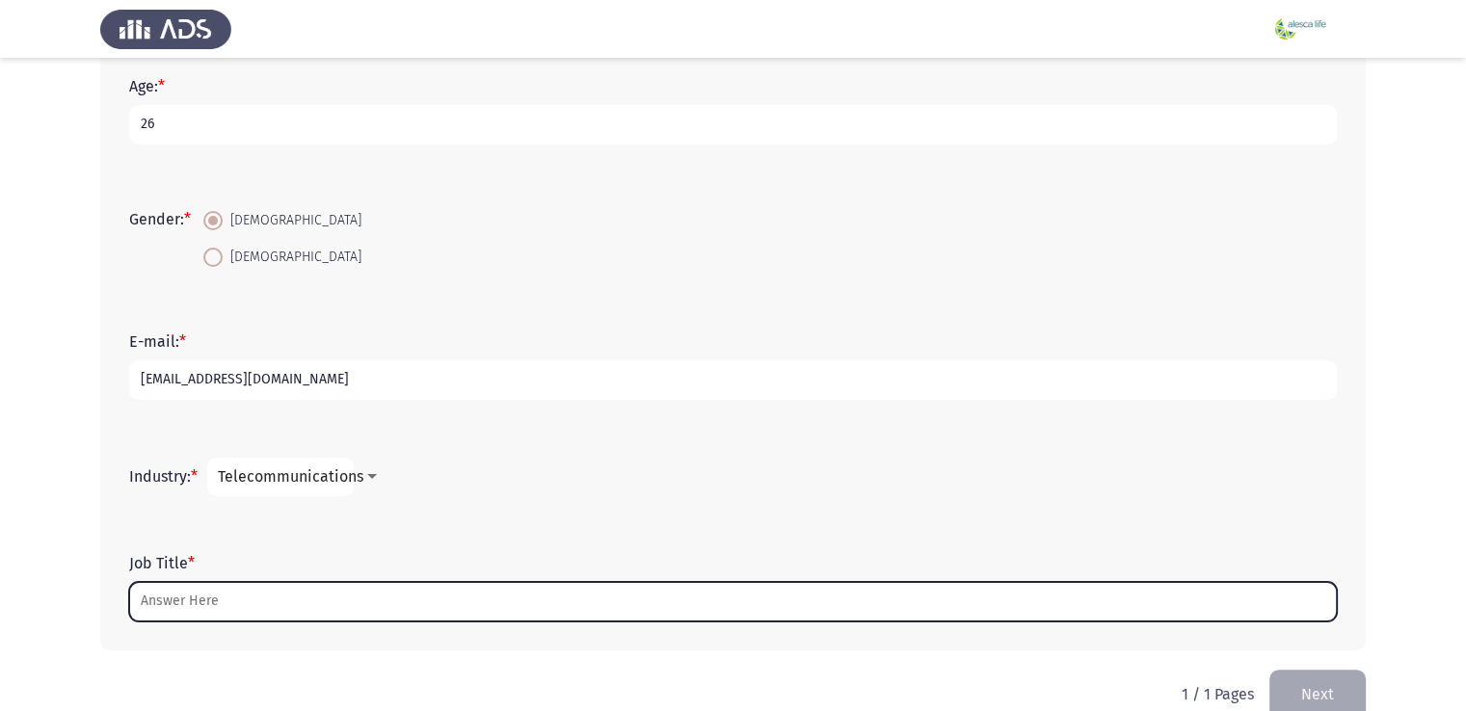
click at [192, 600] on input "Job Title *" at bounding box center [733, 602] width 1208 height 40
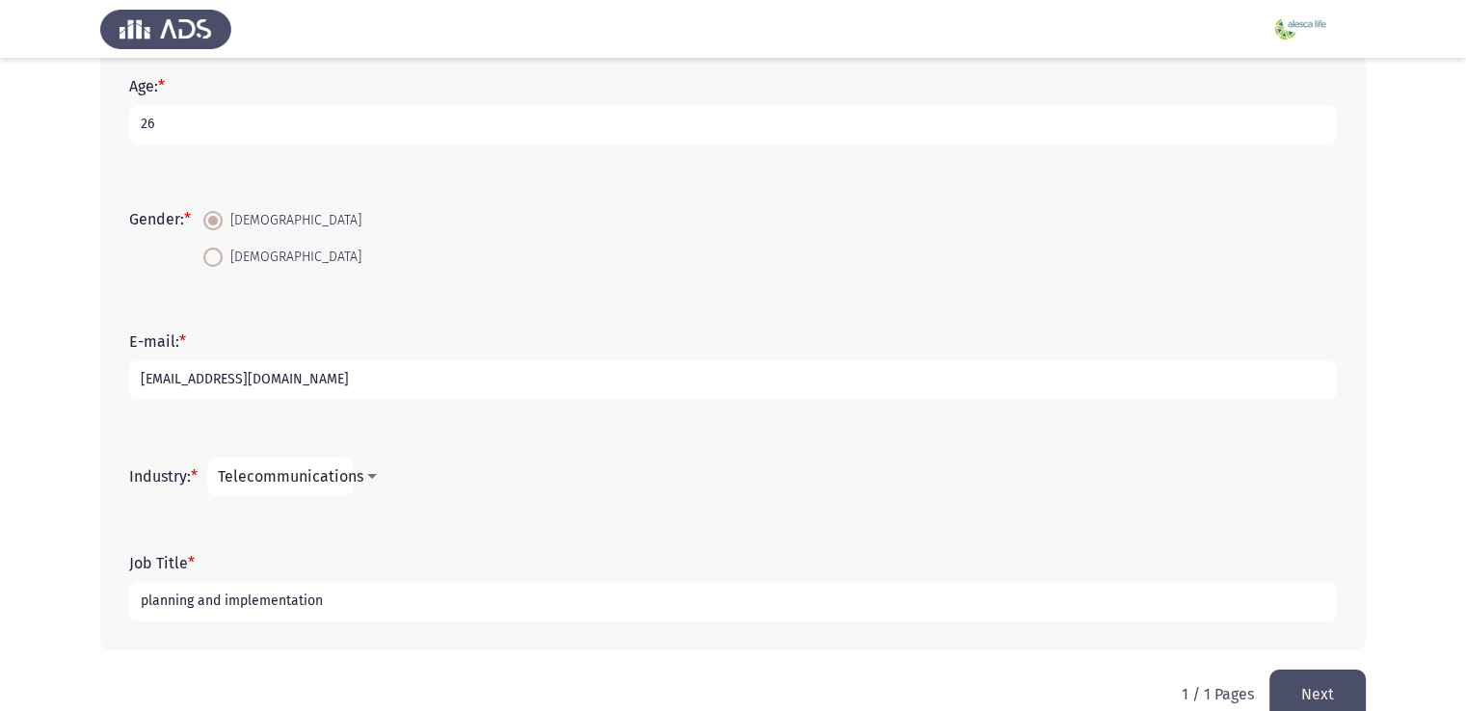
type input "planning and implementation"
click at [1314, 689] on button "Next" at bounding box center [1317, 694] width 96 height 49
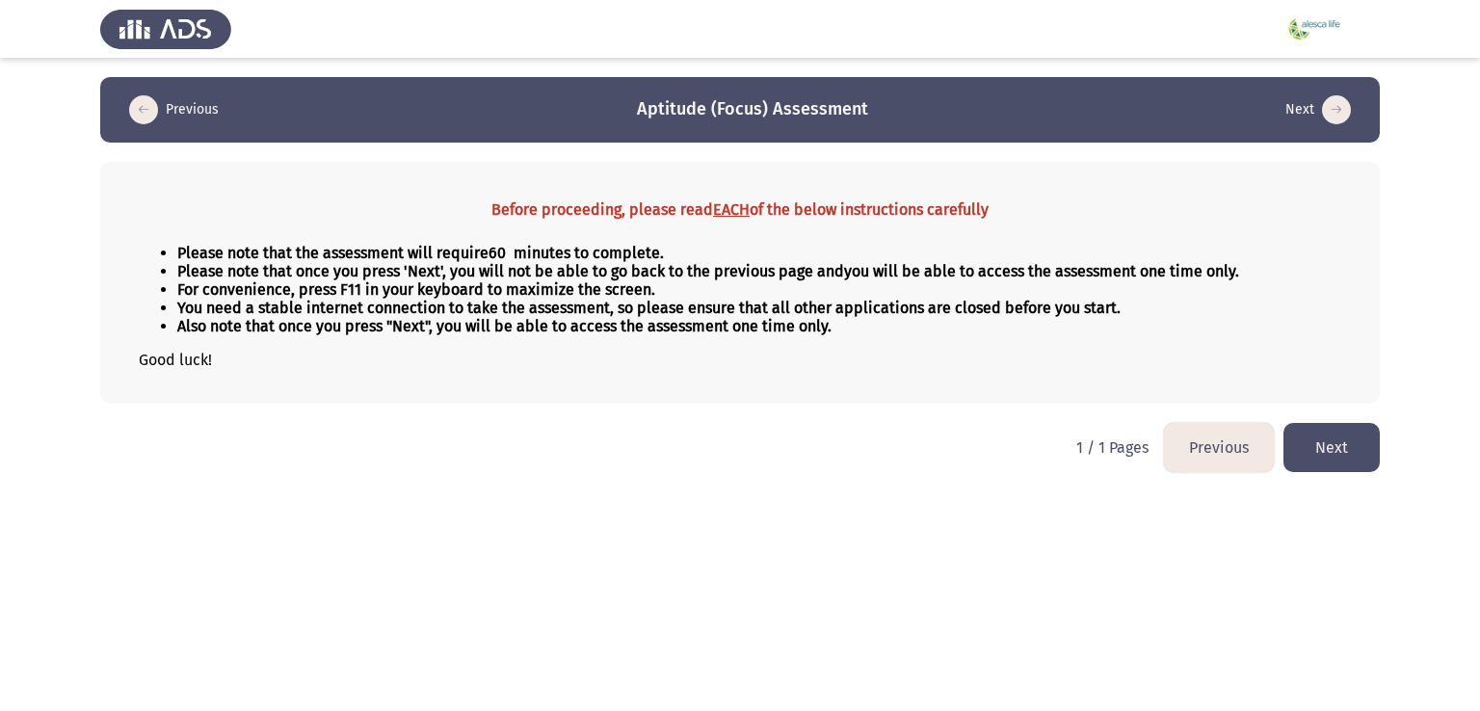
click at [1340, 440] on button "Next" at bounding box center [1332, 447] width 96 height 49
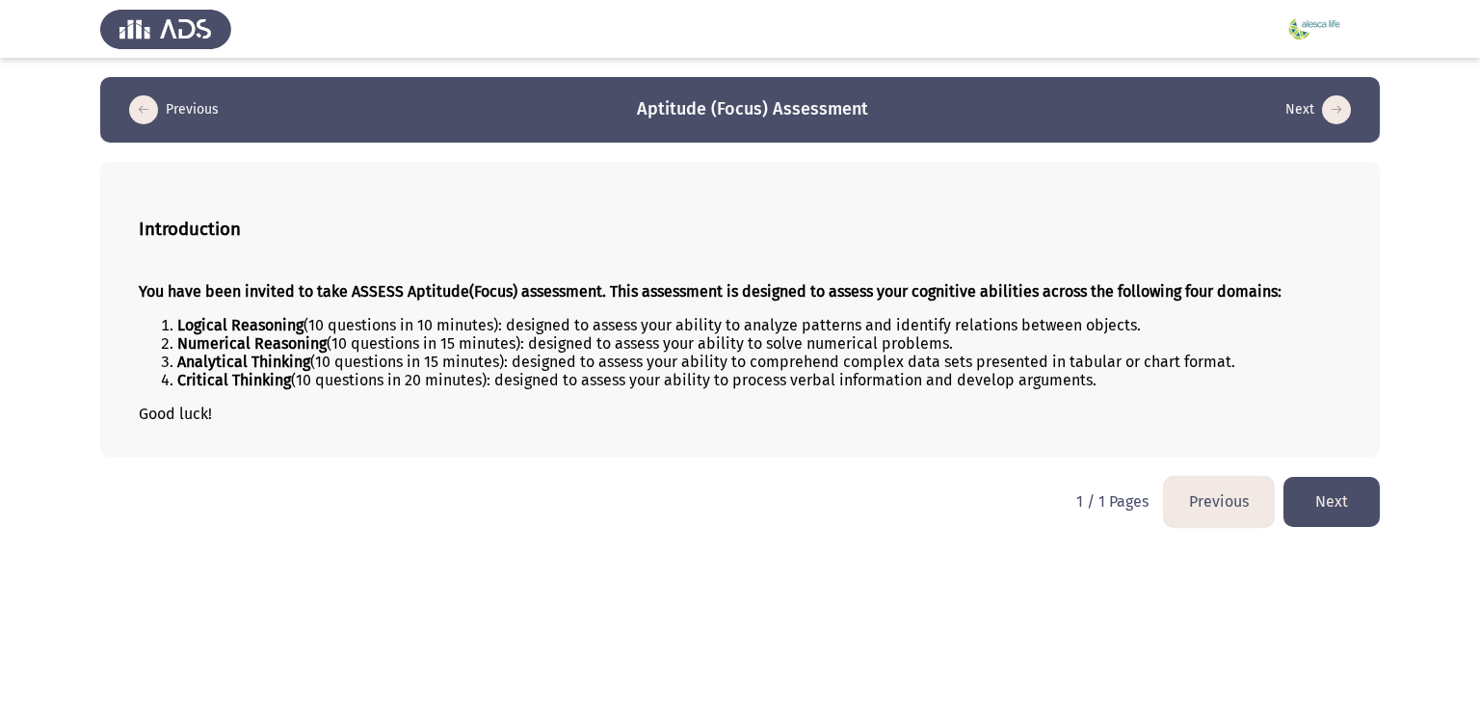
click at [1296, 514] on button "Next" at bounding box center [1332, 501] width 96 height 49
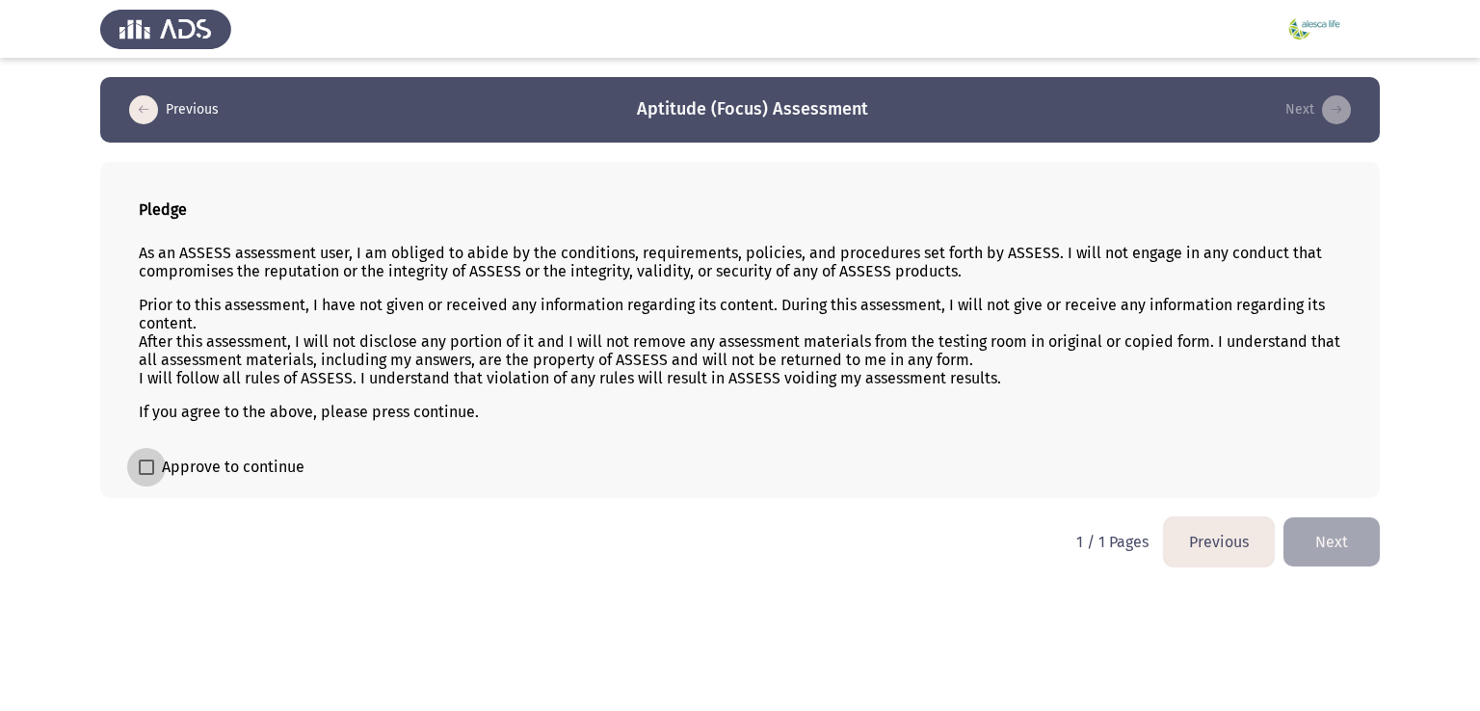
click at [198, 471] on span "Approve to continue" at bounding box center [233, 467] width 143 height 23
click at [147, 475] on input "Approve to continue" at bounding box center [146, 475] width 1 height 1
checkbox input "true"
click at [1321, 548] on button "Next" at bounding box center [1332, 542] width 96 height 49
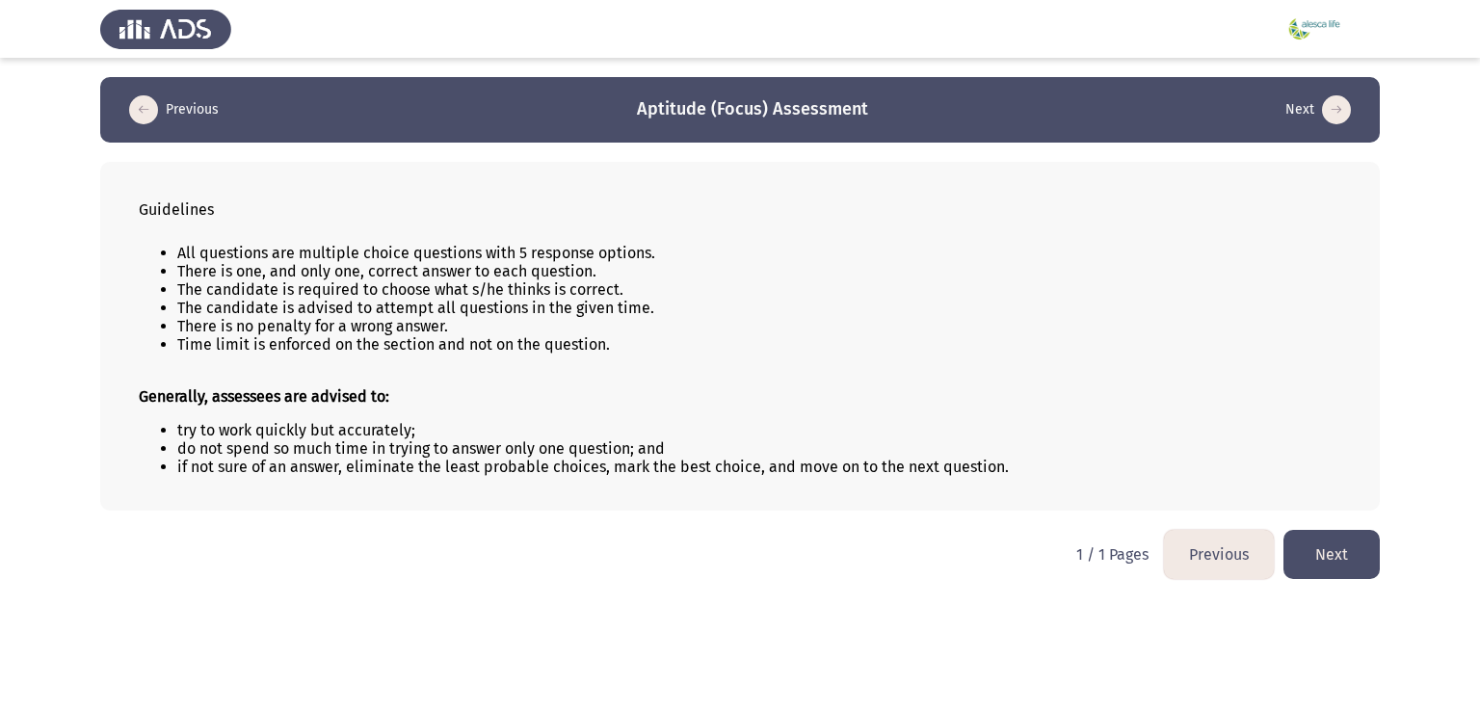
click at [1350, 549] on button "Next" at bounding box center [1332, 554] width 96 height 49
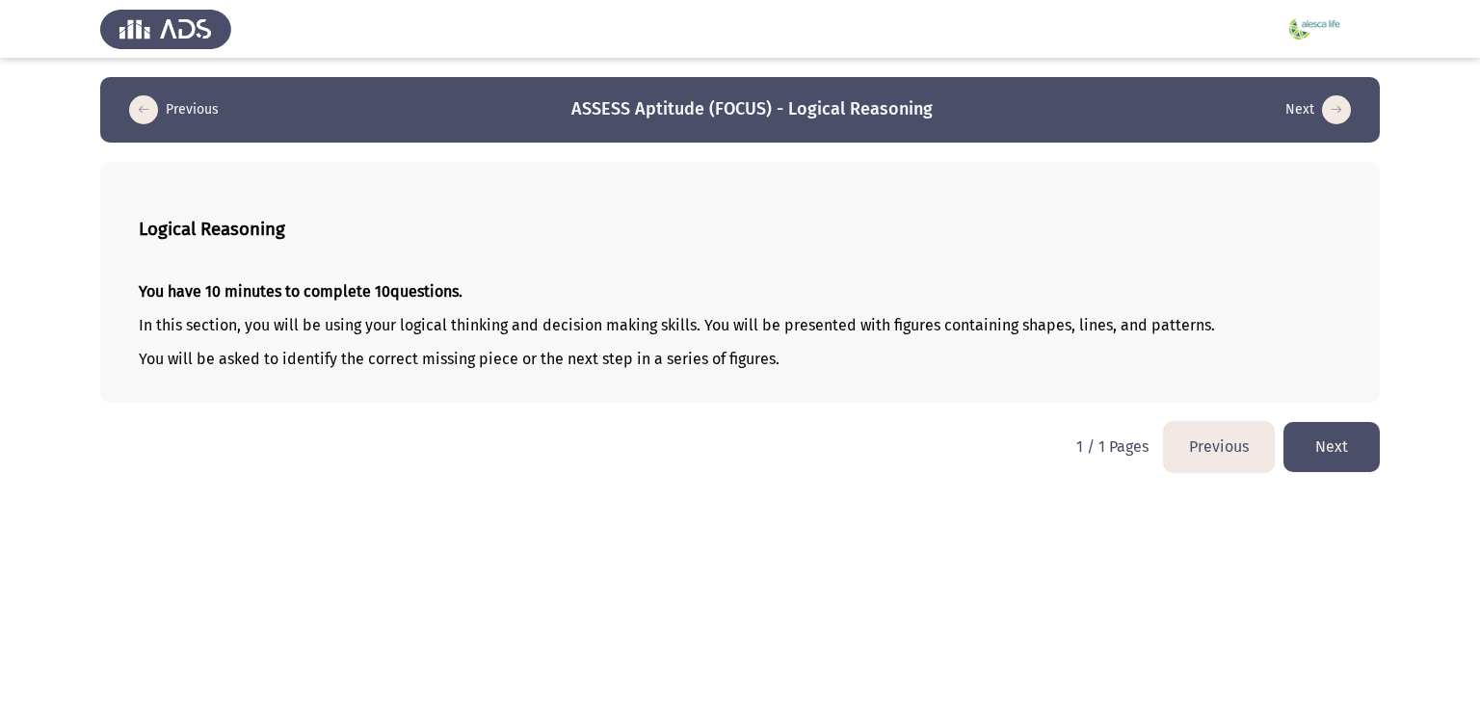
click at [1313, 444] on button "Next" at bounding box center [1332, 446] width 96 height 49
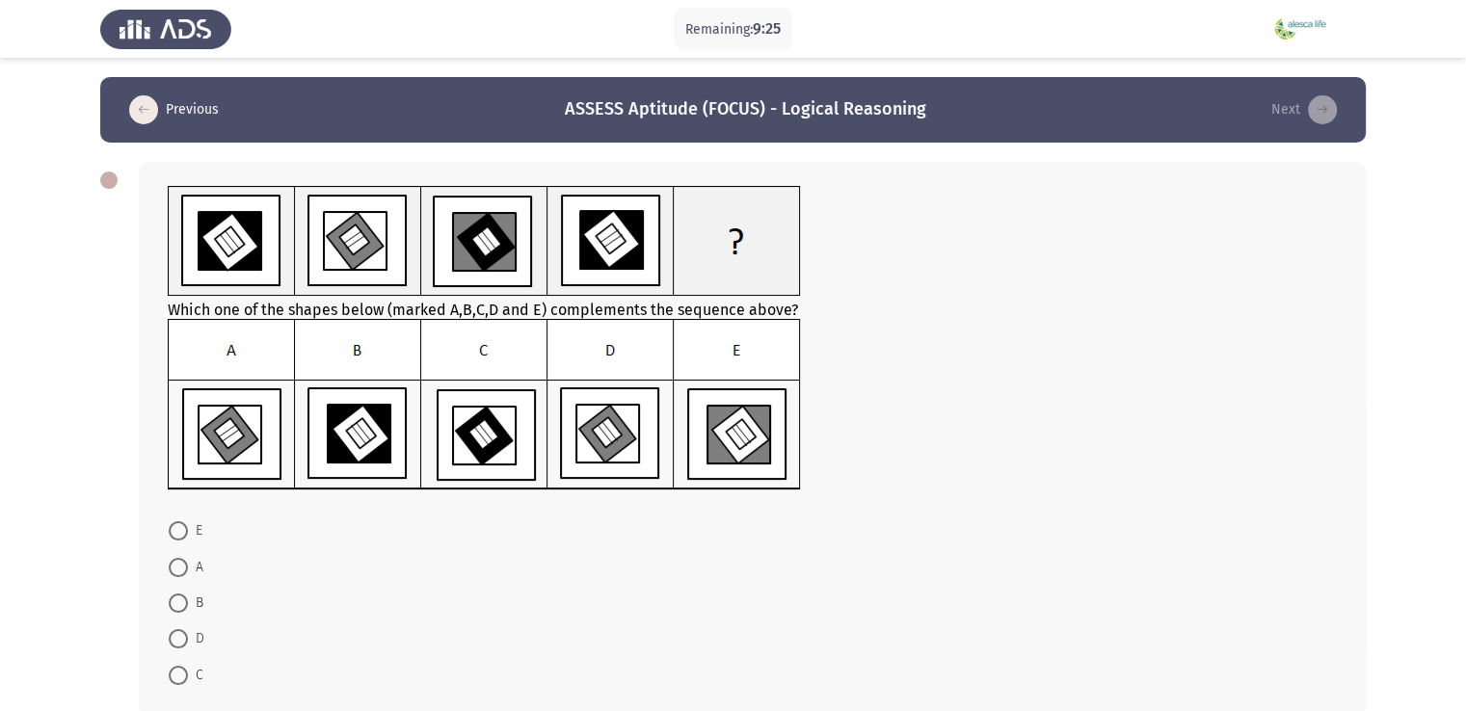
scroll to position [101, 0]
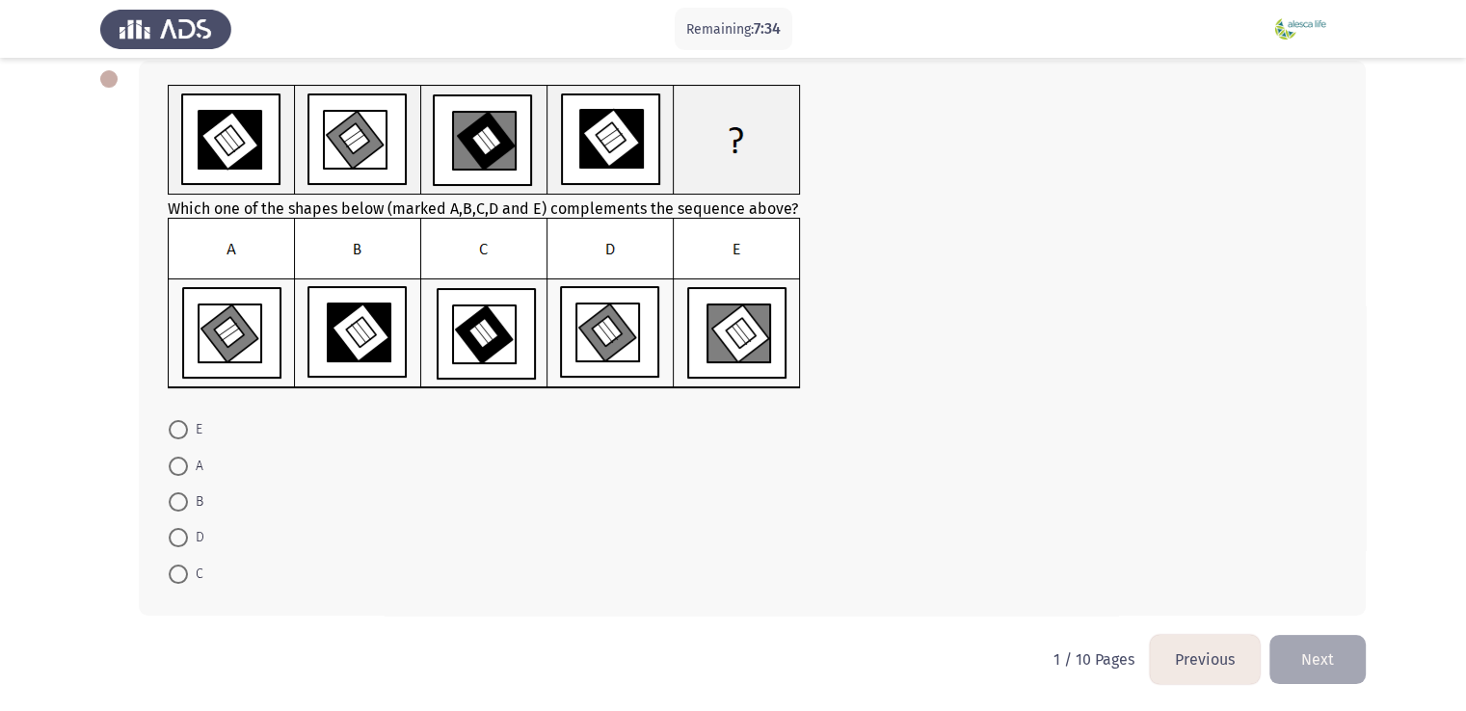
click at [186, 510] on span at bounding box center [178, 502] width 19 height 19
click at [186, 510] on input "B" at bounding box center [178, 502] width 19 height 19
radio input "true"
click at [189, 541] on span "D" at bounding box center [196, 537] width 16 height 23
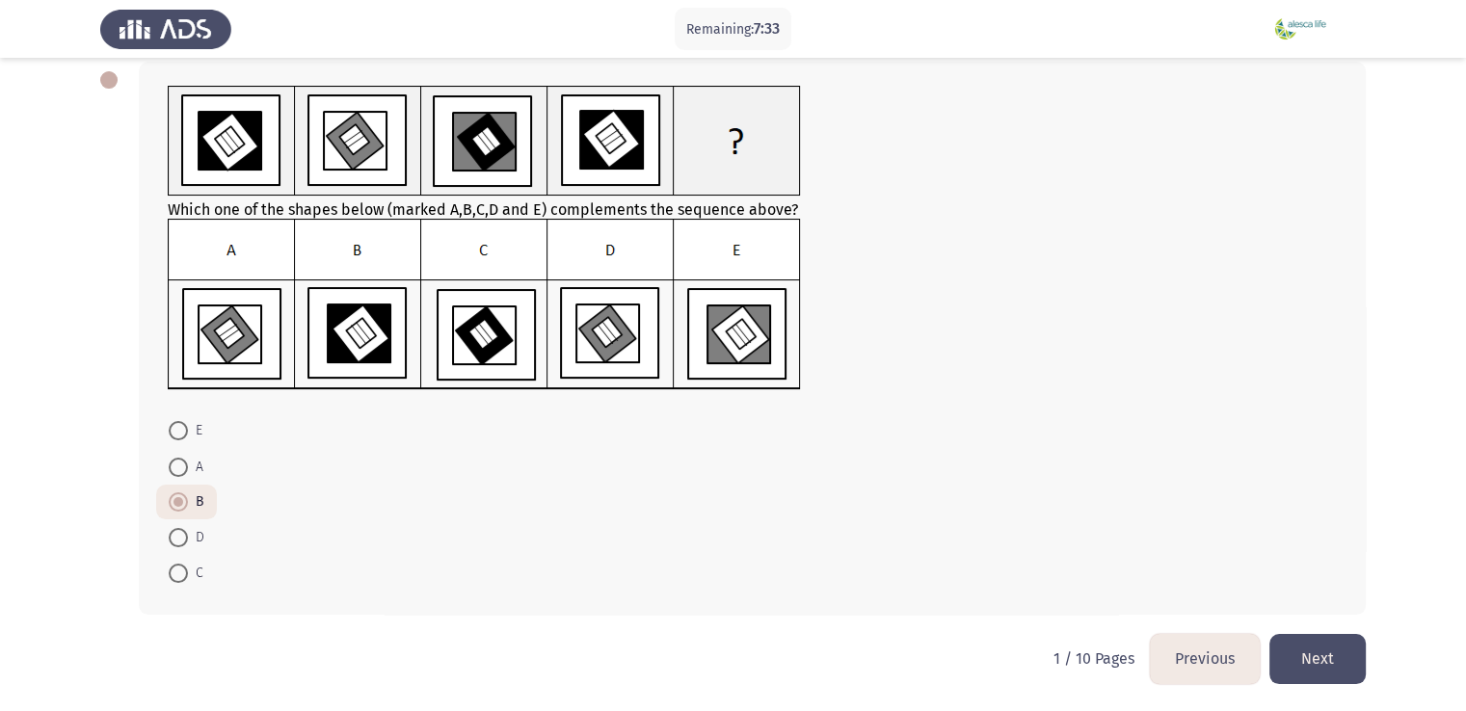
click at [188, 541] on input "D" at bounding box center [178, 537] width 19 height 19
radio input "true"
click at [180, 423] on span at bounding box center [178, 430] width 19 height 19
click at [180, 423] on input "E" at bounding box center [178, 430] width 19 height 19
radio input "true"
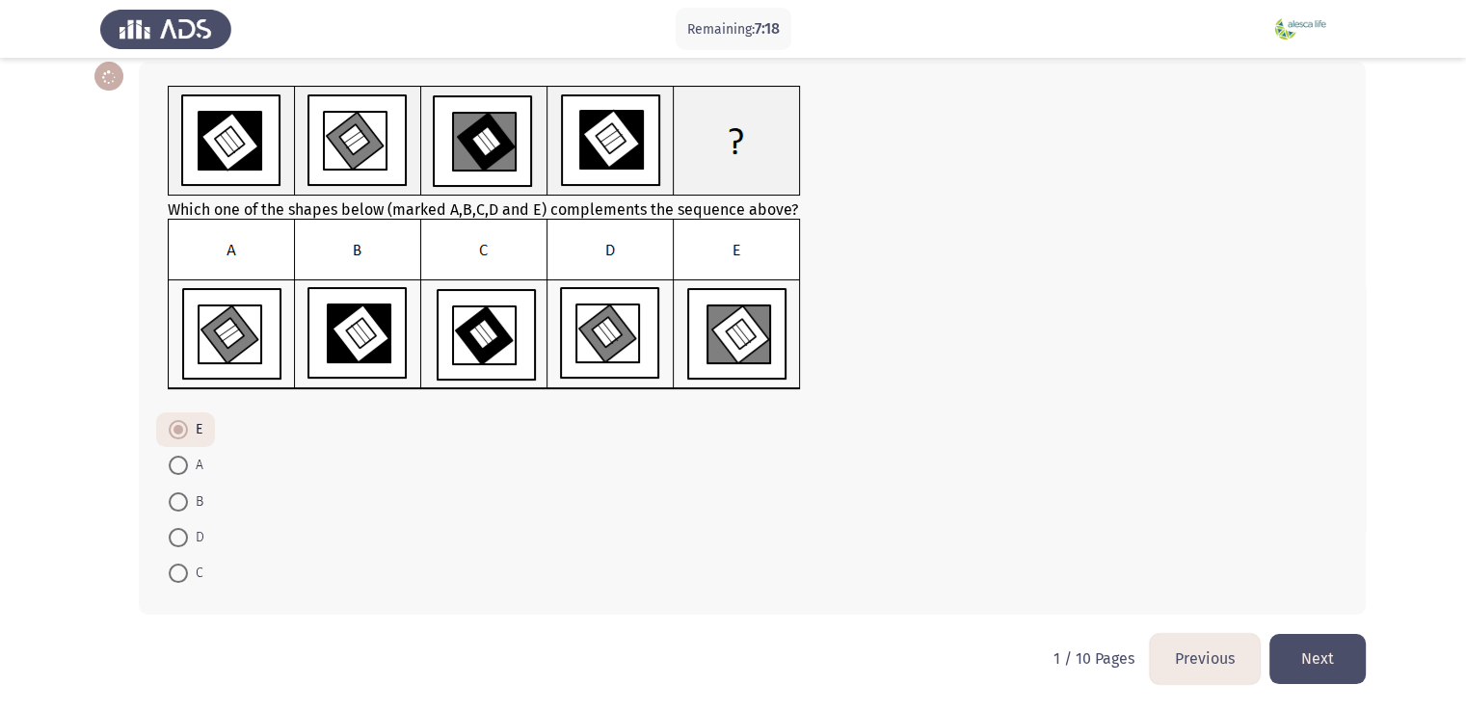
click at [1313, 661] on button "Next" at bounding box center [1317, 658] width 96 height 49
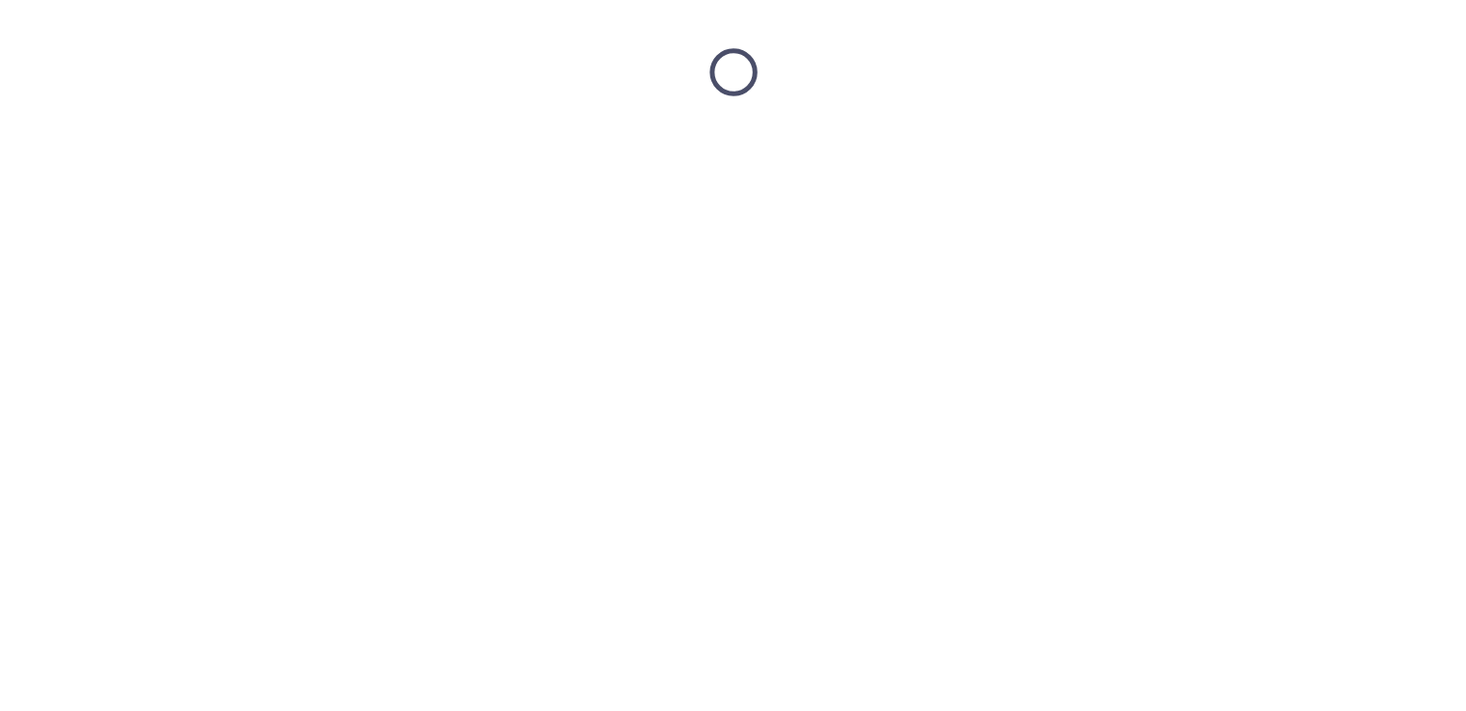
scroll to position [0, 0]
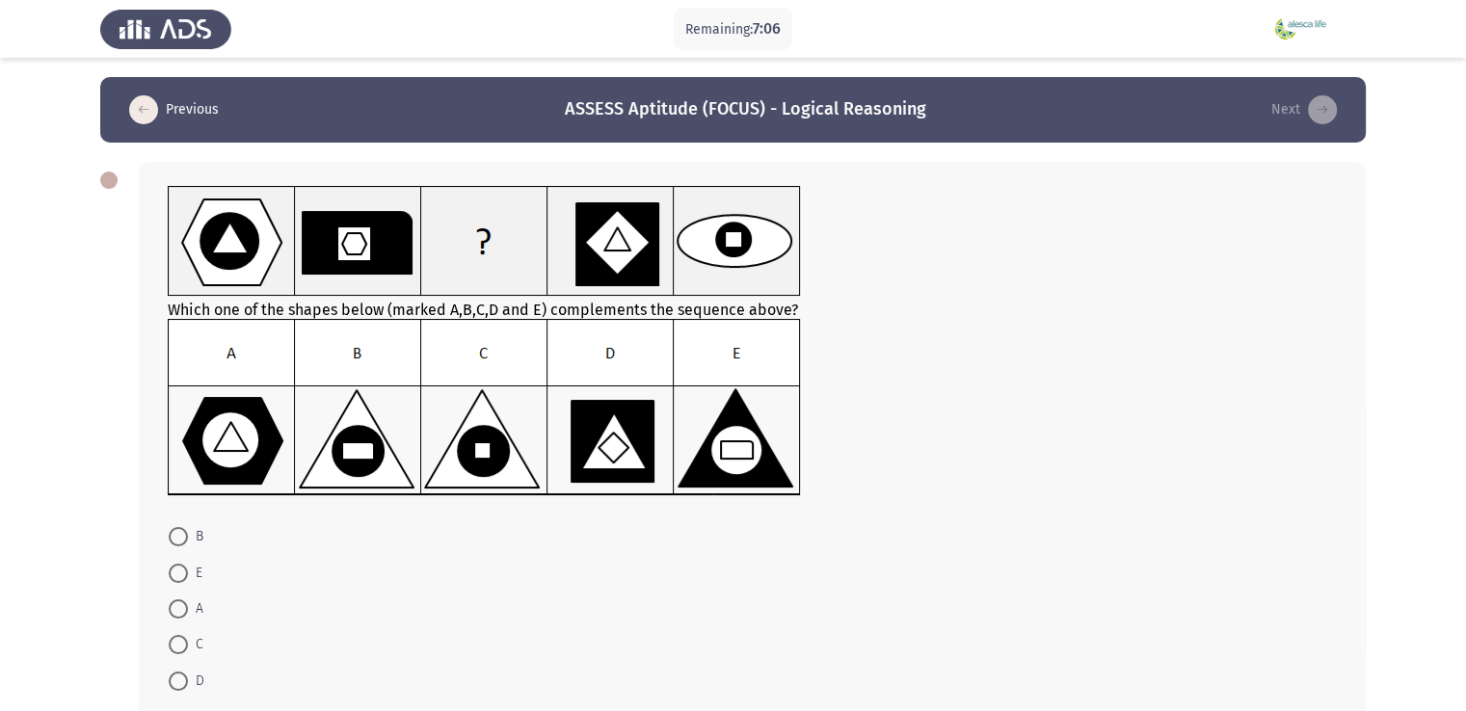
click at [189, 537] on span "B" at bounding box center [195, 536] width 15 height 23
click at [188, 537] on input "B" at bounding box center [178, 536] width 19 height 19
radio input "true"
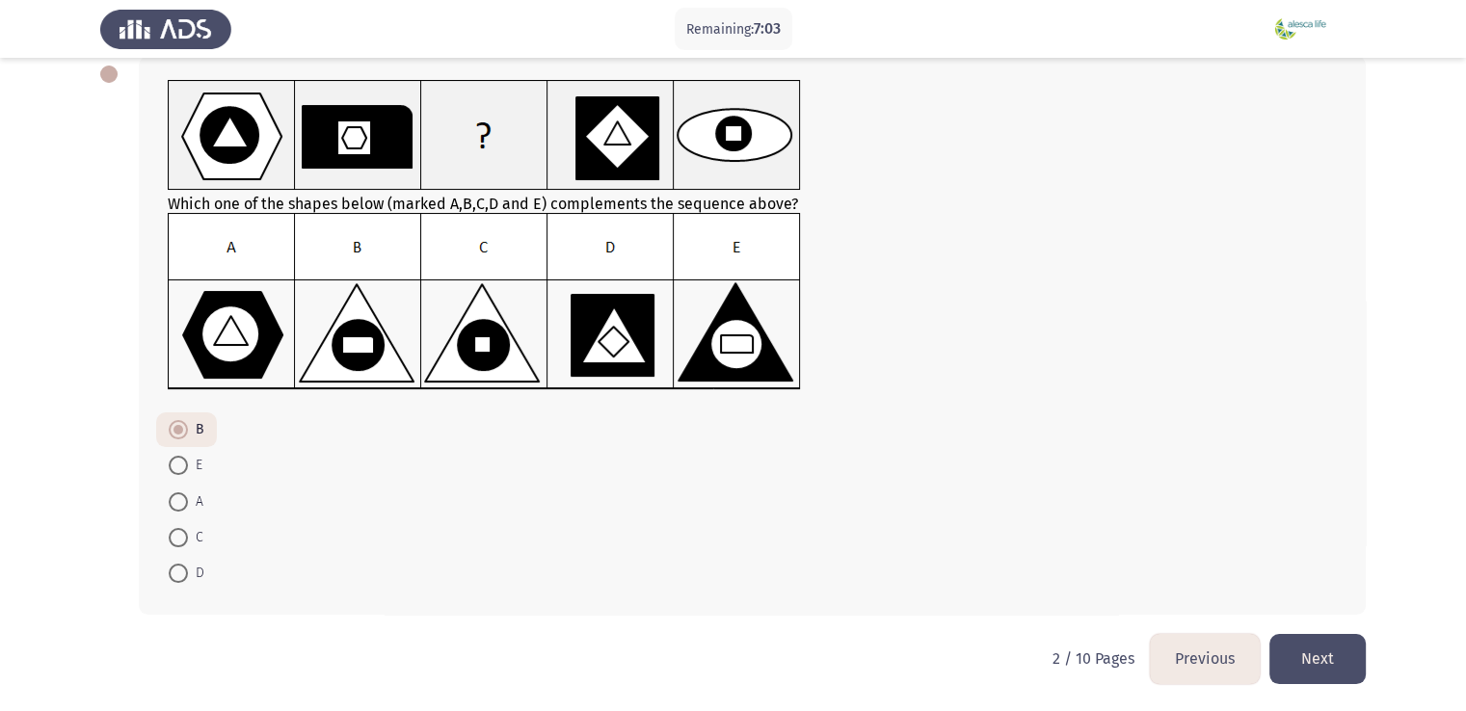
click at [1333, 649] on button "Next" at bounding box center [1317, 658] width 96 height 49
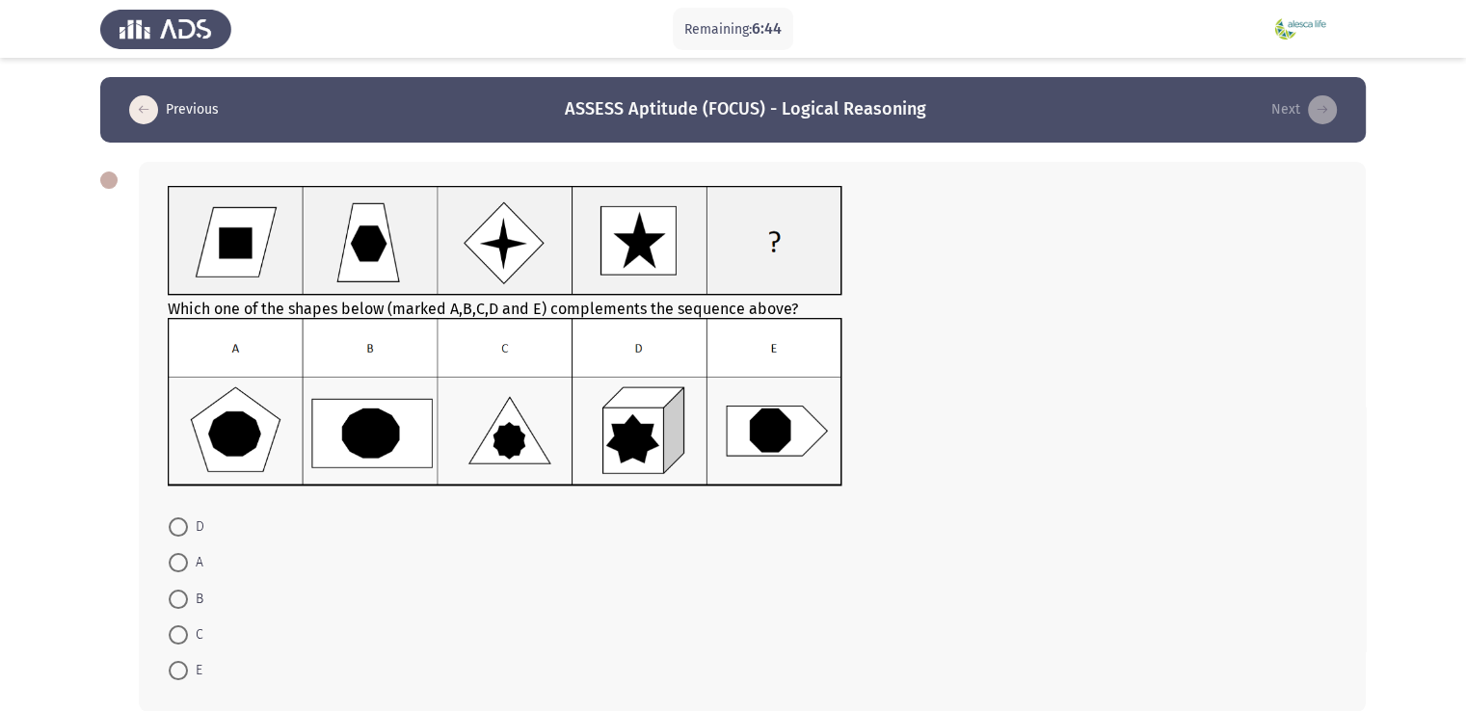
scroll to position [97, 0]
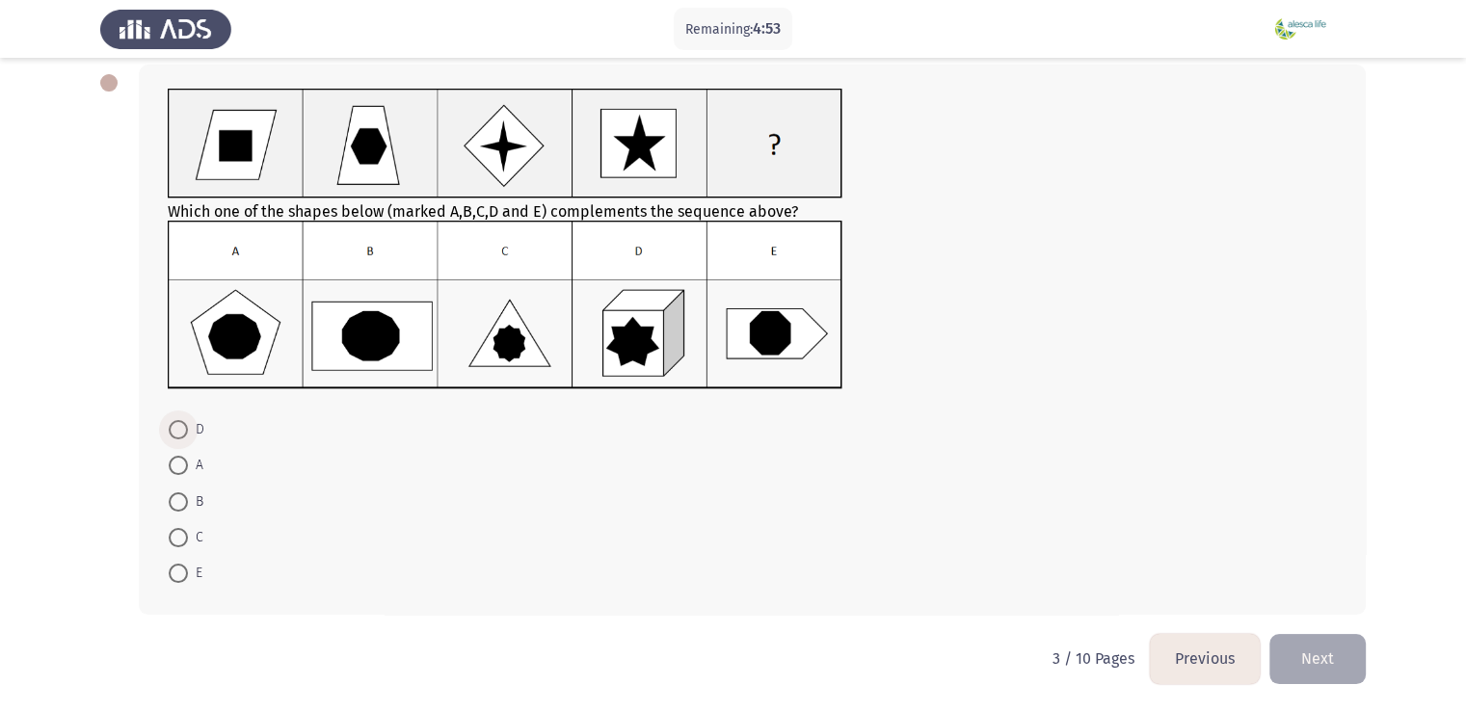
click at [187, 435] on span at bounding box center [178, 429] width 19 height 19
click at [187, 435] on input "D" at bounding box center [178, 429] width 19 height 19
radio input "true"
click at [1290, 664] on button "Next" at bounding box center [1317, 658] width 96 height 49
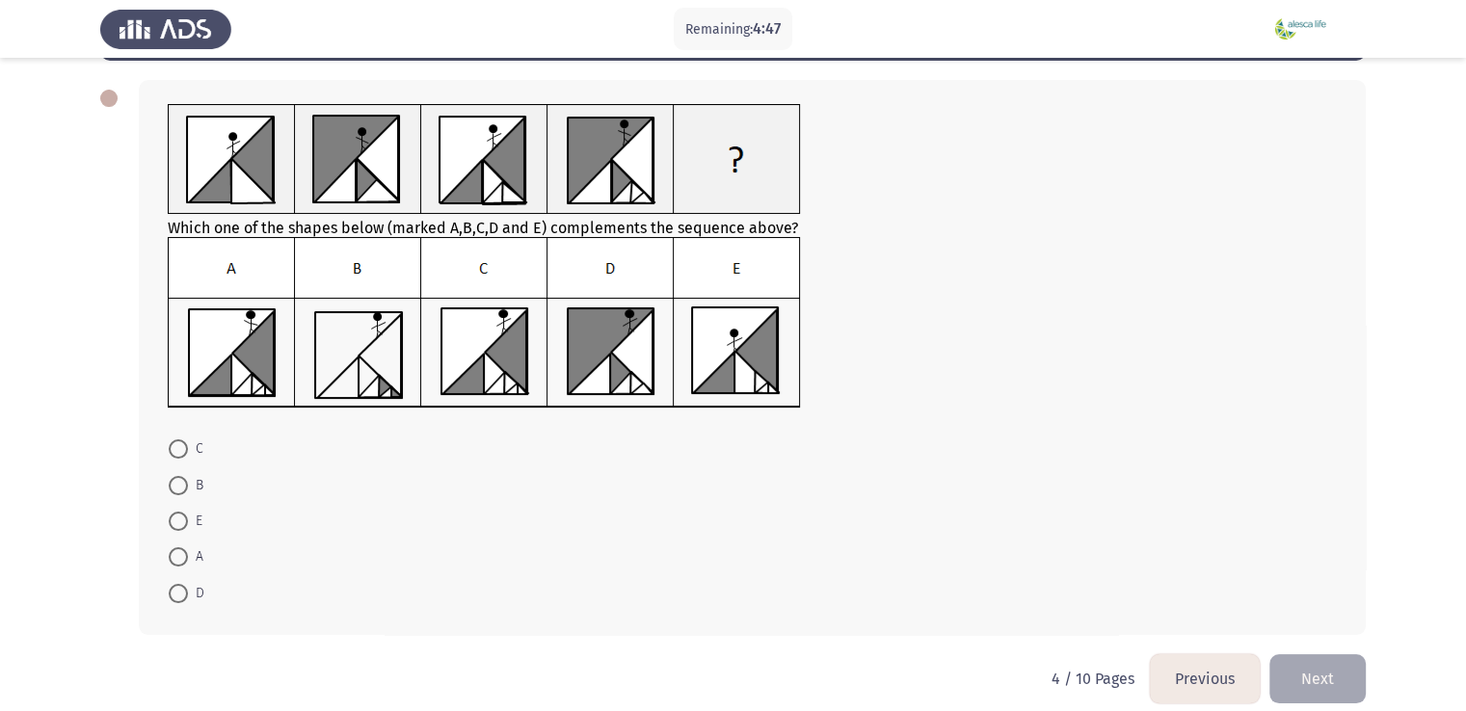
scroll to position [83, 0]
click at [188, 516] on span "E" at bounding box center [195, 520] width 14 height 23
click at [188, 516] on input "E" at bounding box center [178, 520] width 19 height 19
radio input "true"
click at [1293, 676] on button "Next" at bounding box center [1317, 676] width 96 height 49
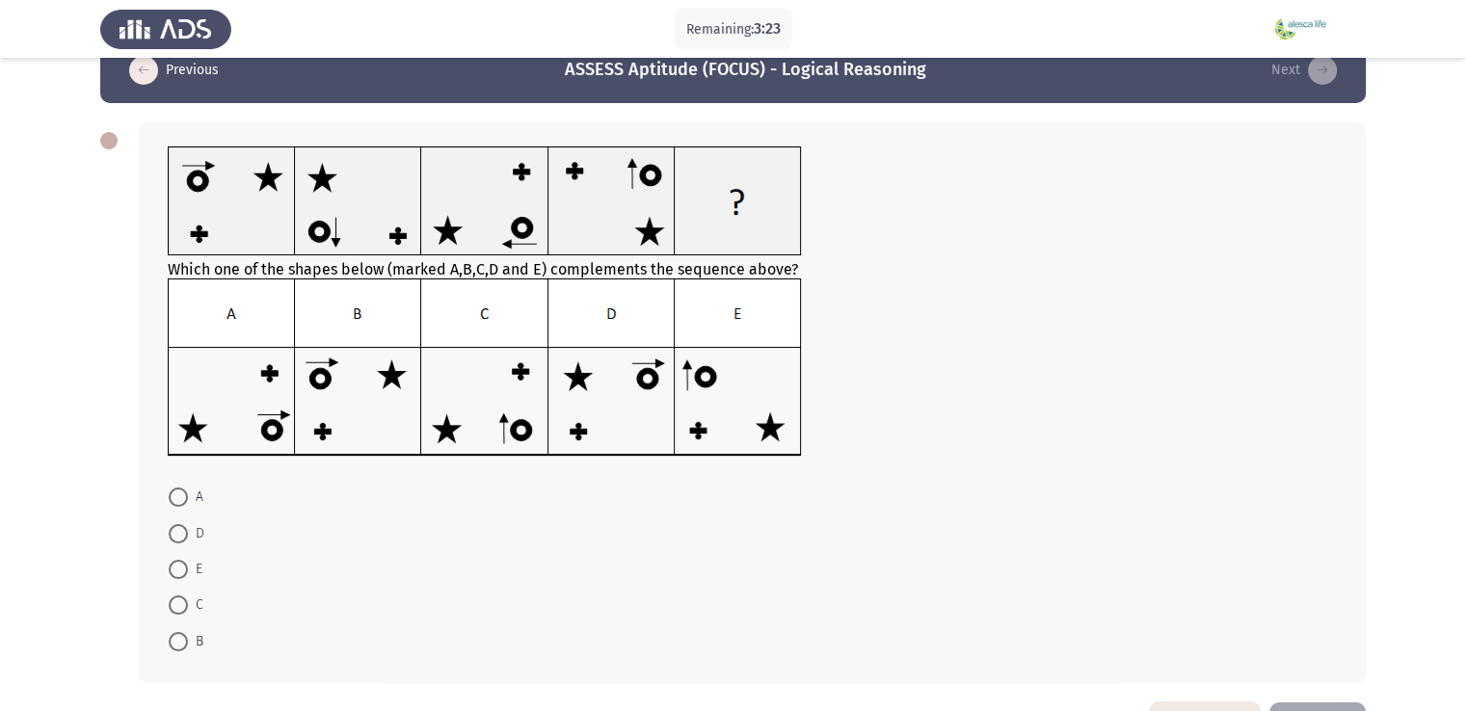
scroll to position [41, 0]
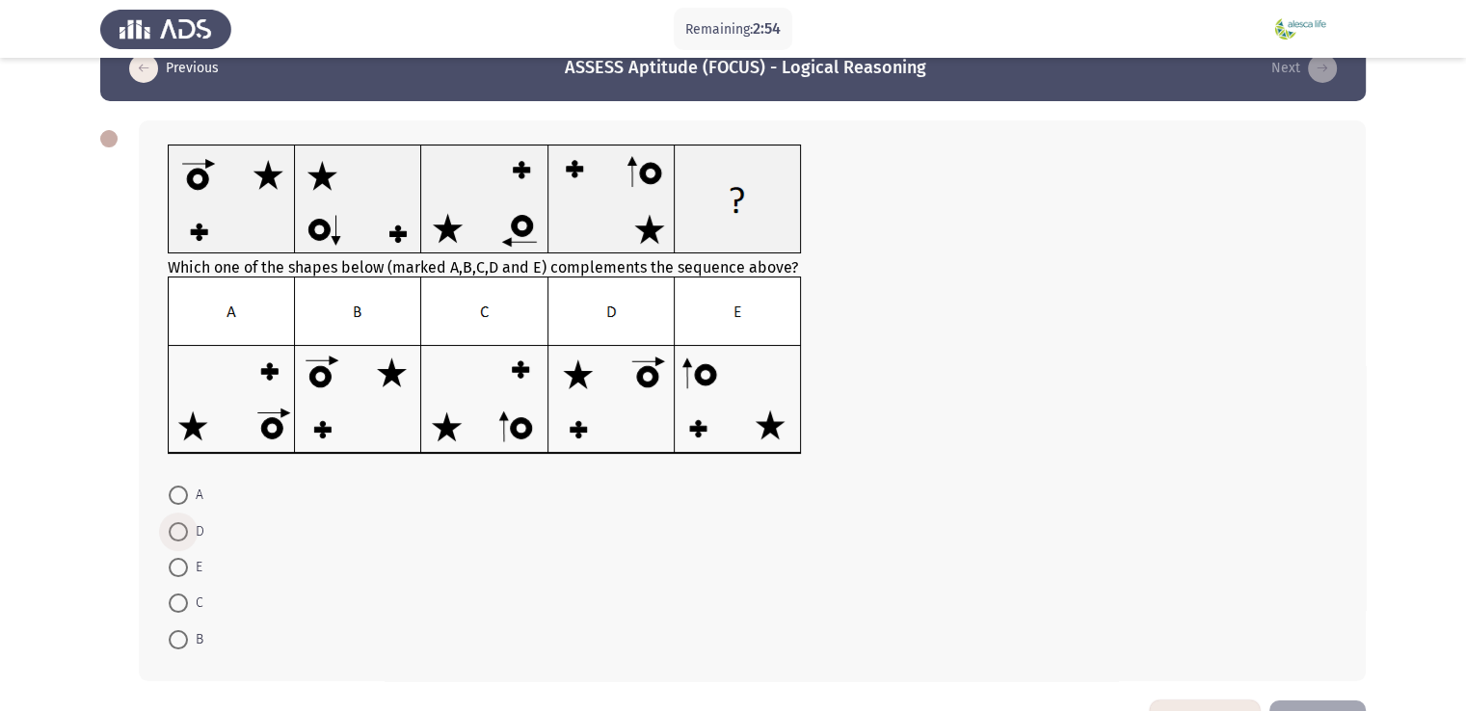
click at [181, 531] on span at bounding box center [178, 531] width 19 height 19
click at [181, 531] on input "D" at bounding box center [178, 531] width 19 height 19
radio input "true"
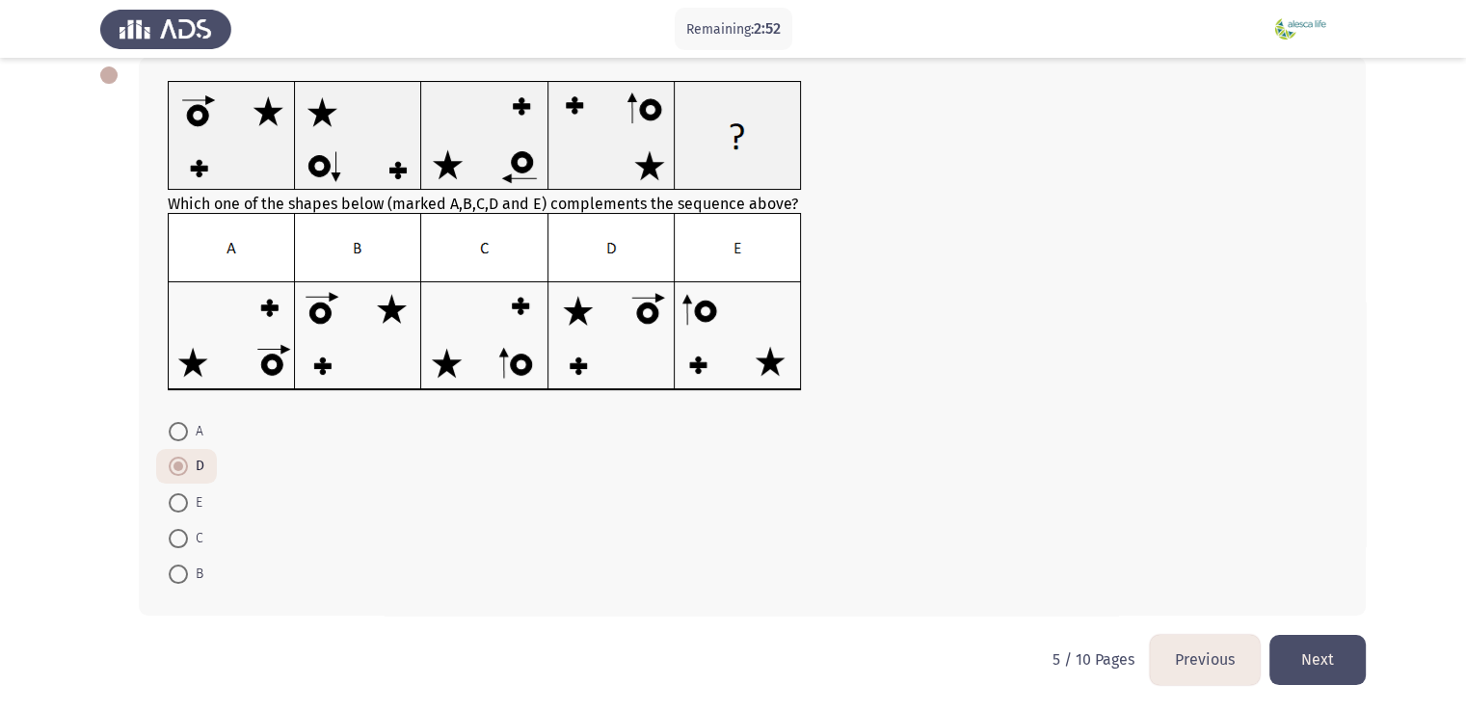
scroll to position [106, 0]
click at [1315, 661] on button "Next" at bounding box center [1317, 658] width 96 height 49
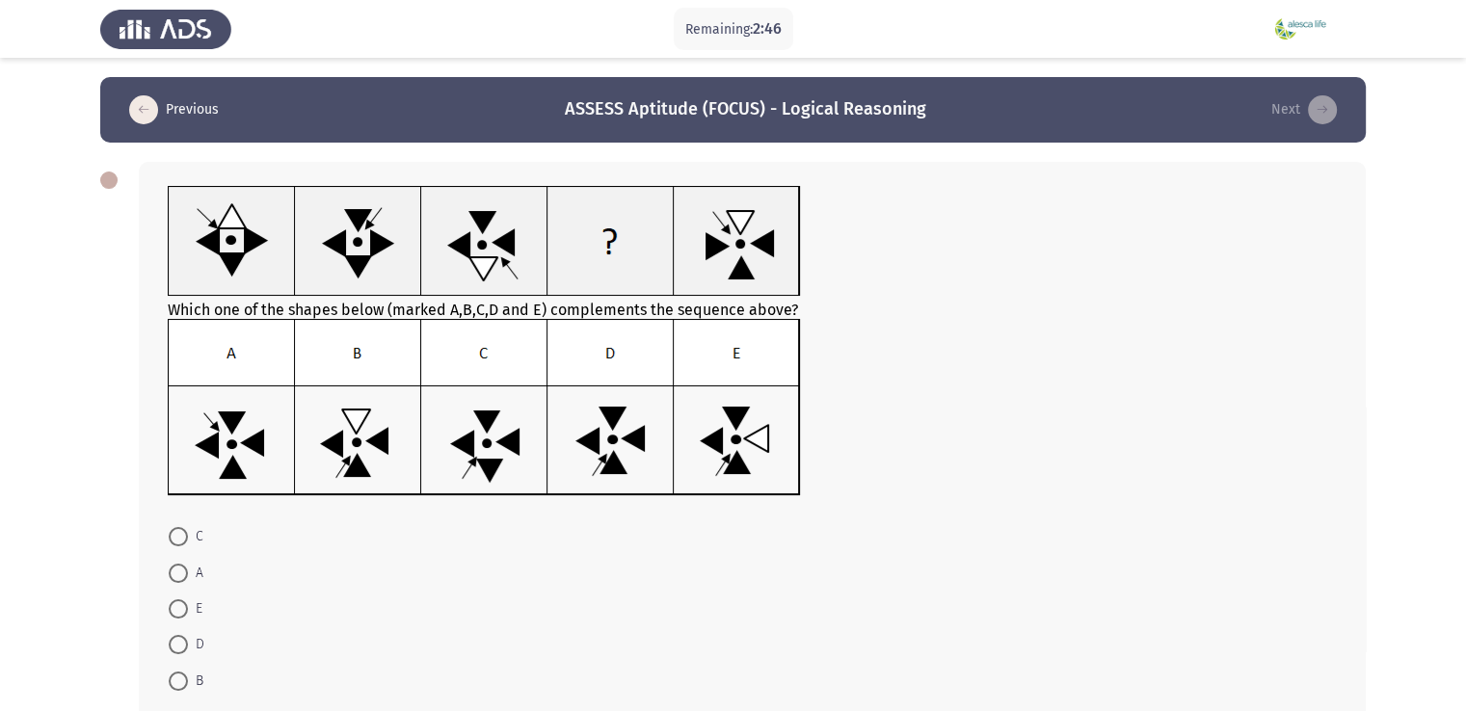
scroll to position [107, 0]
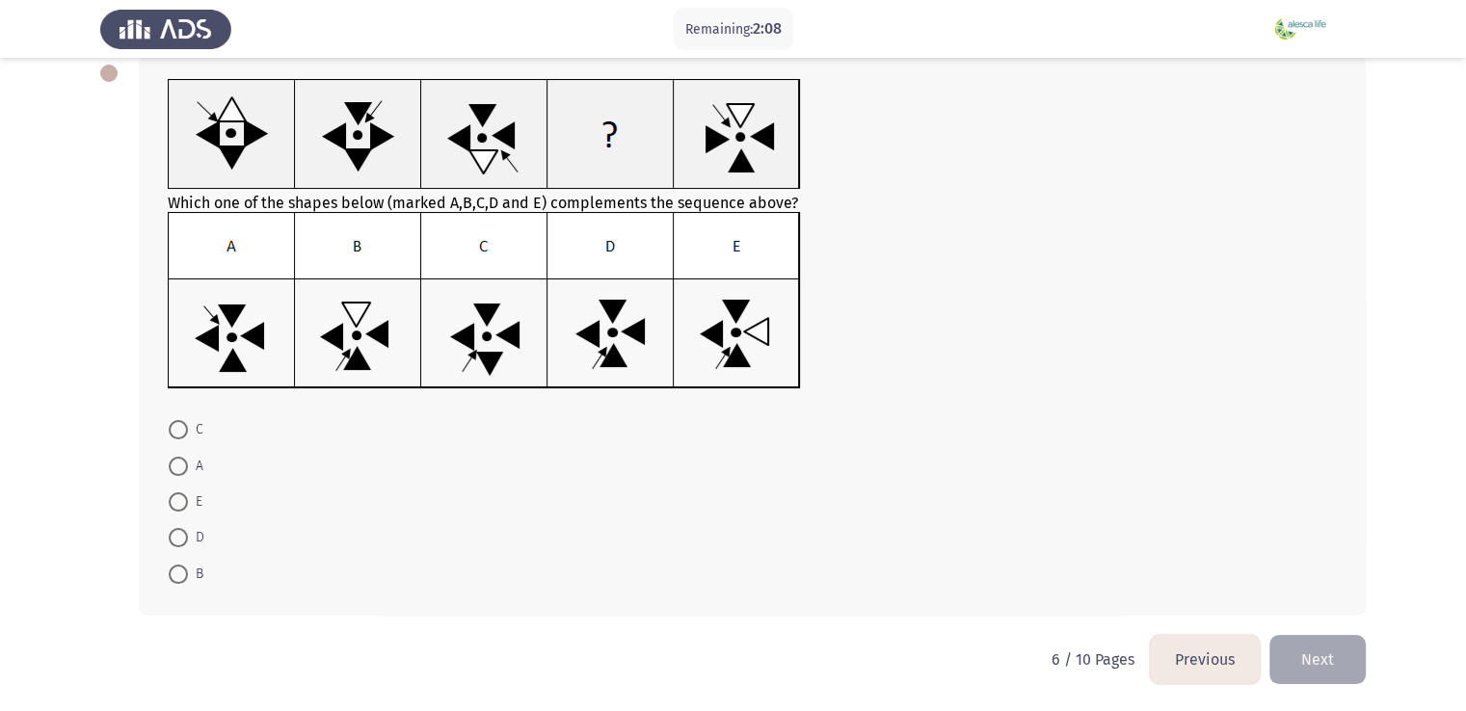
click at [605, 347] on img at bounding box center [484, 300] width 633 height 177
click at [173, 540] on span at bounding box center [178, 537] width 19 height 19
click at [173, 540] on input "D" at bounding box center [178, 537] width 19 height 19
radio input "true"
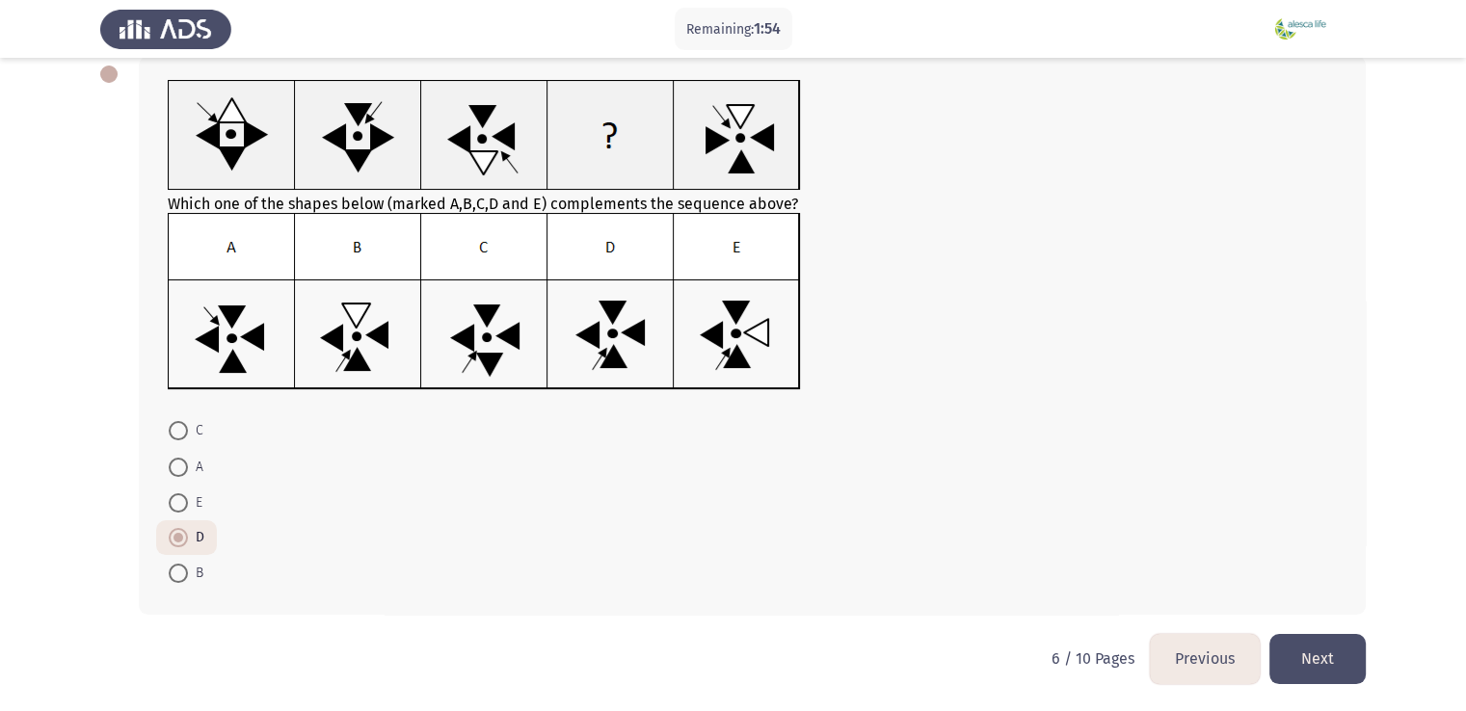
click at [1323, 661] on button "Next" at bounding box center [1317, 658] width 96 height 49
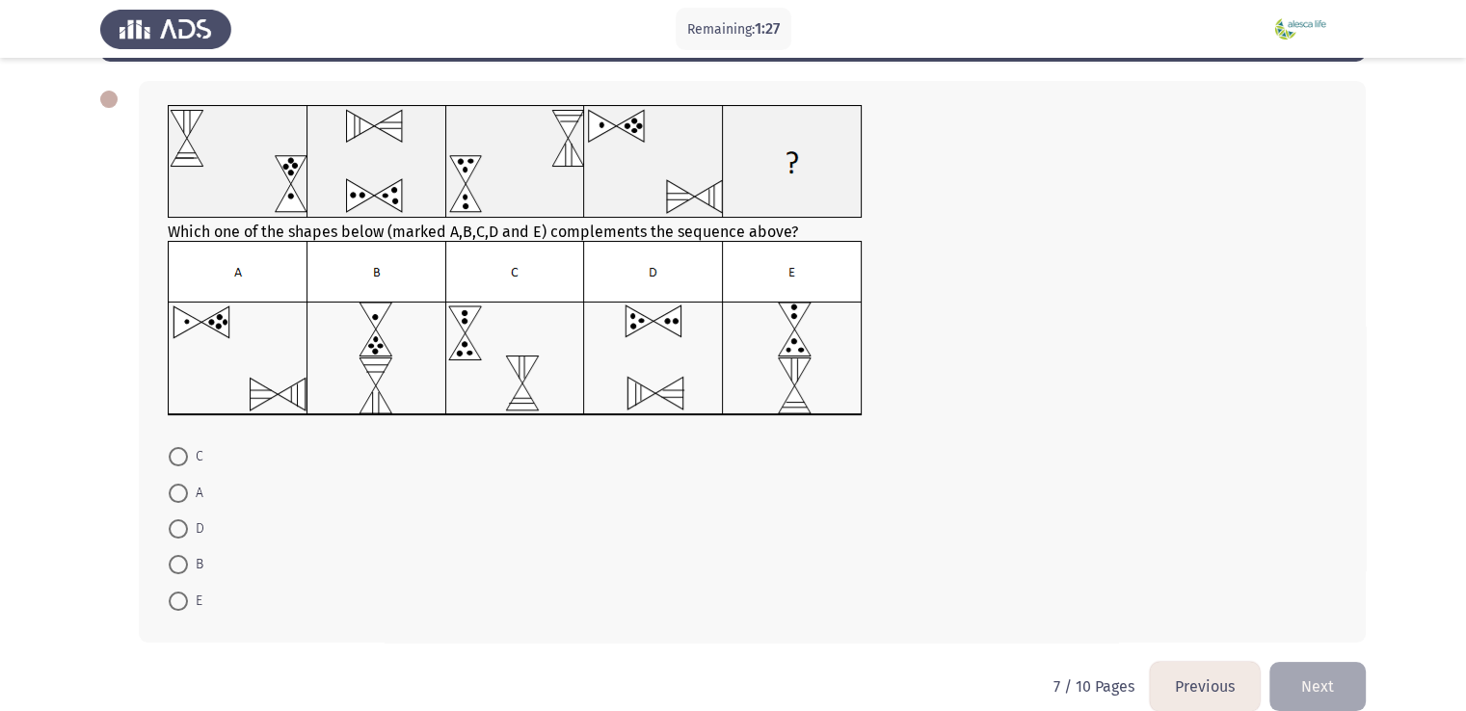
scroll to position [83, 0]
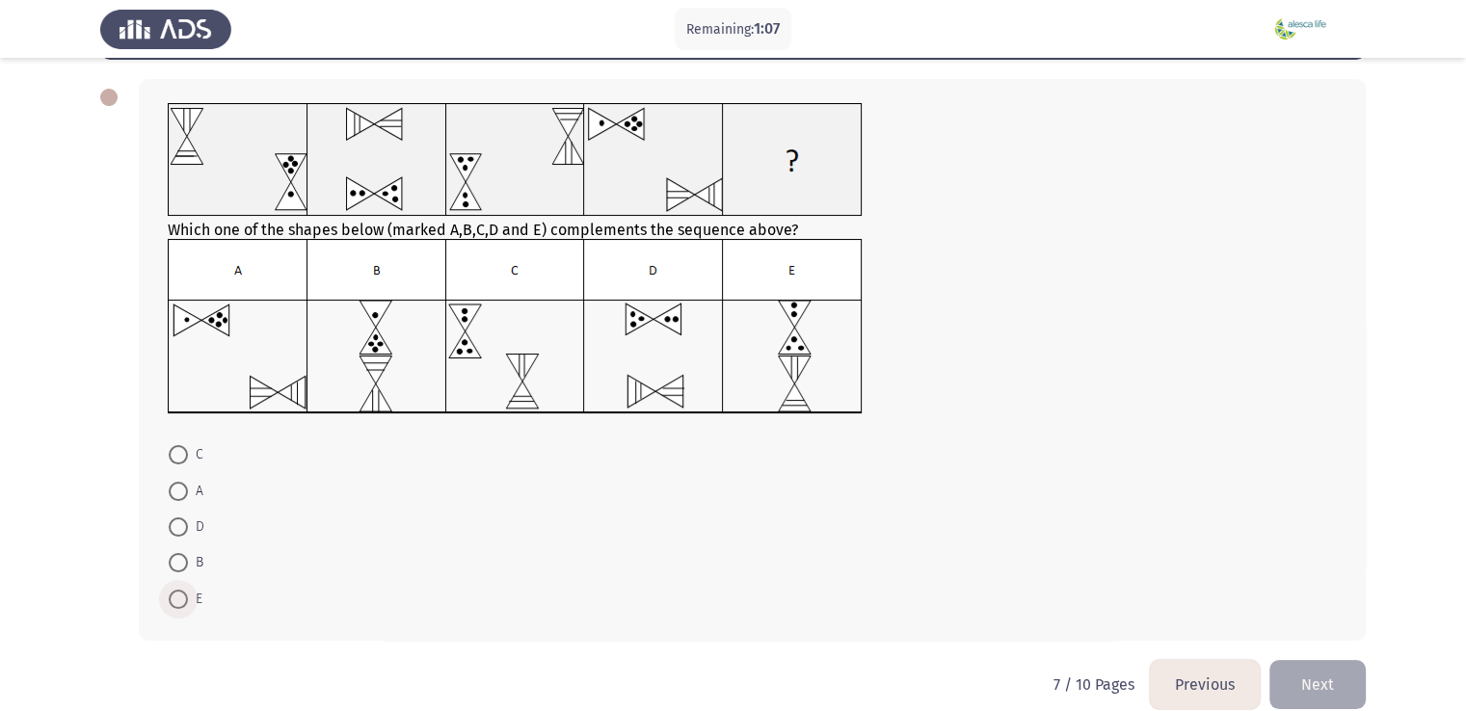
click at [185, 598] on span at bounding box center [178, 599] width 19 height 19
click at [185, 598] on input "E" at bounding box center [178, 599] width 19 height 19
radio input "true"
click at [1325, 680] on button "Next" at bounding box center [1317, 682] width 96 height 49
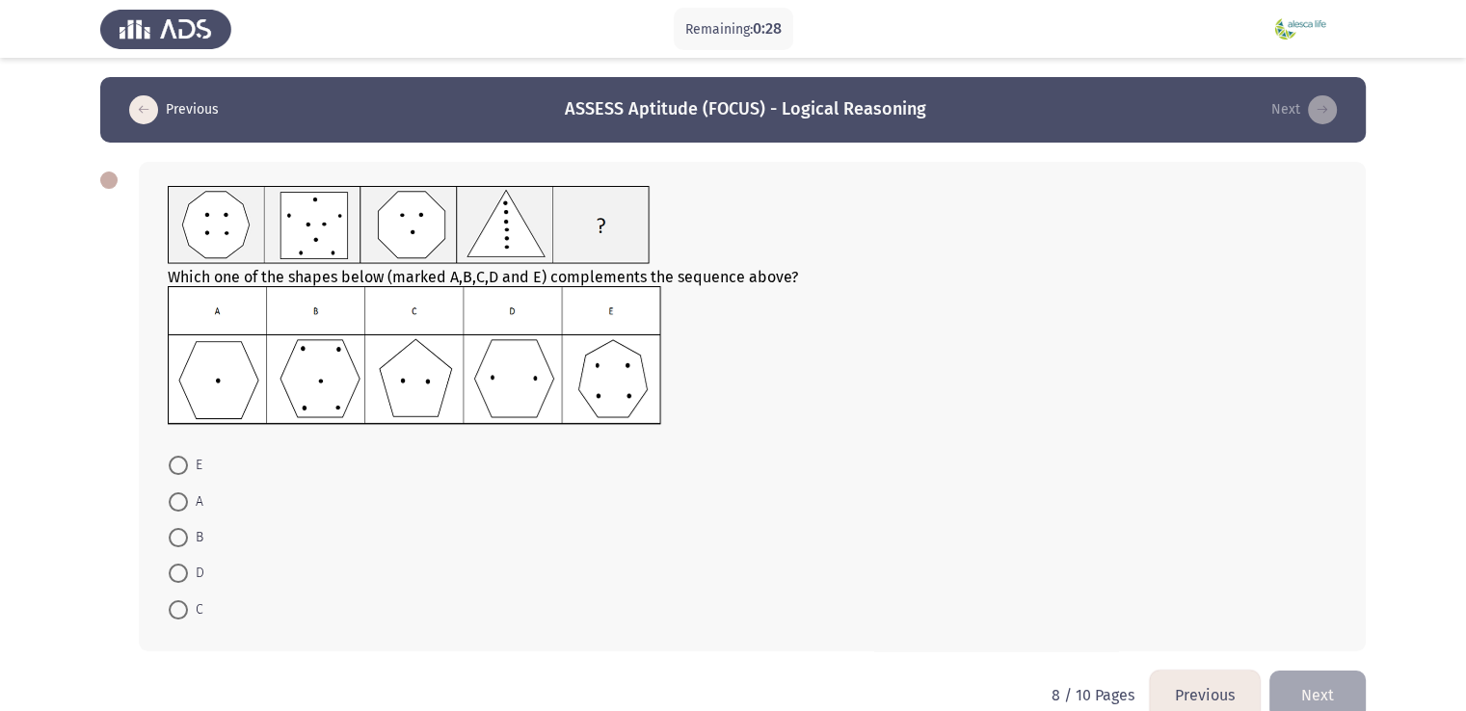
click at [167, 475] on mat-radio-button "E" at bounding box center [185, 465] width 59 height 36
click at [181, 470] on span at bounding box center [178, 465] width 19 height 19
click at [181, 470] on input "E" at bounding box center [178, 465] width 19 height 19
radio input "true"
click at [1280, 676] on button "Next" at bounding box center [1317, 693] width 96 height 49
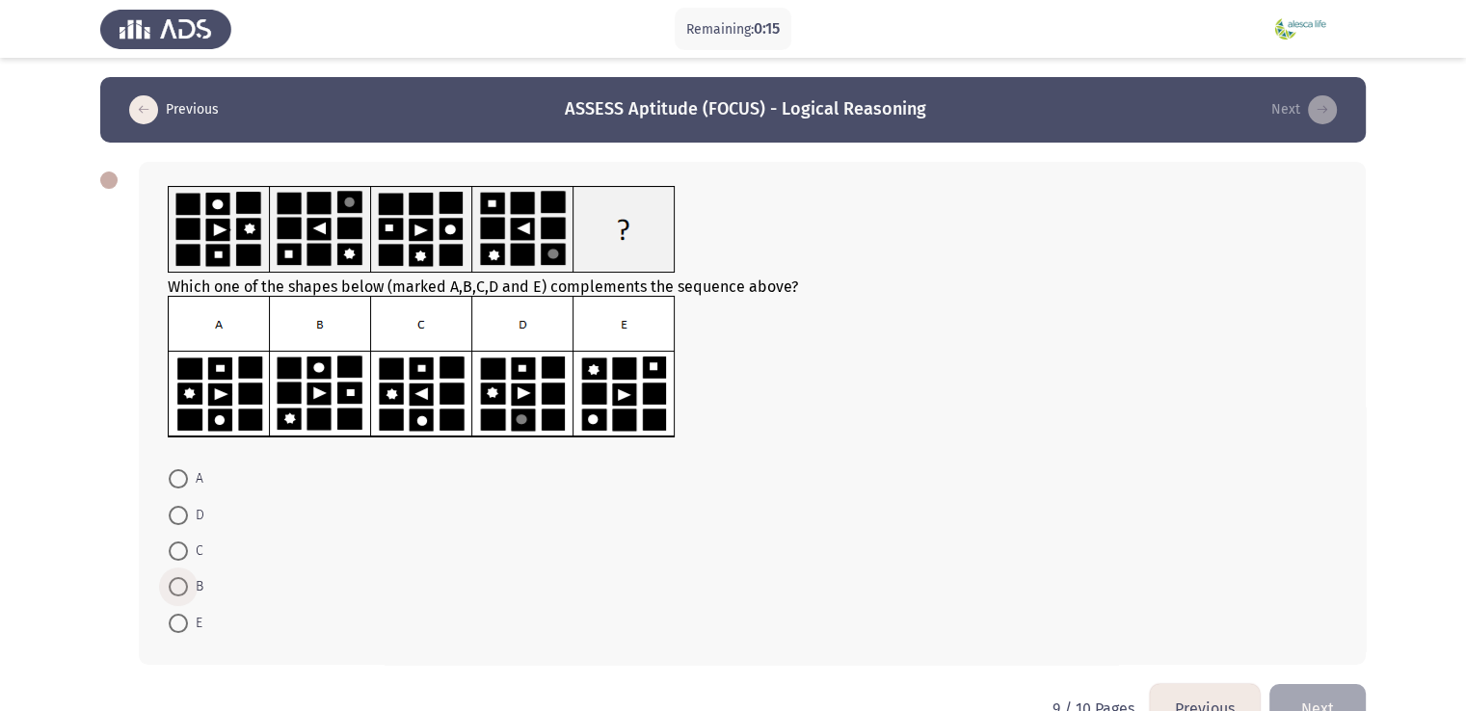
click at [173, 588] on span at bounding box center [178, 586] width 19 height 19
click at [173, 588] on input "B" at bounding box center [178, 586] width 19 height 19
radio input "true"
click at [1333, 694] on button "Next" at bounding box center [1317, 706] width 96 height 49
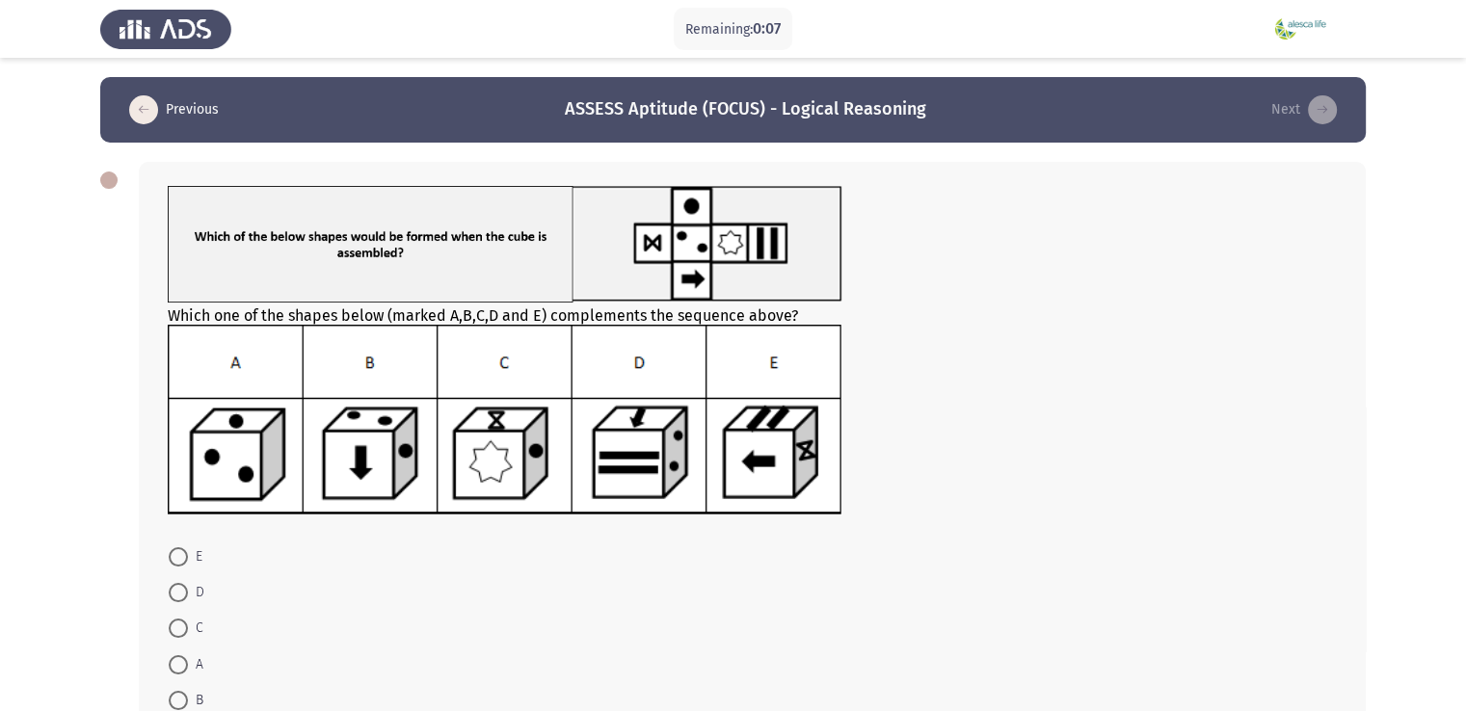
scroll to position [93, 0]
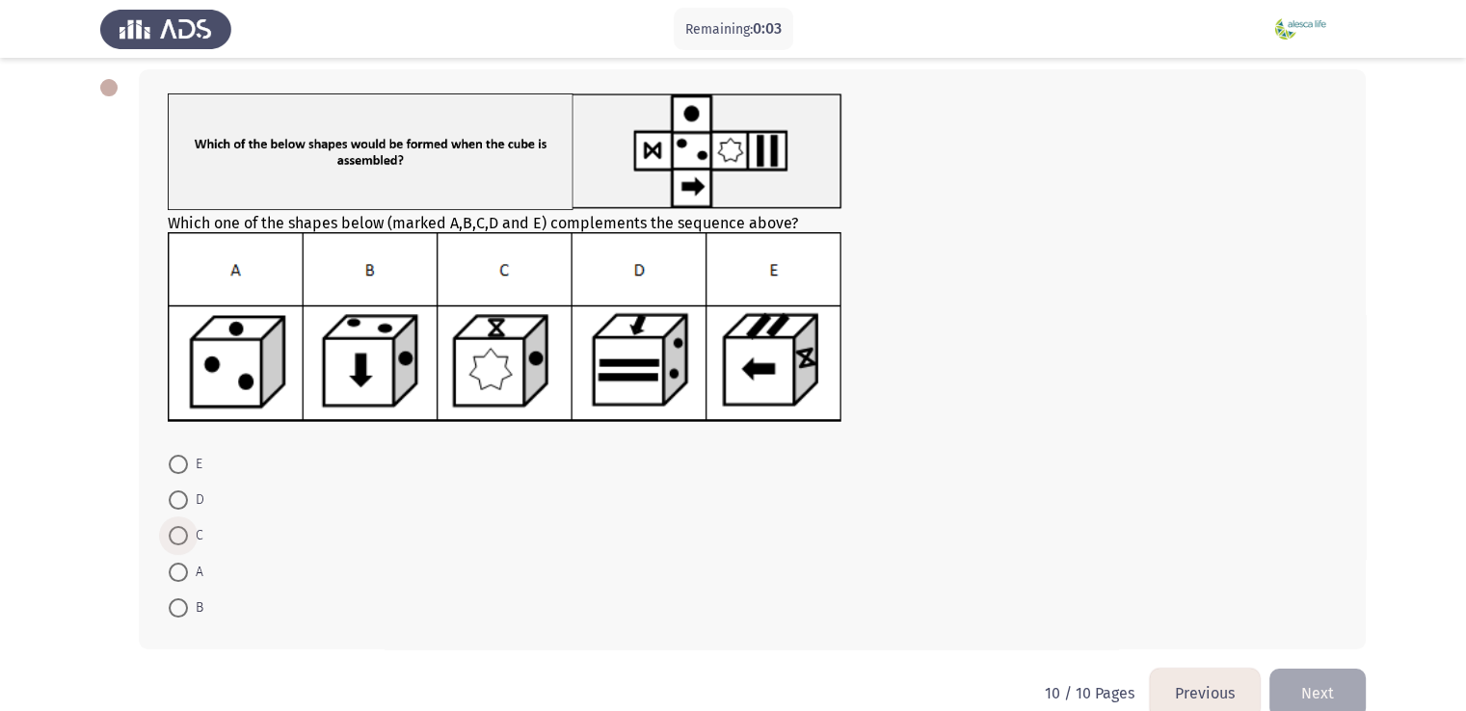
click at [186, 528] on span at bounding box center [178, 535] width 19 height 19
click at [186, 528] on input "C" at bounding box center [178, 535] width 19 height 19
radio input "true"
click at [1329, 703] on button "Next" at bounding box center [1317, 692] width 96 height 49
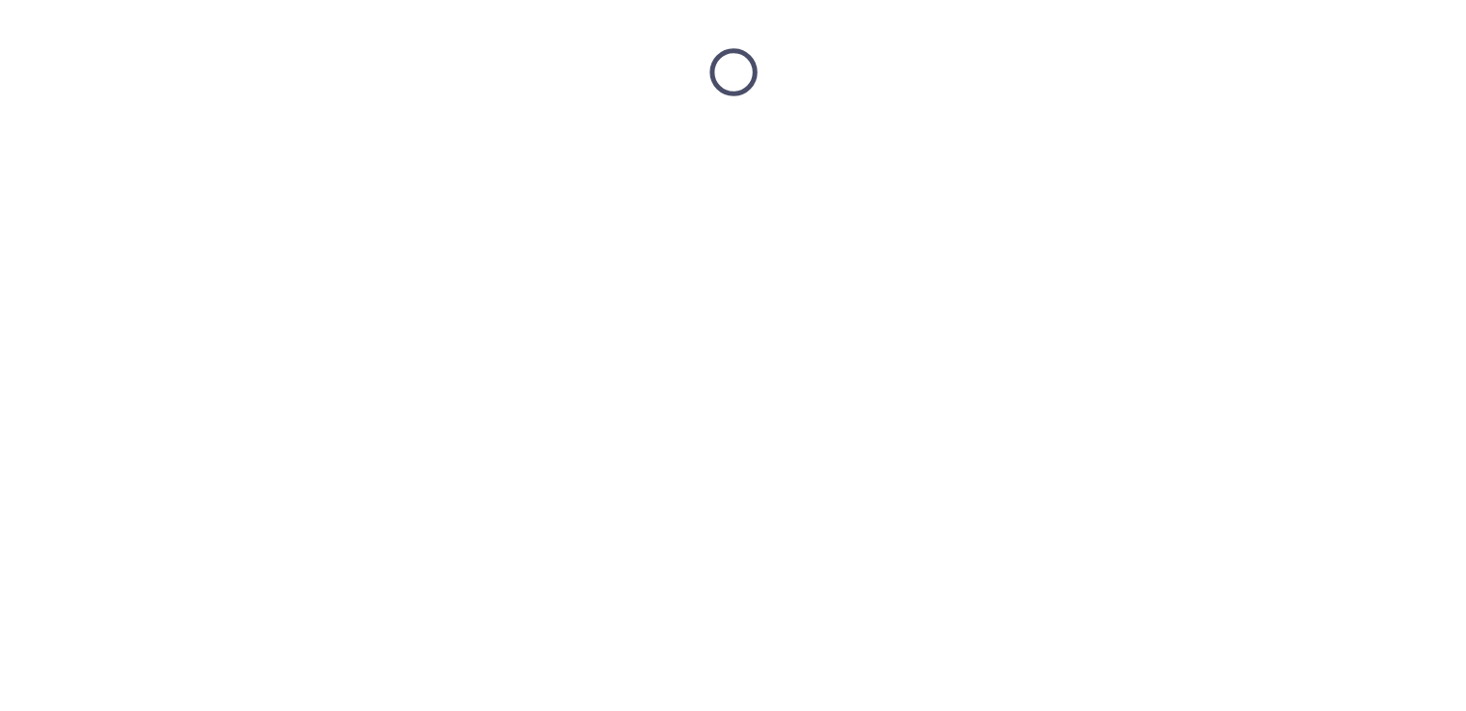
scroll to position [0, 0]
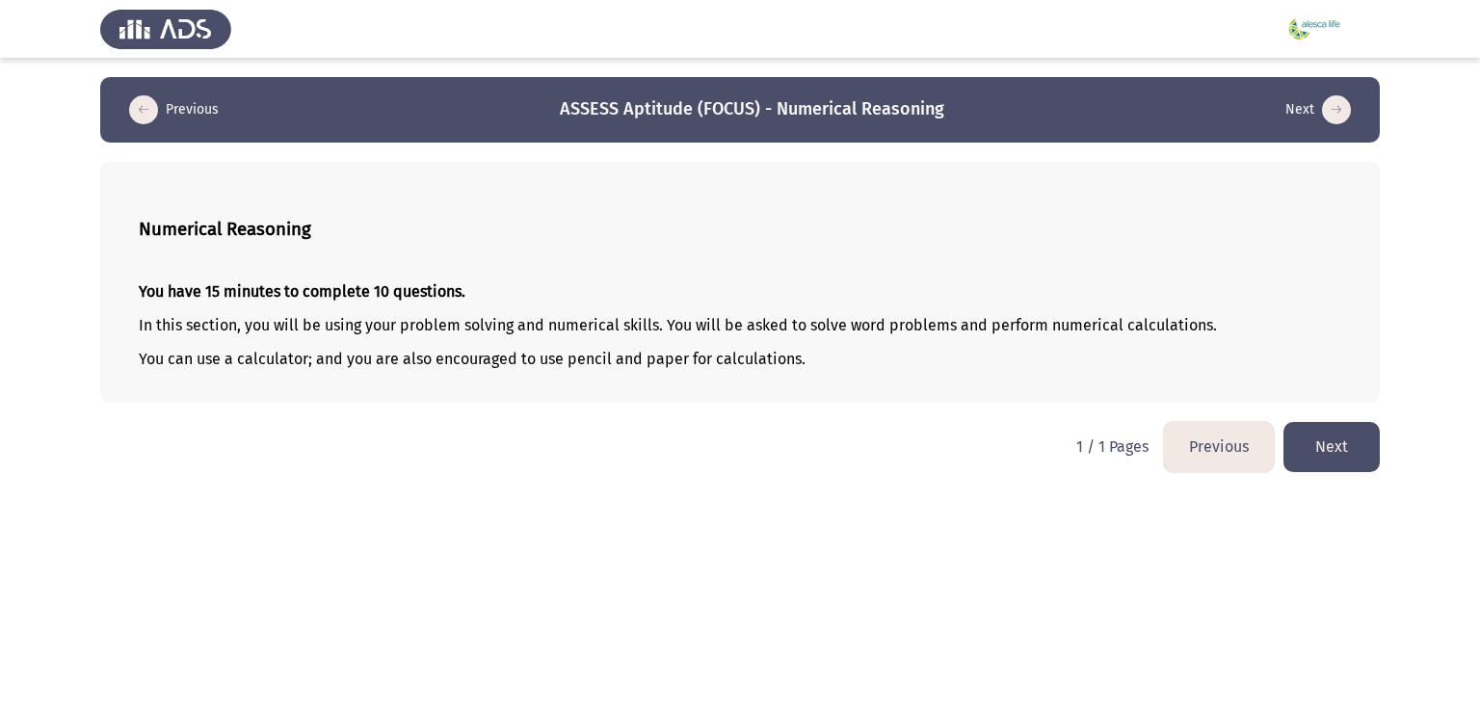
click at [1341, 446] on button "Next" at bounding box center [1332, 446] width 96 height 49
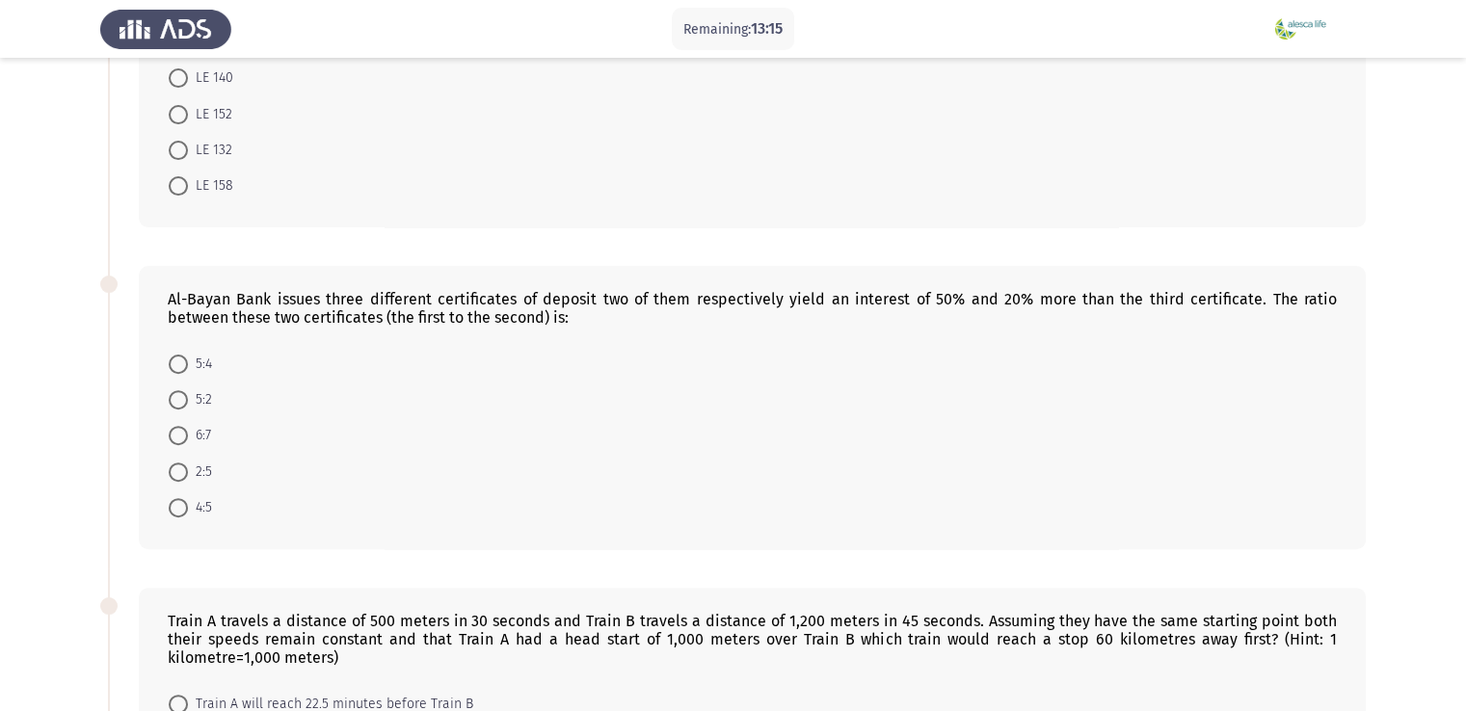
scroll to position [559, 0]
drag, startPoint x: 1447, startPoint y: 389, endPoint x: 1427, endPoint y: 501, distance: 113.5
click at [1427, 501] on app-assessment-container "Remaining: 13:11 Previous ASSESS Aptitude (FOCUS) - Numerical Reasoning Next A …" at bounding box center [733, 364] width 1466 height 1693
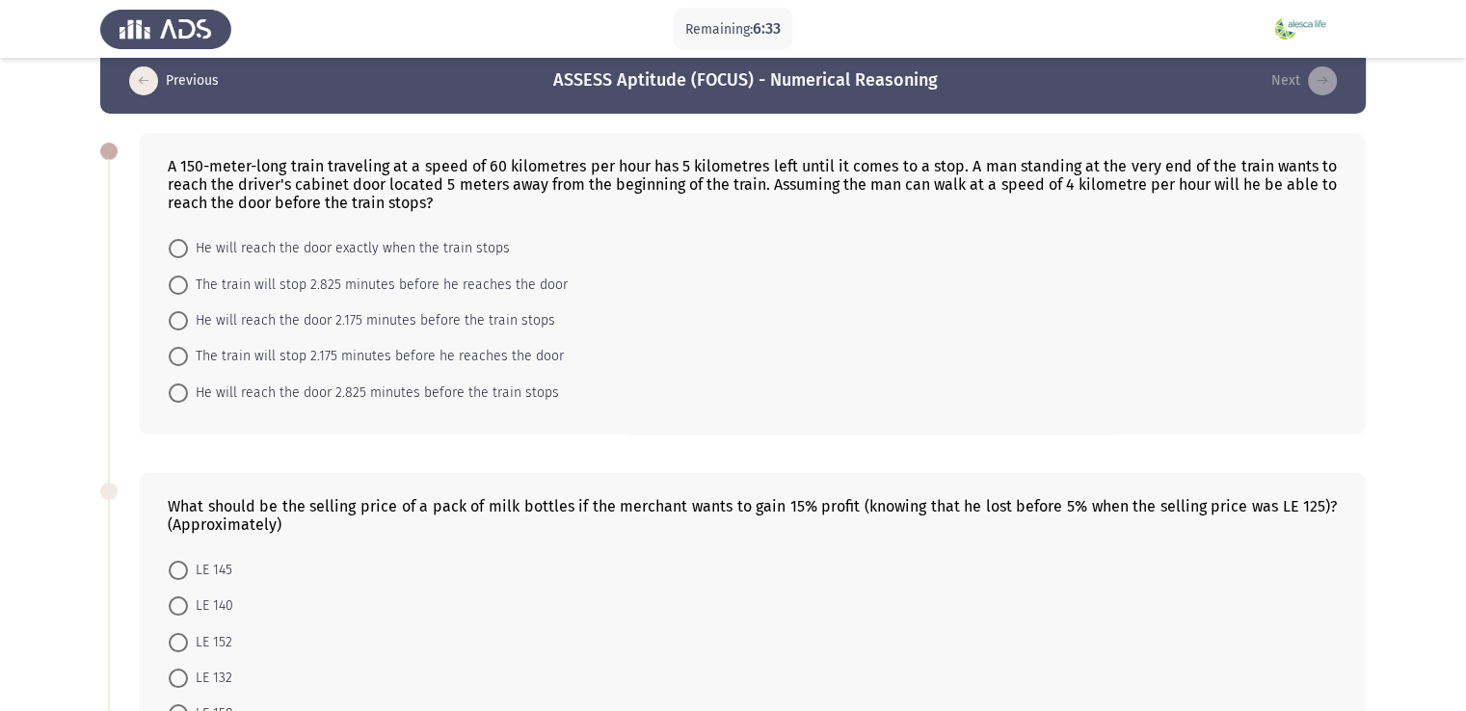
scroll to position [0, 0]
